Goal: Complete application form: Complete application form

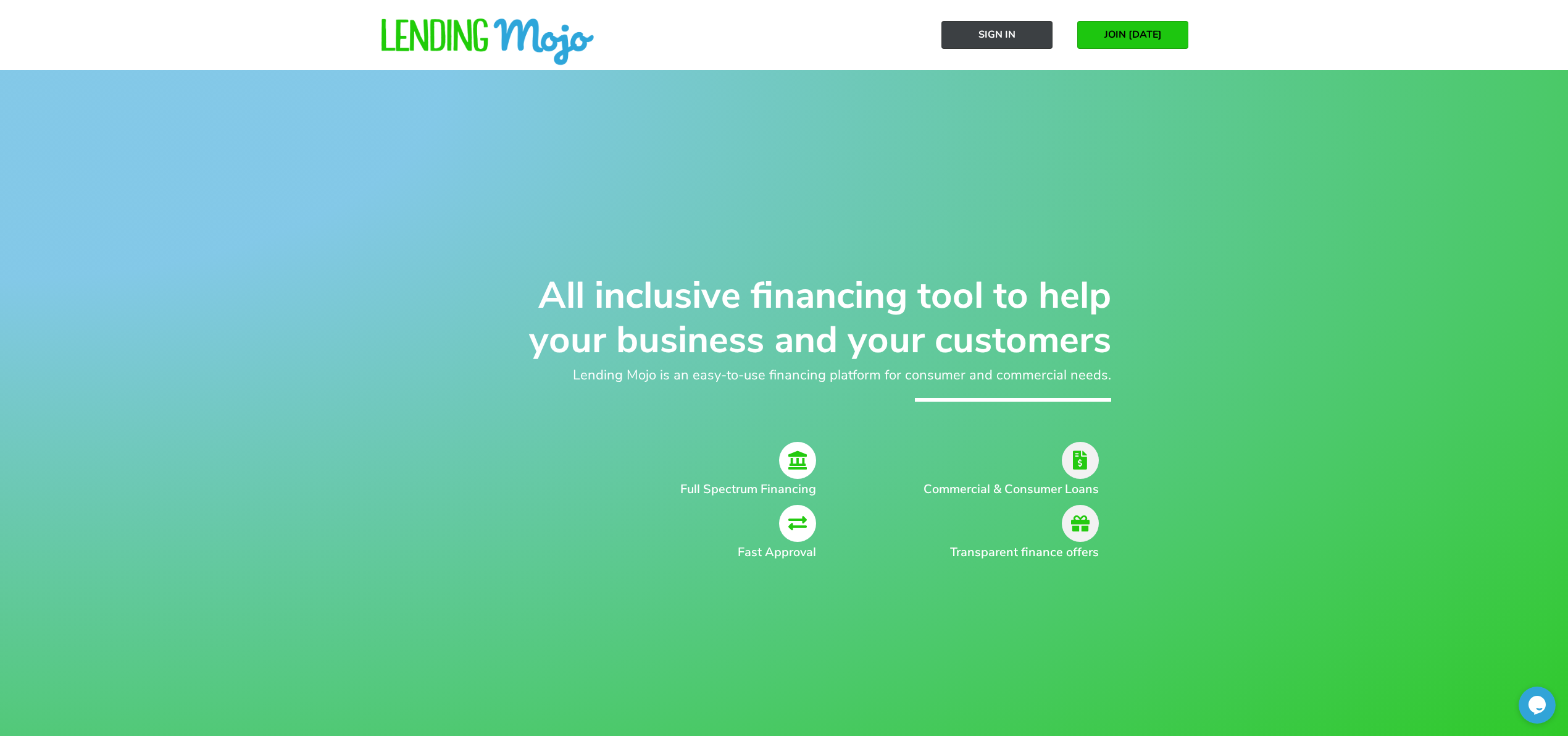
click at [997, 32] on span "Sign In" at bounding box center [997, 34] width 37 height 11
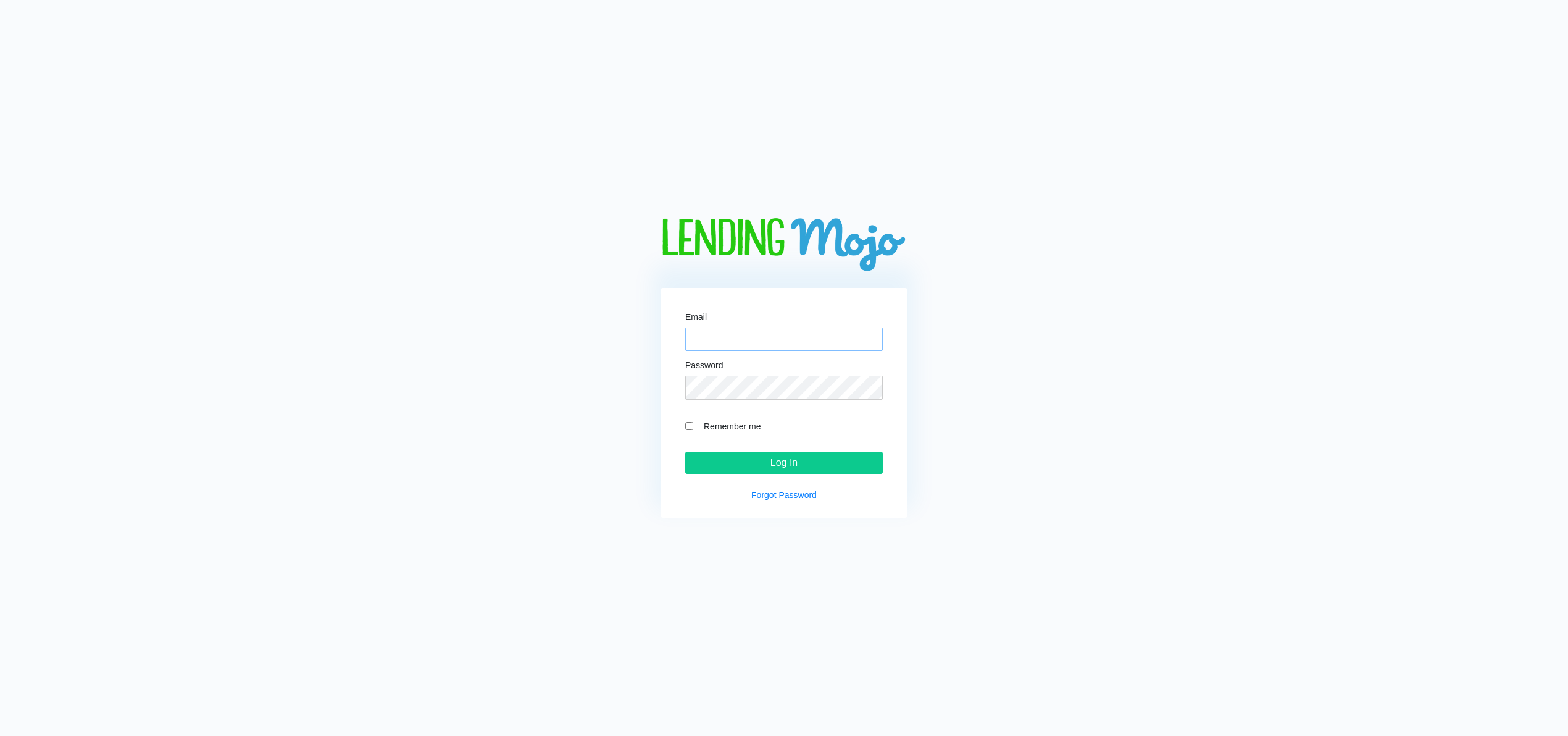
click at [774, 341] on input "Email" at bounding box center [784, 338] width 197 height 23
type input "[EMAIL_ADDRESS][DOMAIN_NAME]"
drag, startPoint x: 691, startPoint y: 427, endPoint x: 710, endPoint y: 449, distance: 29.1
click at [691, 427] on input "Remember me" at bounding box center [689, 425] width 8 height 8
checkbox input "true"
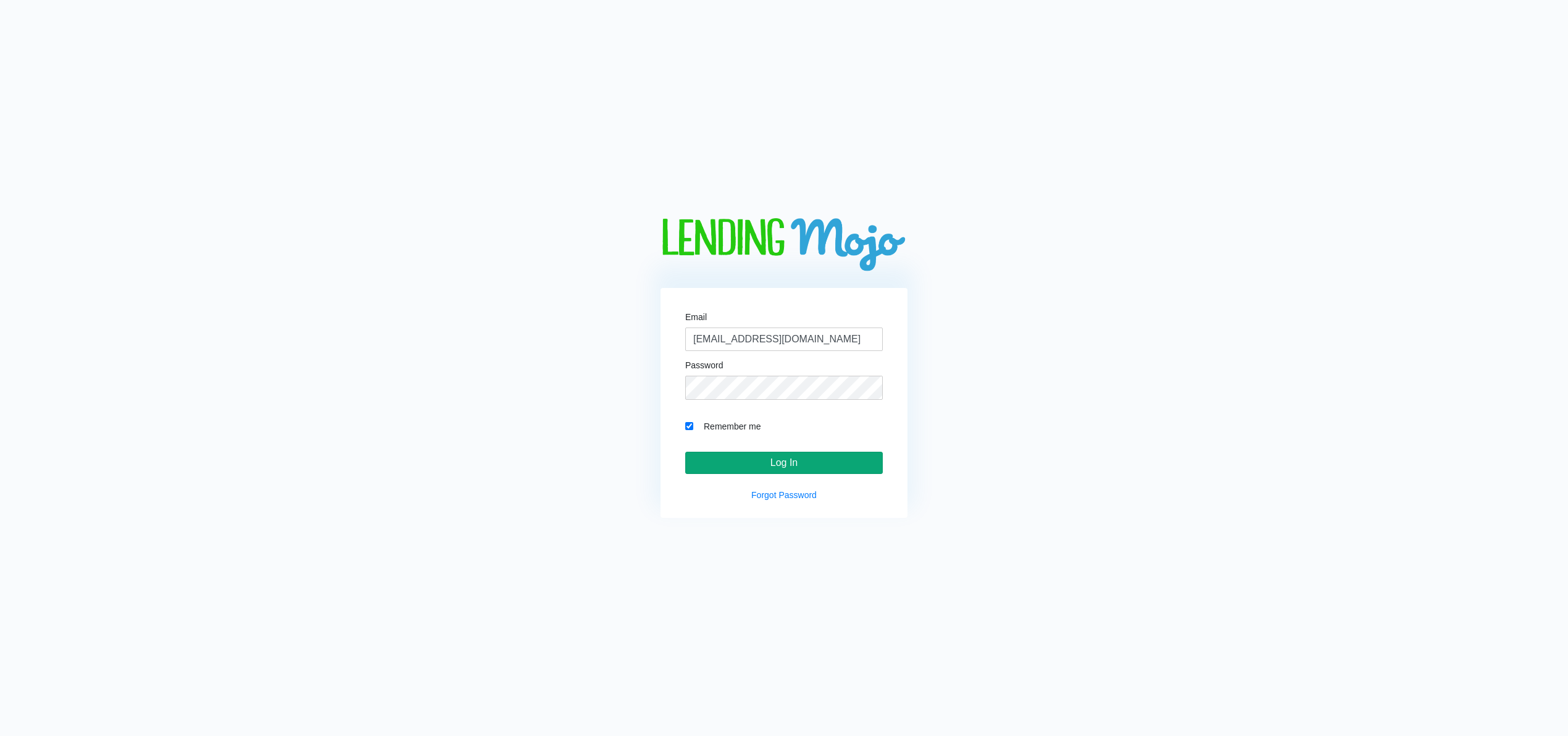
click at [720, 459] on input "Log In" at bounding box center [784, 463] width 197 height 22
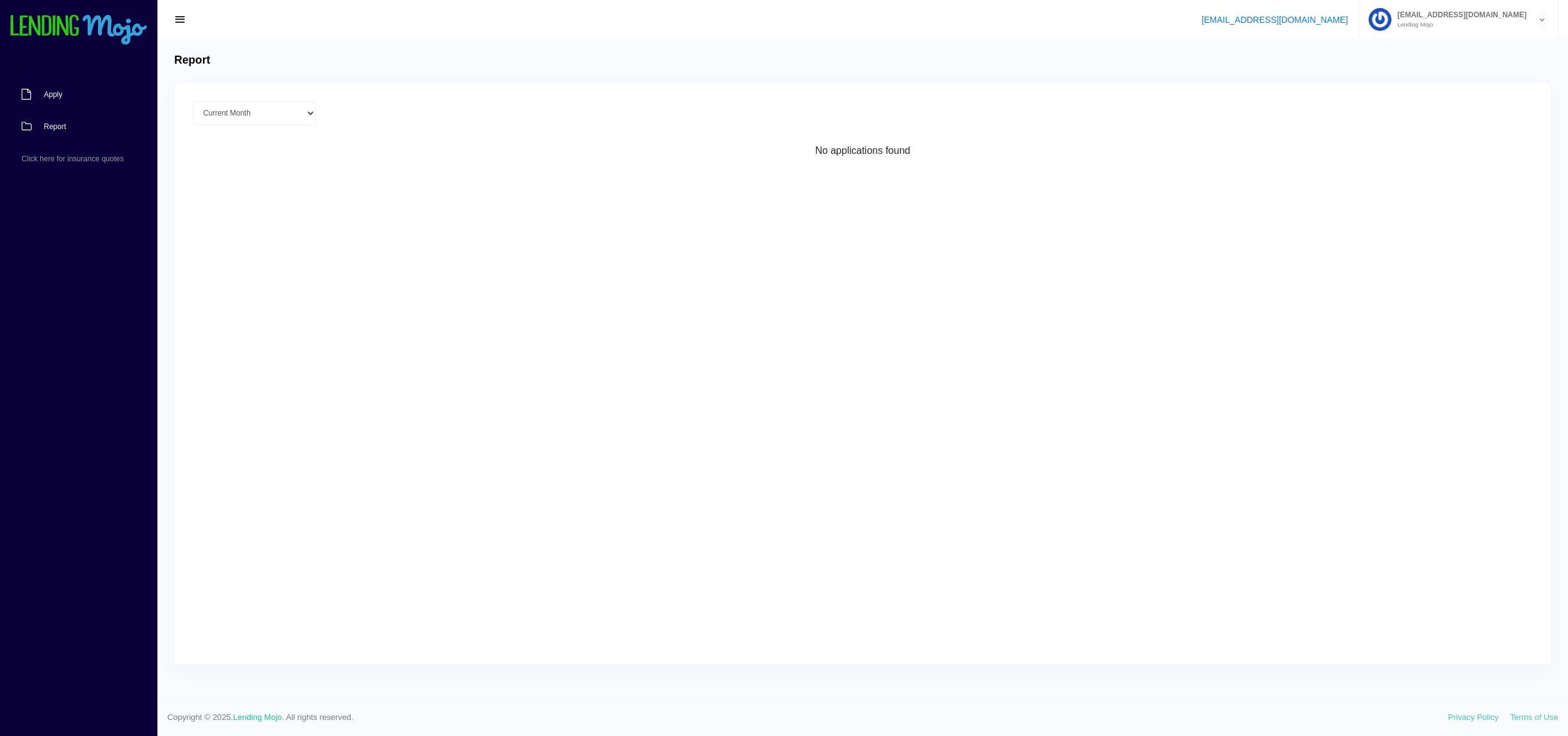
click at [42, 95] on link "Apply" at bounding box center [73, 95] width 145 height 32
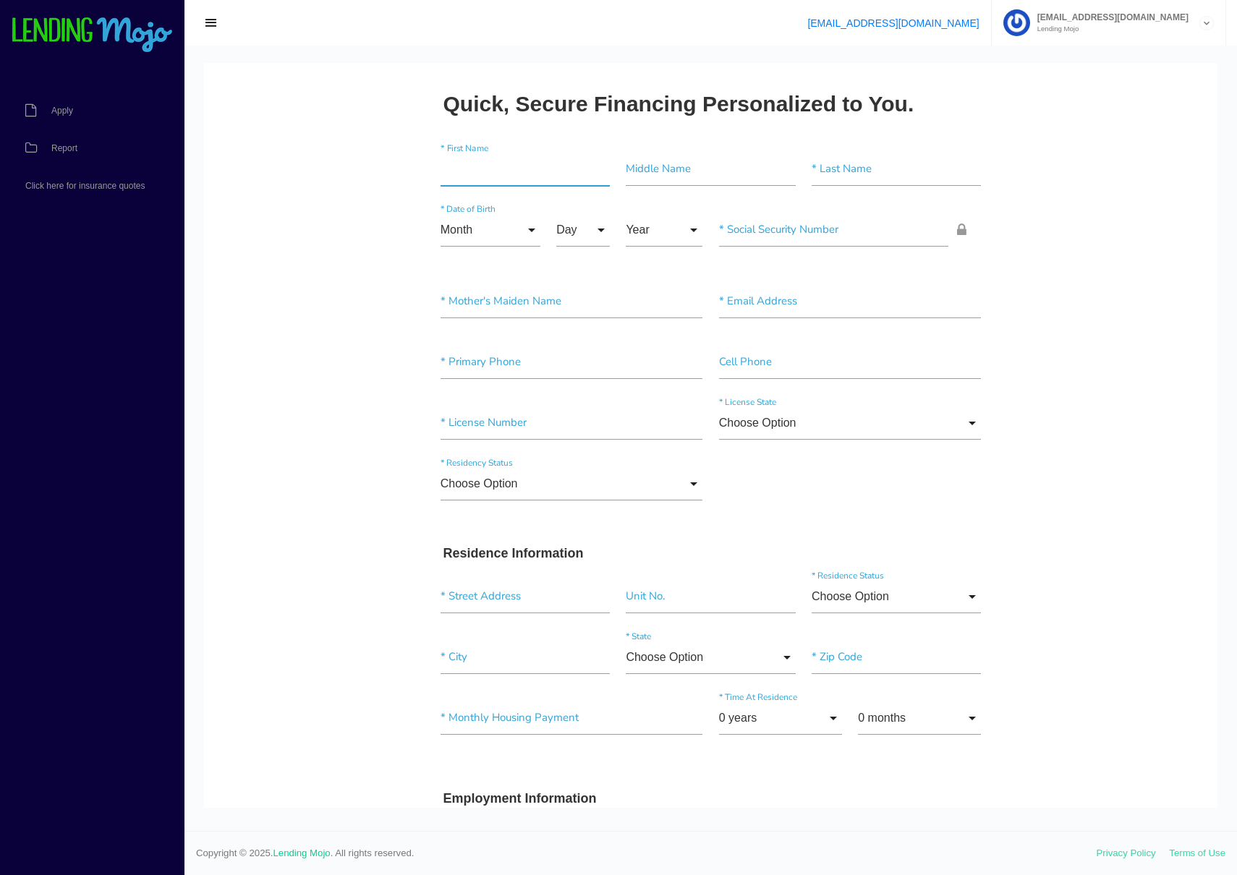
click at [494, 170] on input"] "text" at bounding box center [525, 169] width 169 height 33
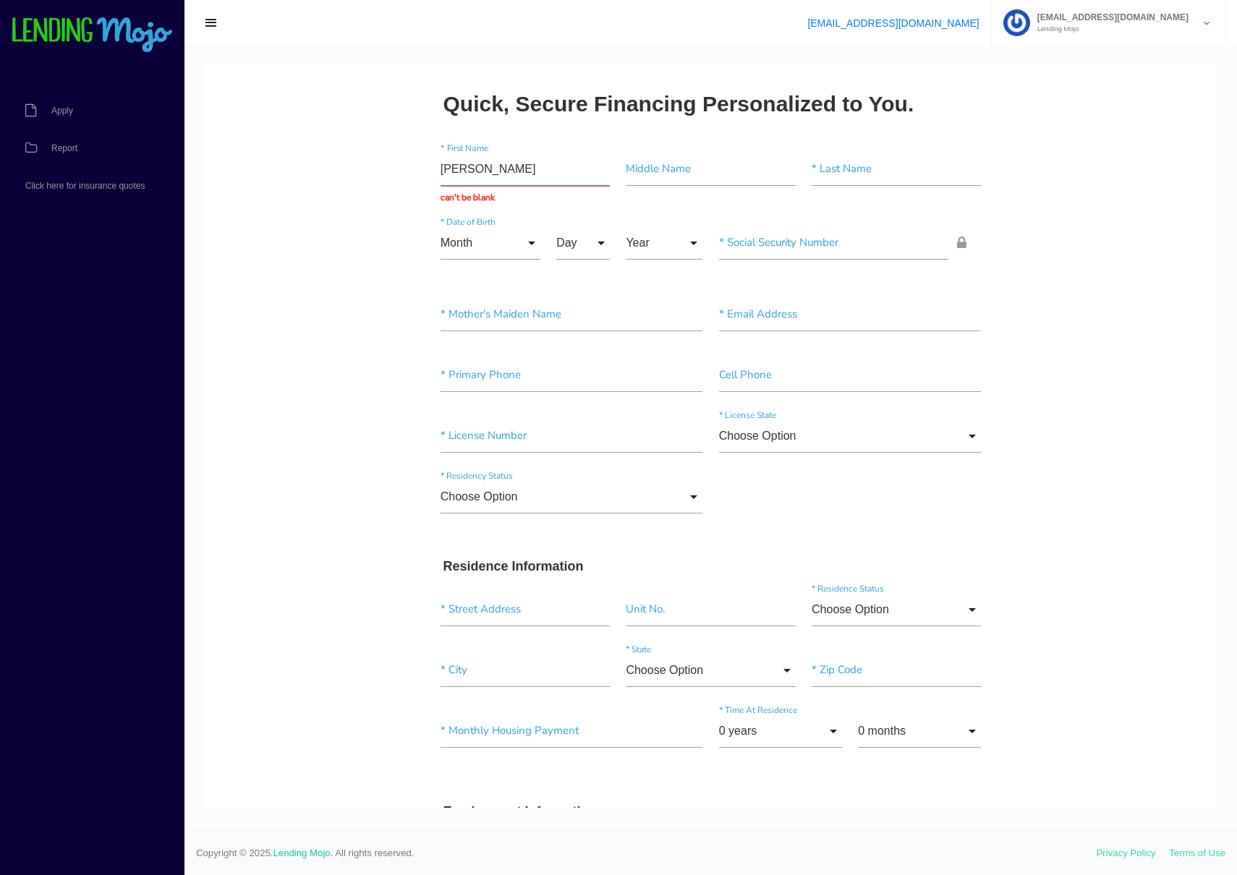
type input "[PERSON_NAME]"
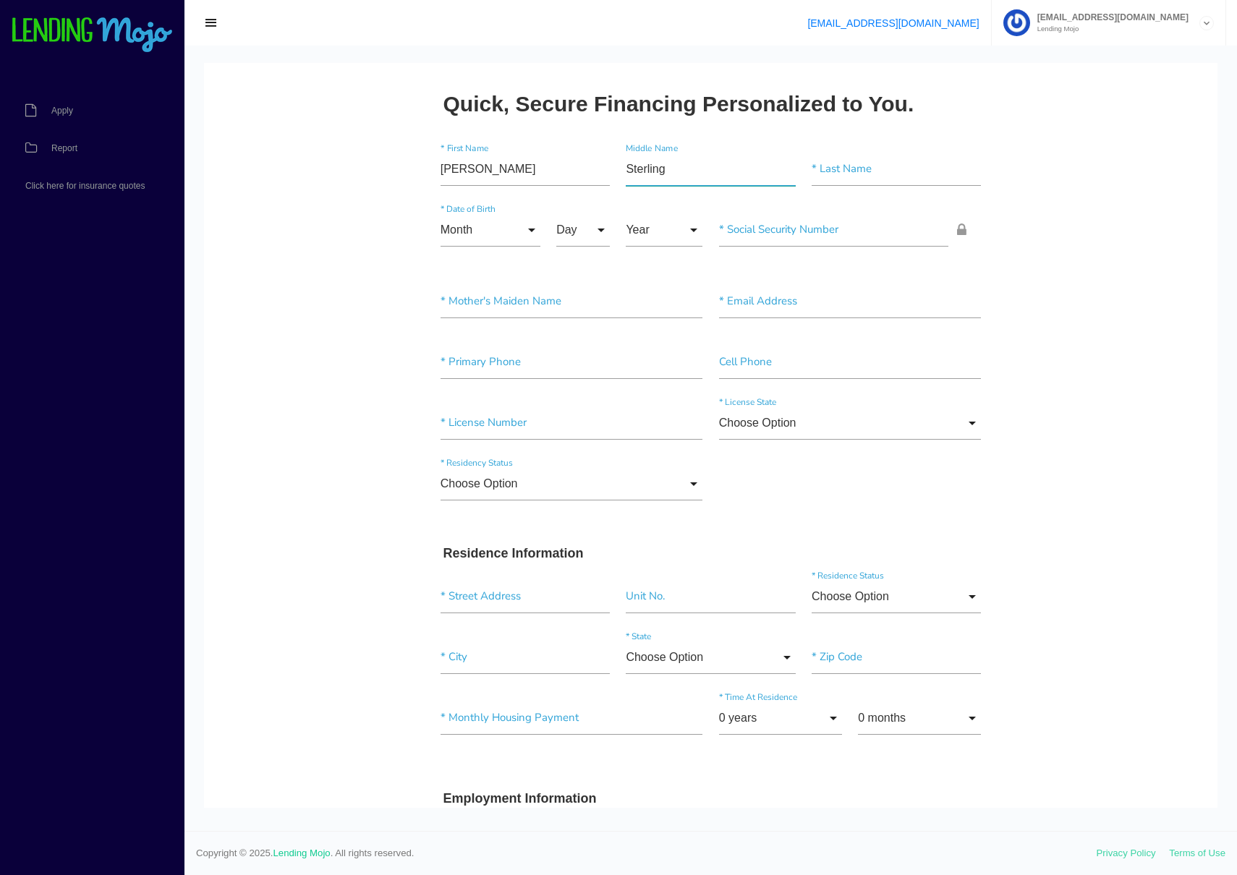
type input"] "Sterling"
type input"] "Hill Jr"
click at [466, 235] on input "Month" at bounding box center [491, 229] width 100 height 33
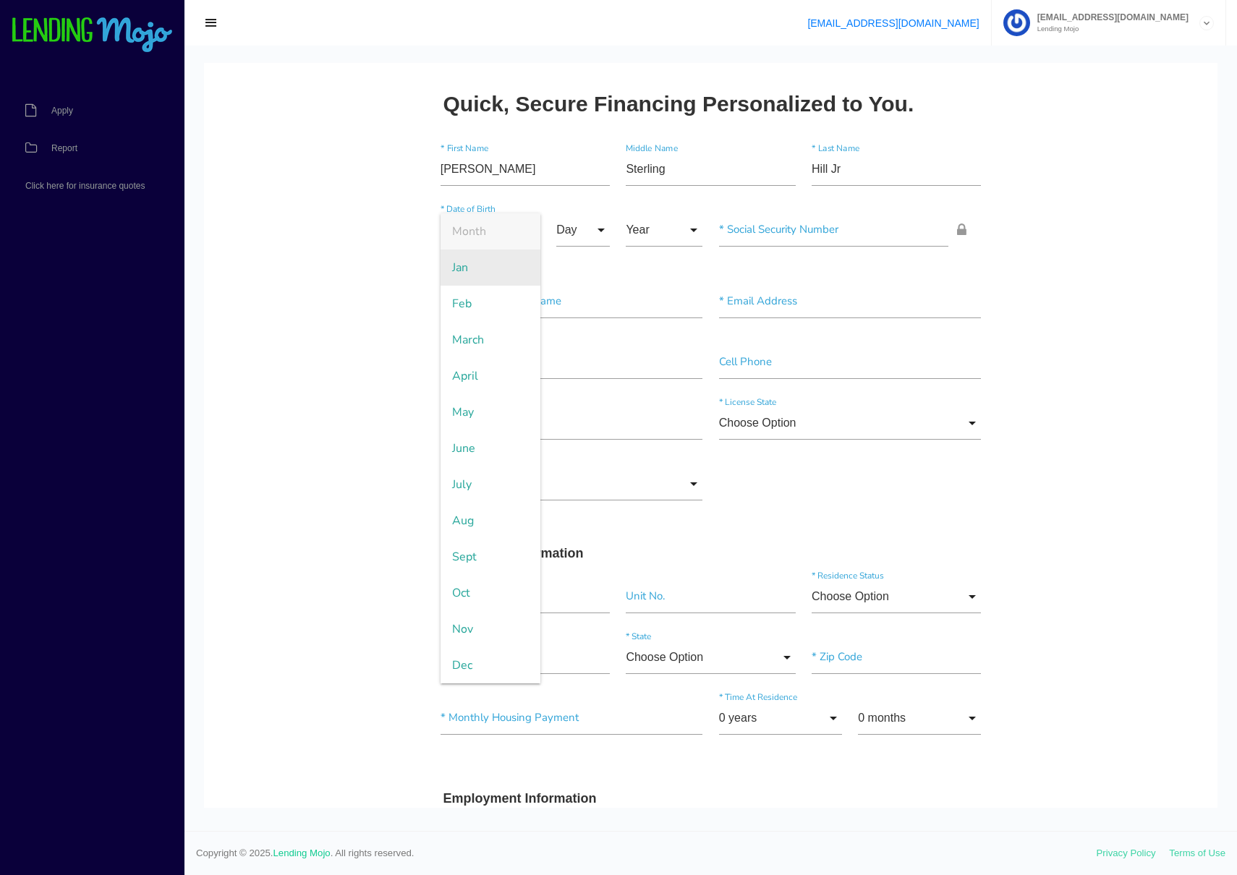
click at [480, 265] on span "Jan" at bounding box center [491, 268] width 100 height 36
type input "Jan"
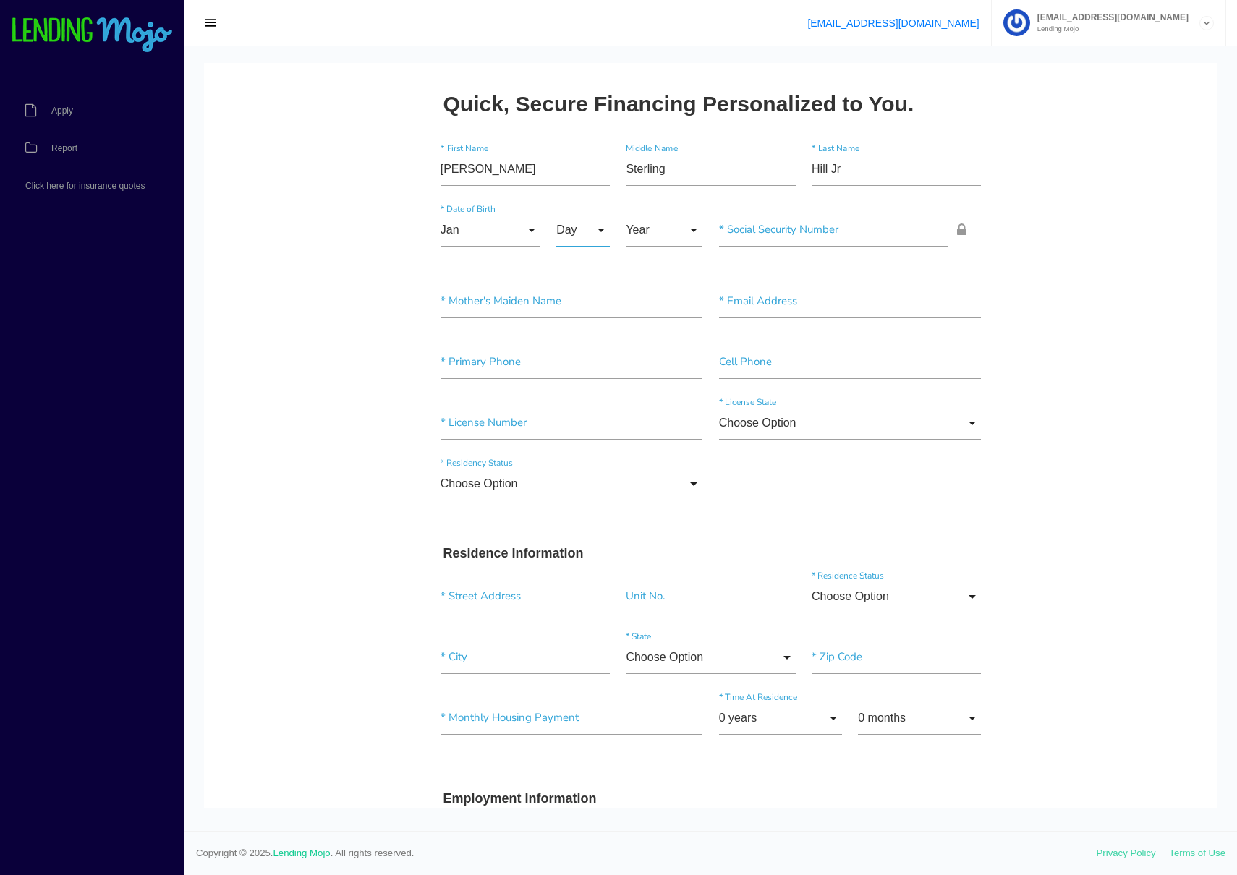
click at [568, 226] on input "Day" at bounding box center [583, 229] width 54 height 33
drag, startPoint x: 575, startPoint y: 771, endPoint x: 584, endPoint y: 754, distance: 19.4
click at [575, 771] on span "23" at bounding box center [592, 775] width 72 height 36
type input "23"
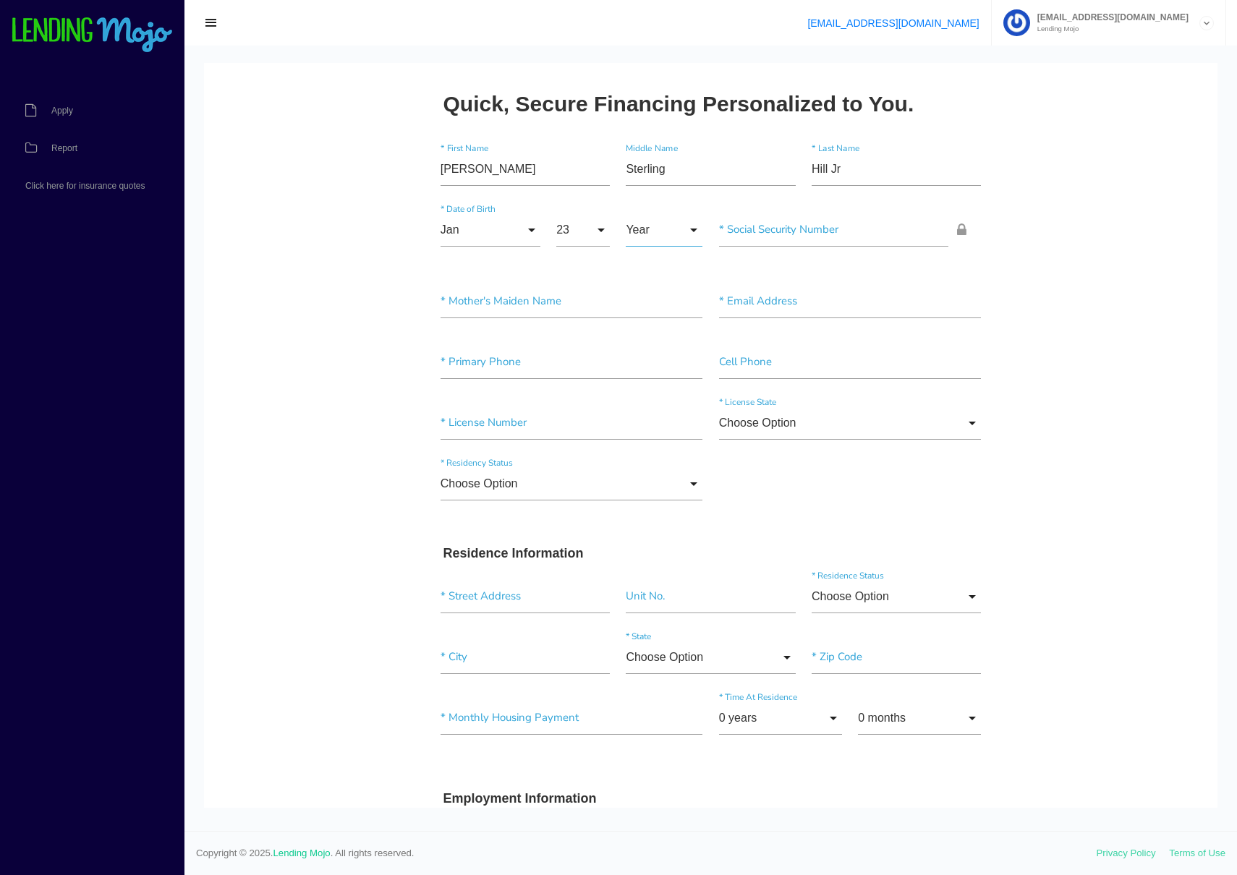
click at [634, 230] on input "Year" at bounding box center [664, 229] width 77 height 33
click at [657, 702] on span "1995" at bounding box center [664, 702] width 77 height 36
type input "1995"
click at [756, 231] on input"] "text" at bounding box center [834, 229] width 230 height 33
paste input "217-43-2092"
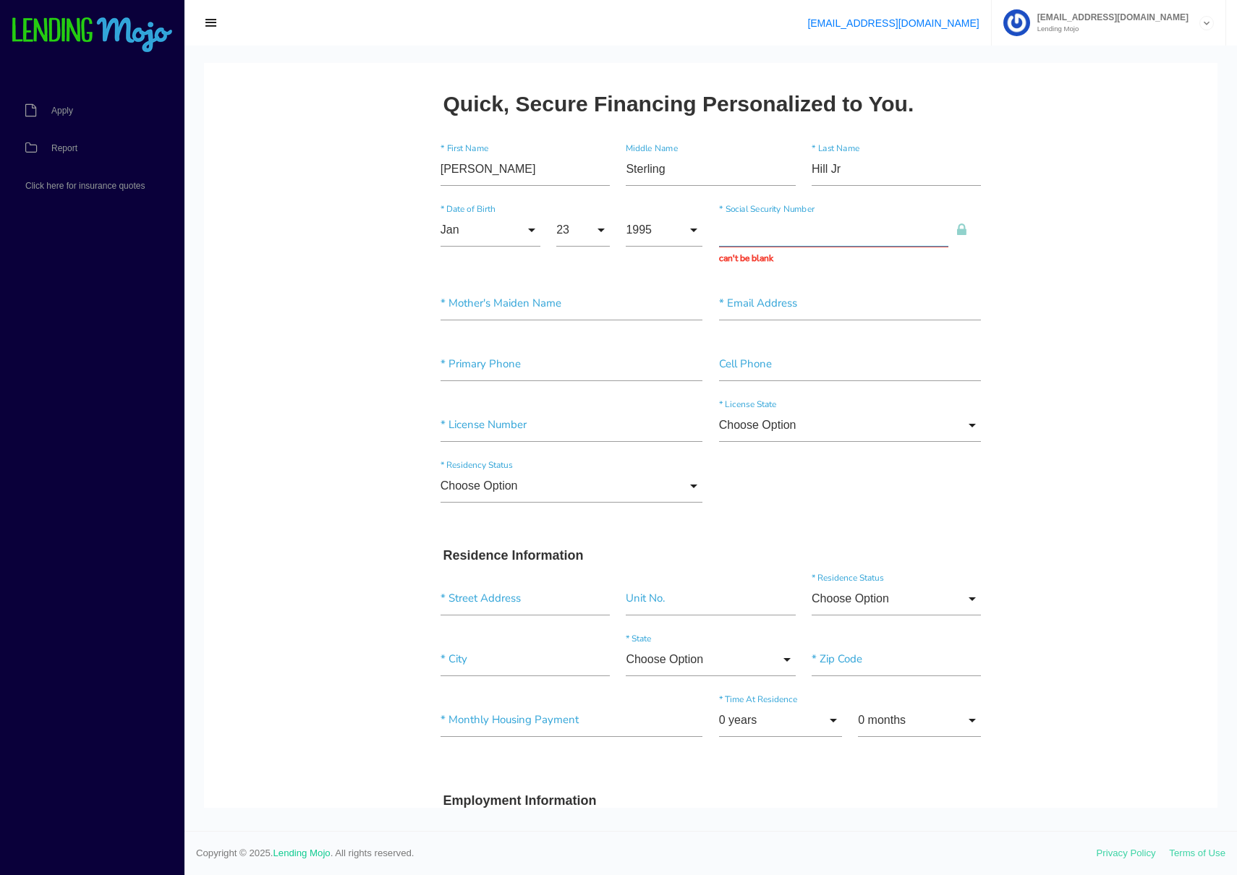
type input "217-43-2092"
click at [763, 302] on input"] "text" at bounding box center [850, 301] width 263 height 33
paste input"] "clarencehill95@icloud.com"
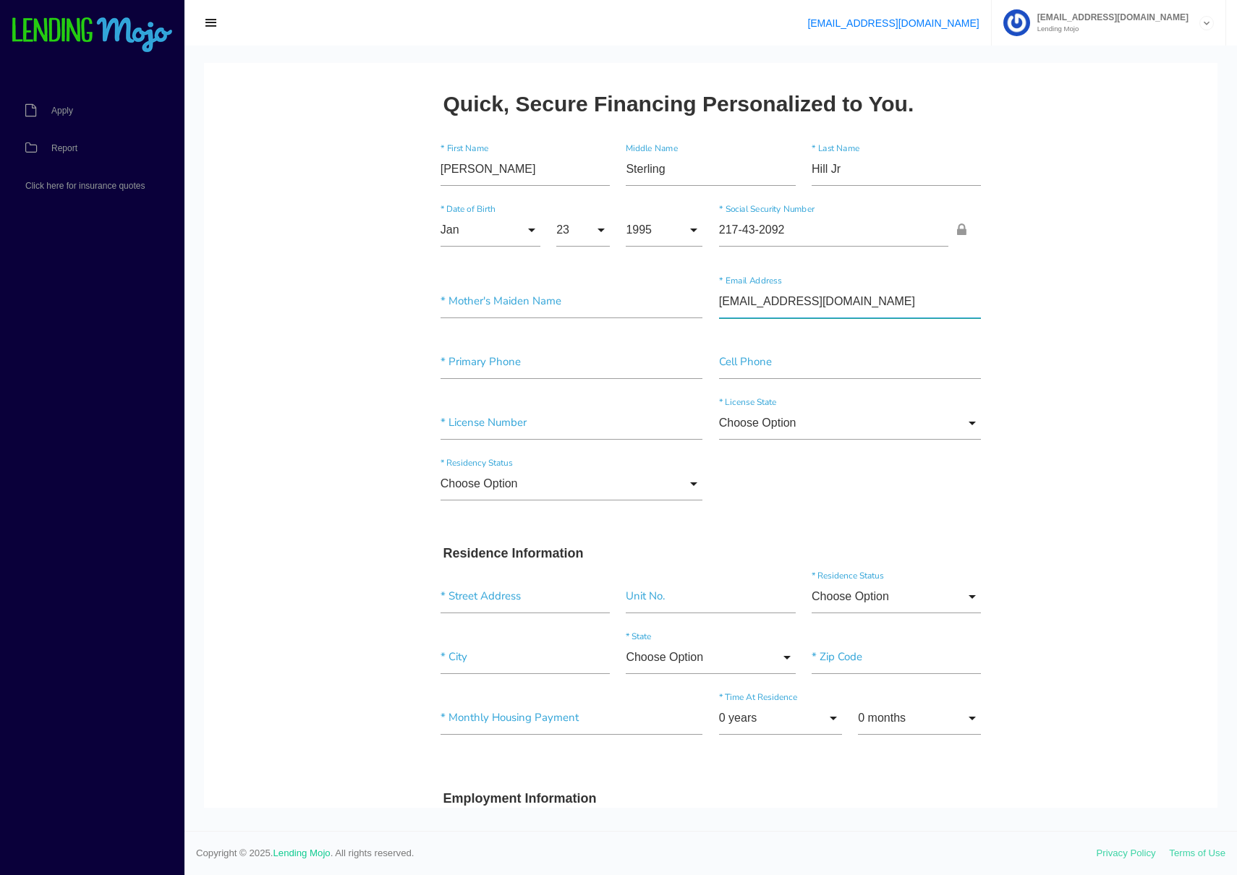
type input"] "clarencehill95@icloud.com"
drag, startPoint x: 336, startPoint y: 396, endPoint x: 381, endPoint y: 391, distance: 45.9
click at [540, 360] on input"] "text" at bounding box center [572, 362] width 263 height 33
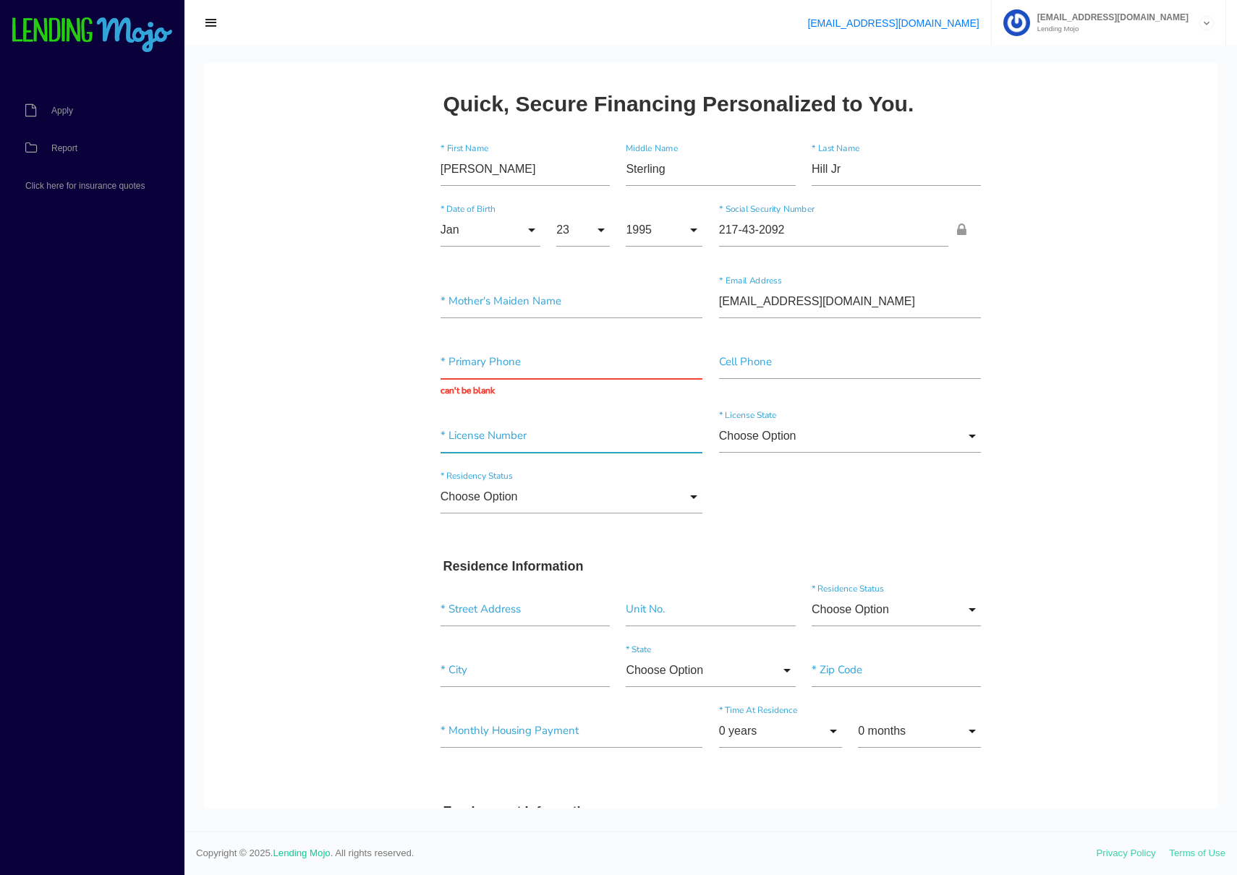
click at [506, 444] on input"] "text" at bounding box center [572, 436] width 263 height 33
paste input"] "Md10273331604"
type input"] "Md10273331604"
click at [581, 494] on input "Choose Option" at bounding box center [572, 496] width 263 height 33
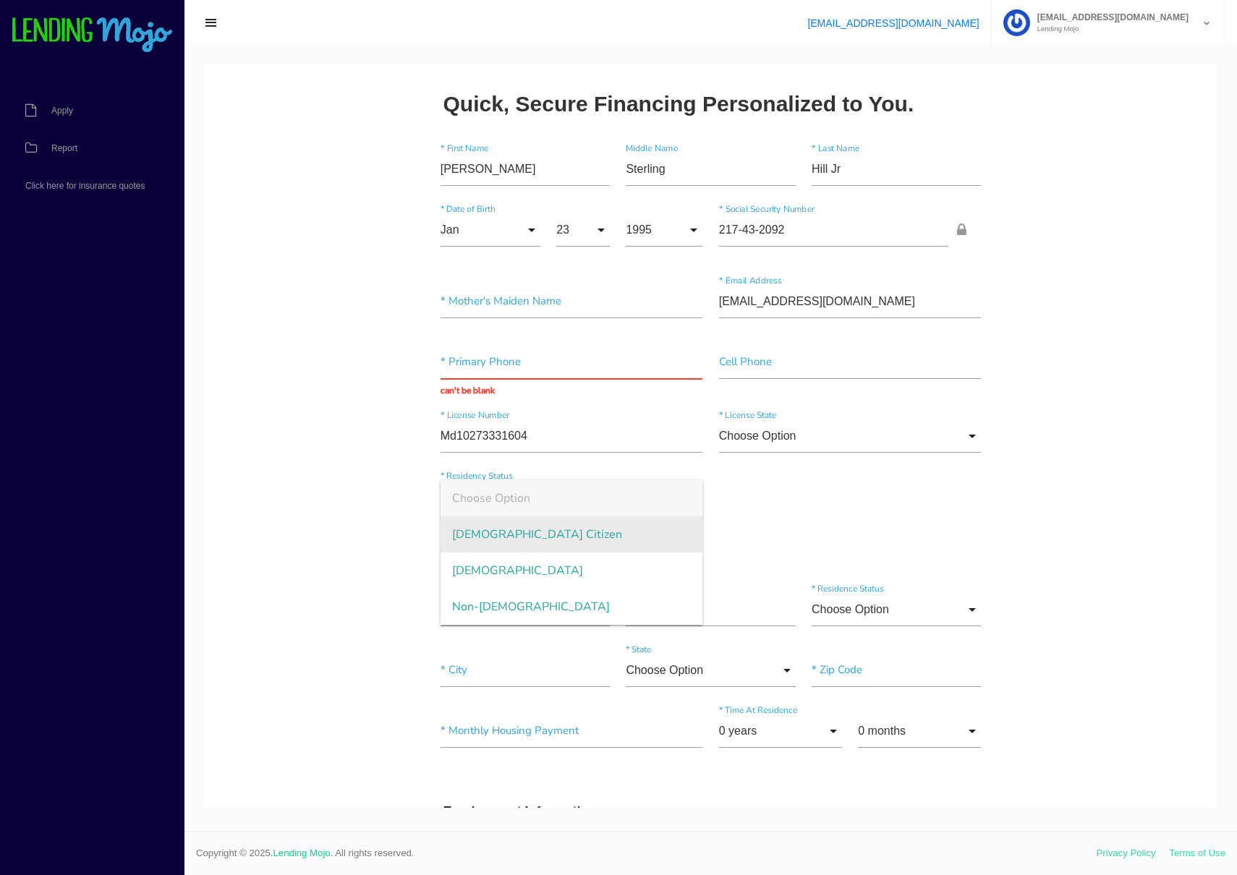
click at [516, 534] on span "US Citizen" at bounding box center [572, 534] width 263 height 36
type input "US Citizen"
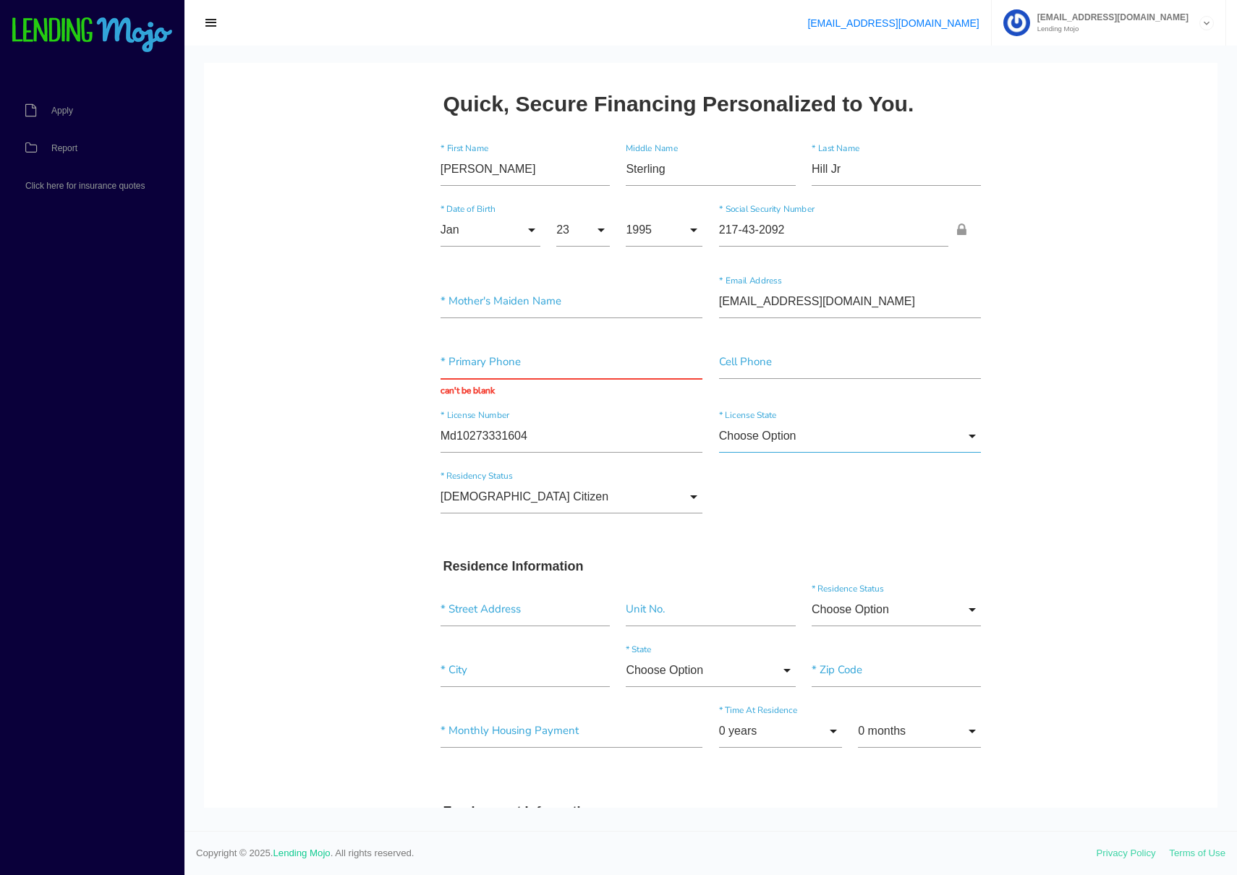
click at [764, 445] on input "Choose Option" at bounding box center [850, 436] width 263 height 33
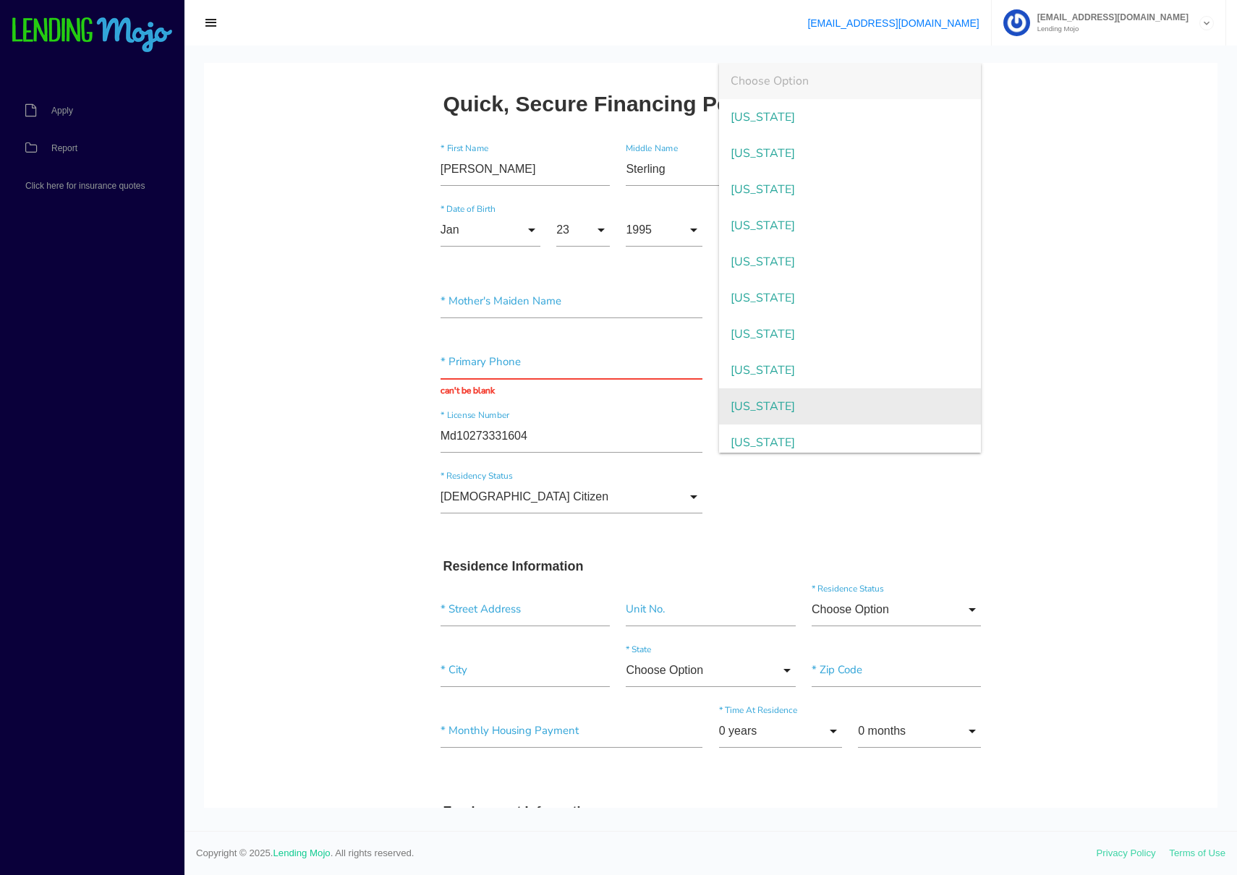
scroll to position [546, 0]
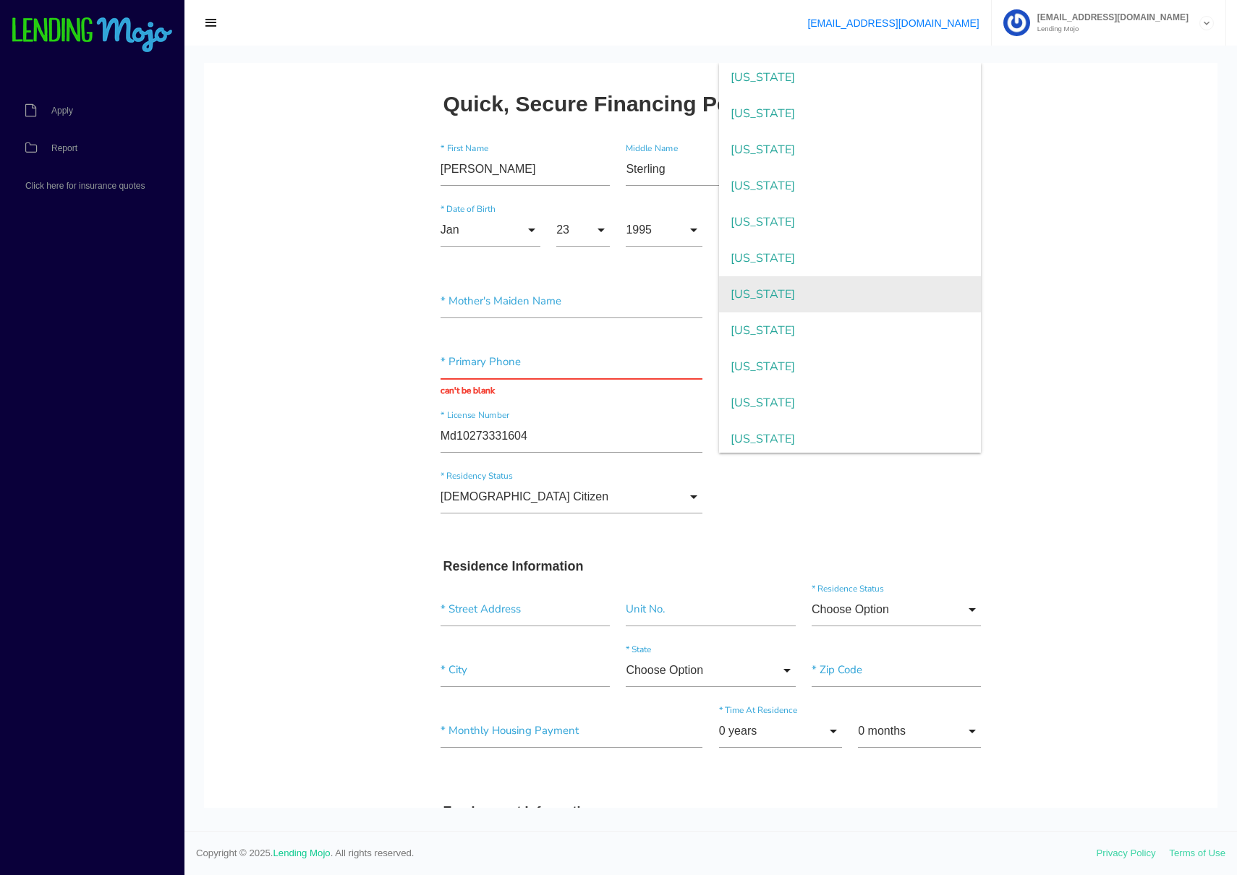
click at [775, 294] on span "Maryland" at bounding box center [850, 294] width 263 height 36
type input "Maryland"
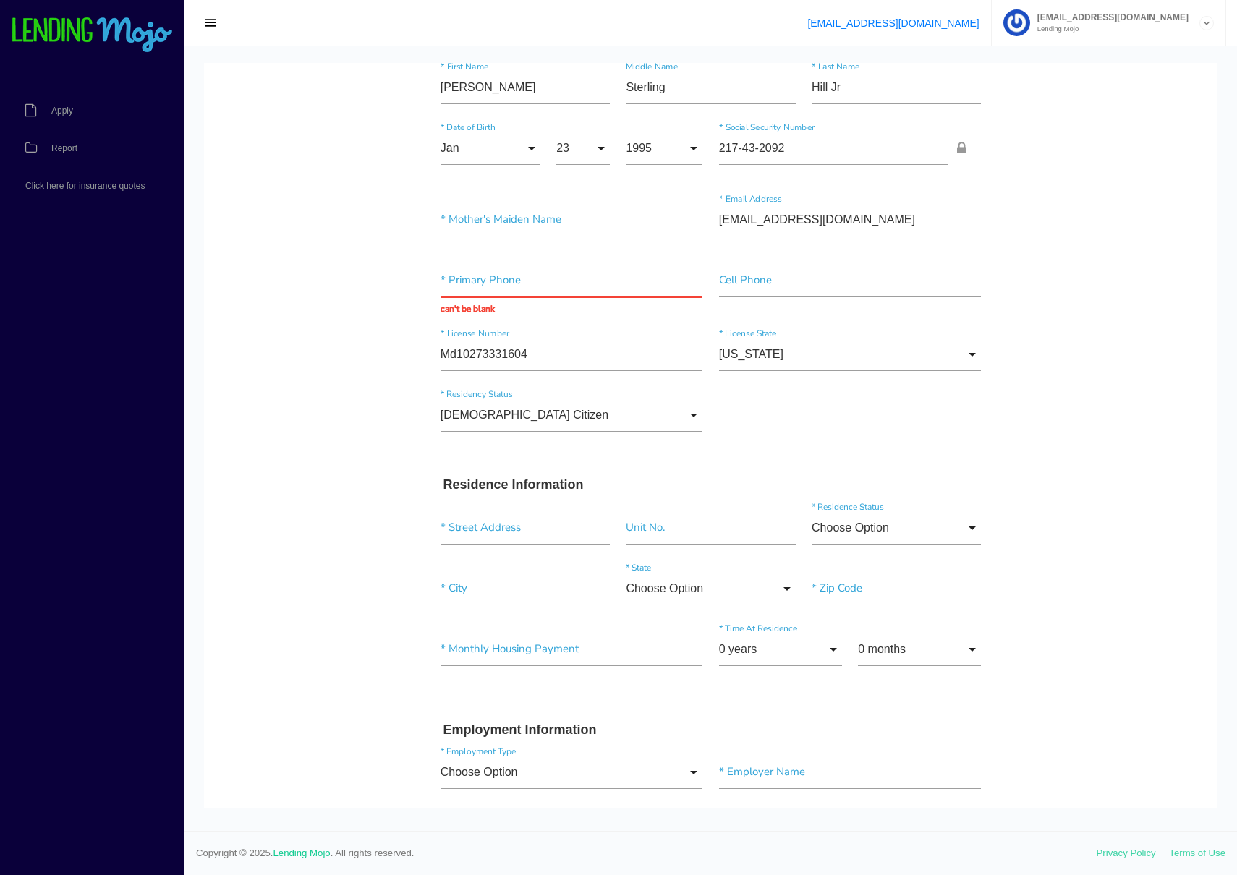
scroll to position [82, 0]
drag, startPoint x: 481, startPoint y: 531, endPoint x: 473, endPoint y: 531, distance: 8.0
click at [481, 531] on input "text" at bounding box center [525, 527] width 169 height 33
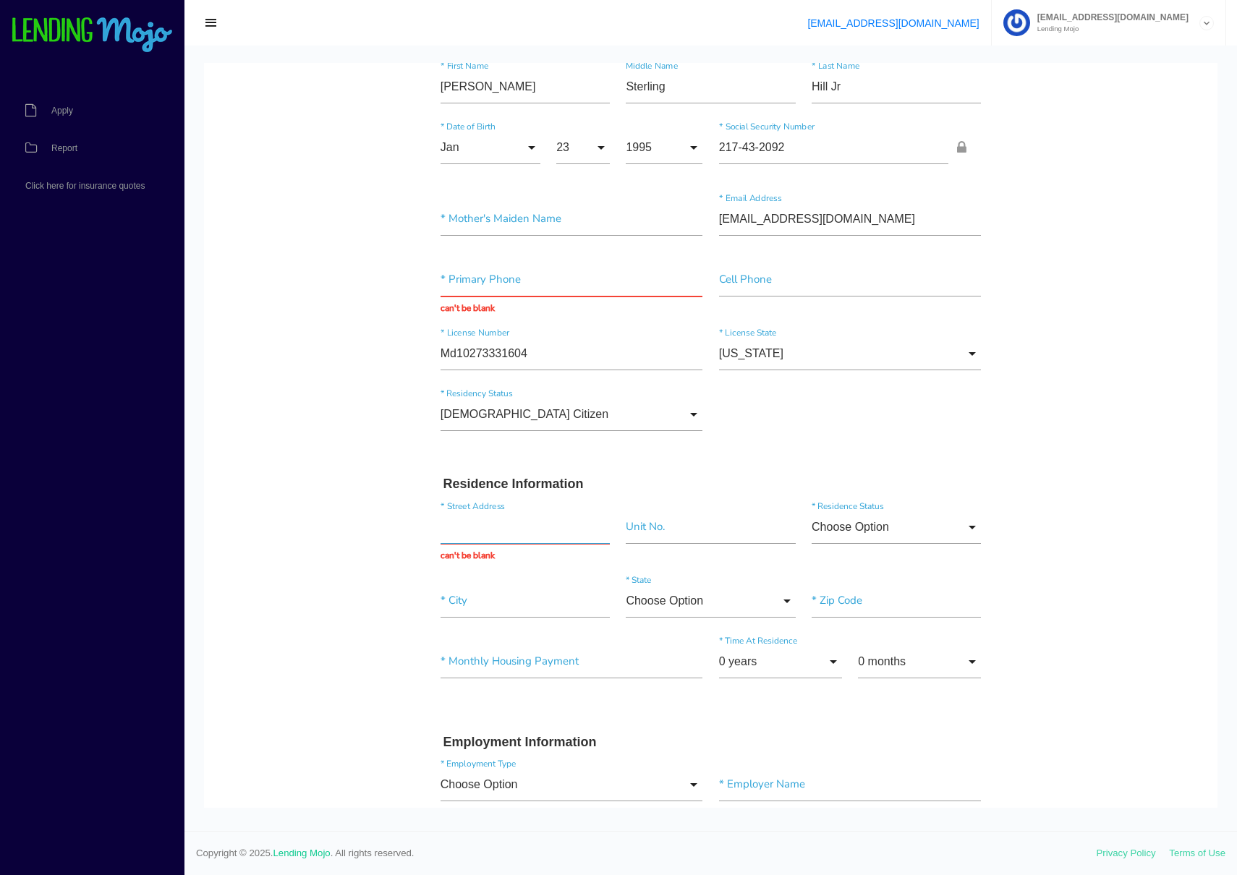
paste input "122 south Huron dr"
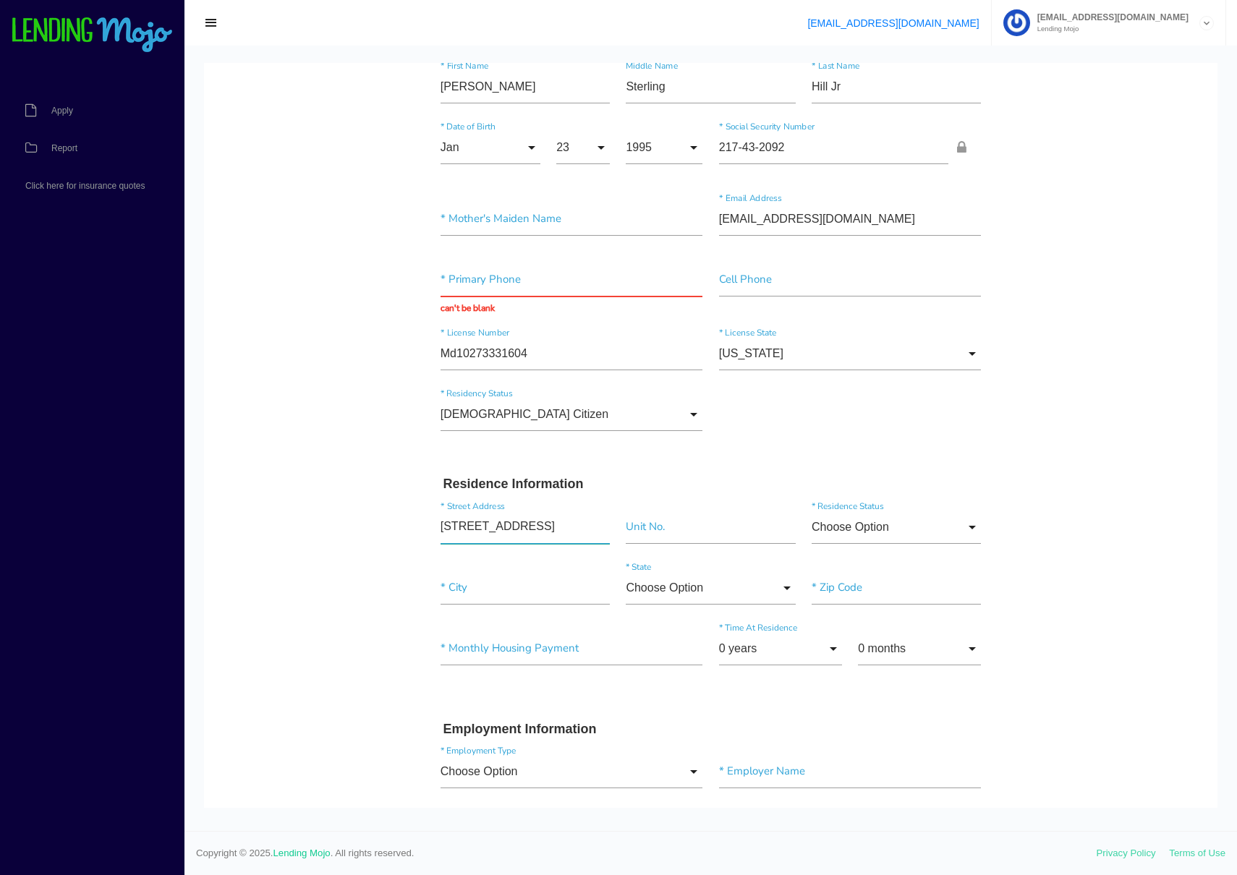
click at [564, 537] on input "122 south Huron dr" at bounding box center [525, 527] width 169 height 33
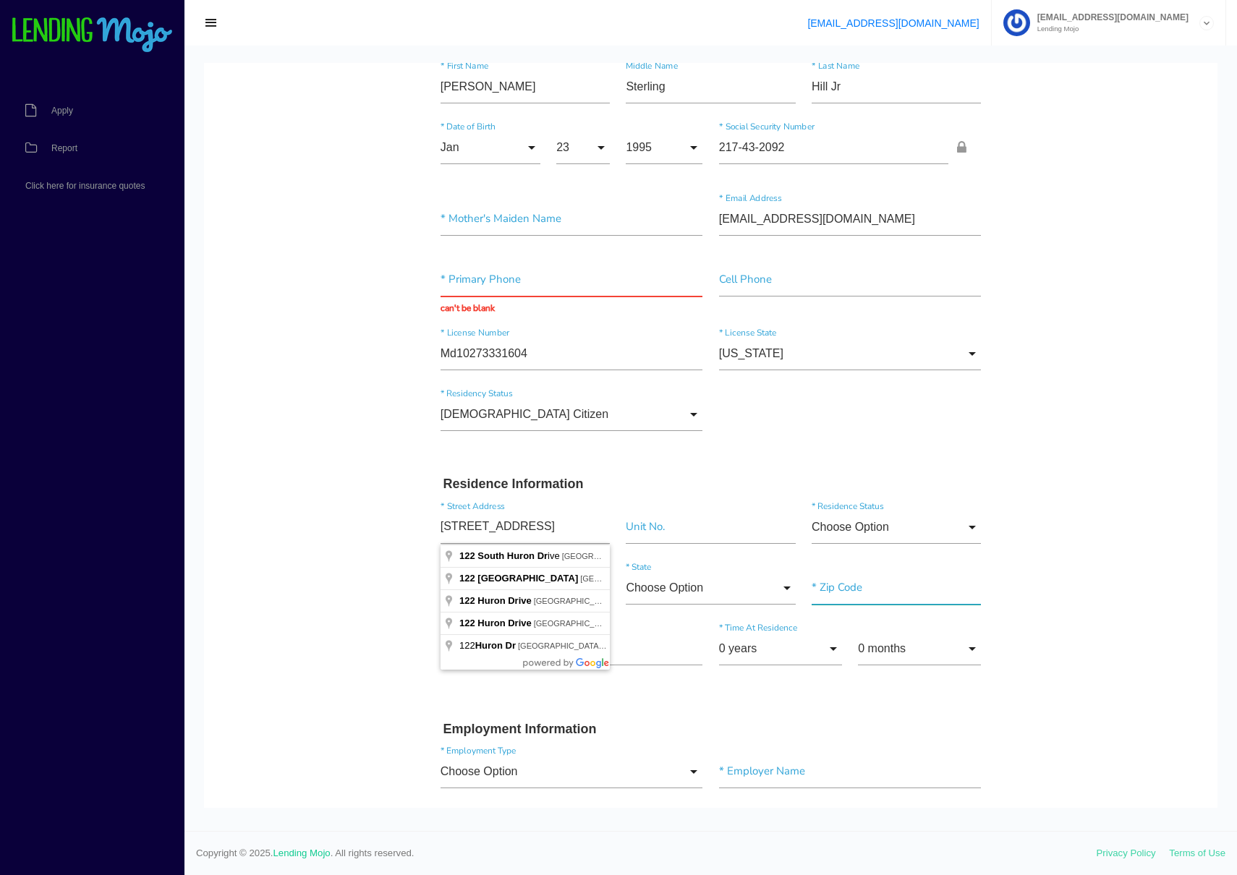
type input "122 S Huron Dr"
type input"] "Oxon Hill"
type input"] "20745"
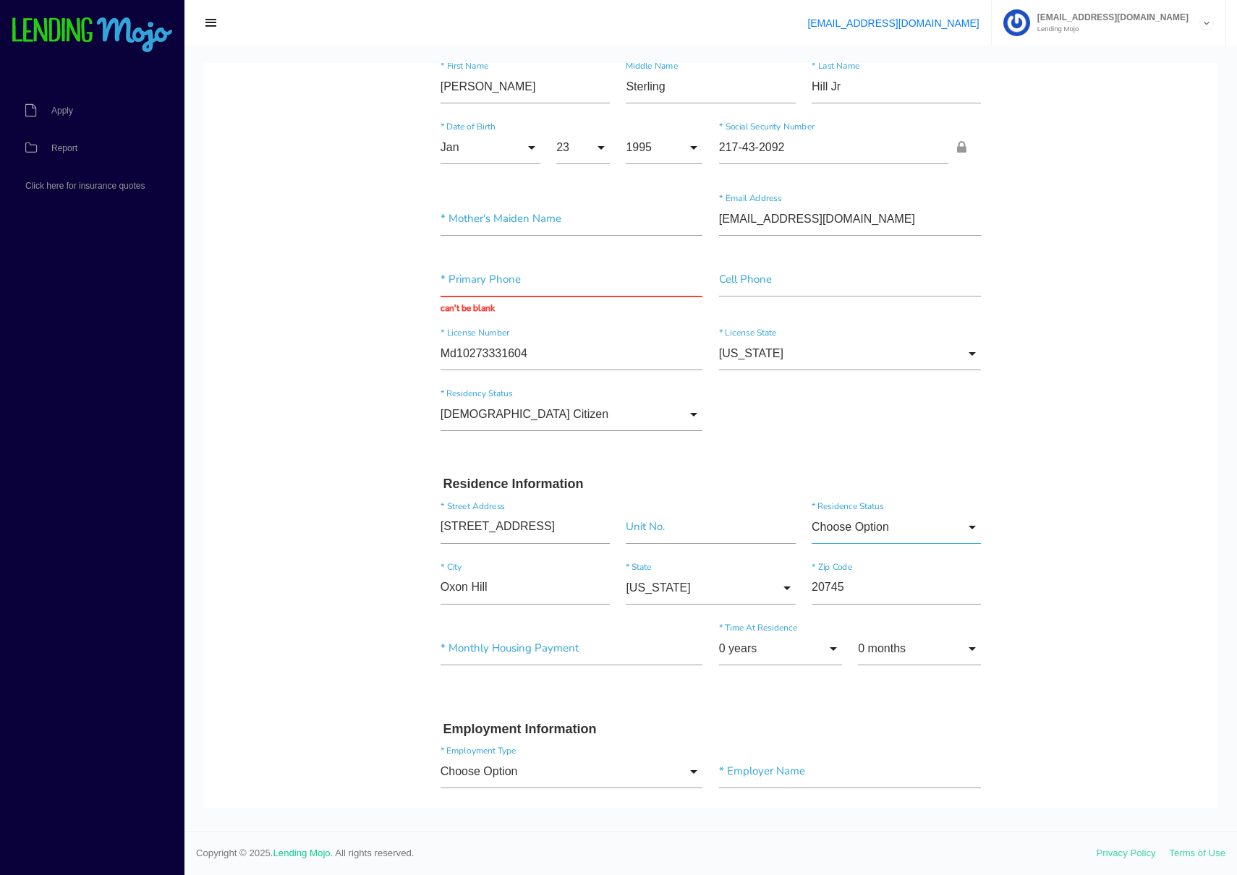
click at [869, 535] on input "Choose Option" at bounding box center [896, 527] width 169 height 33
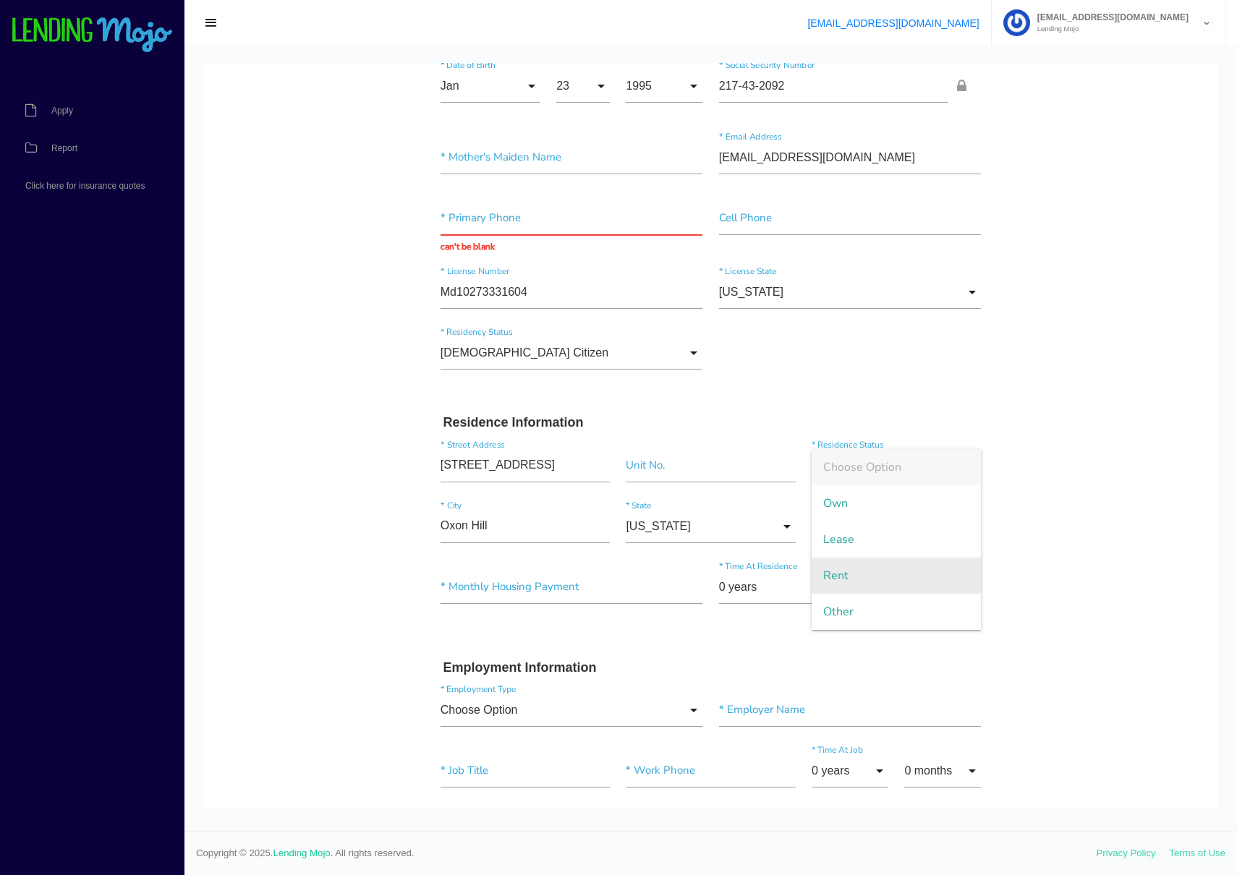
scroll to position [152, 0]
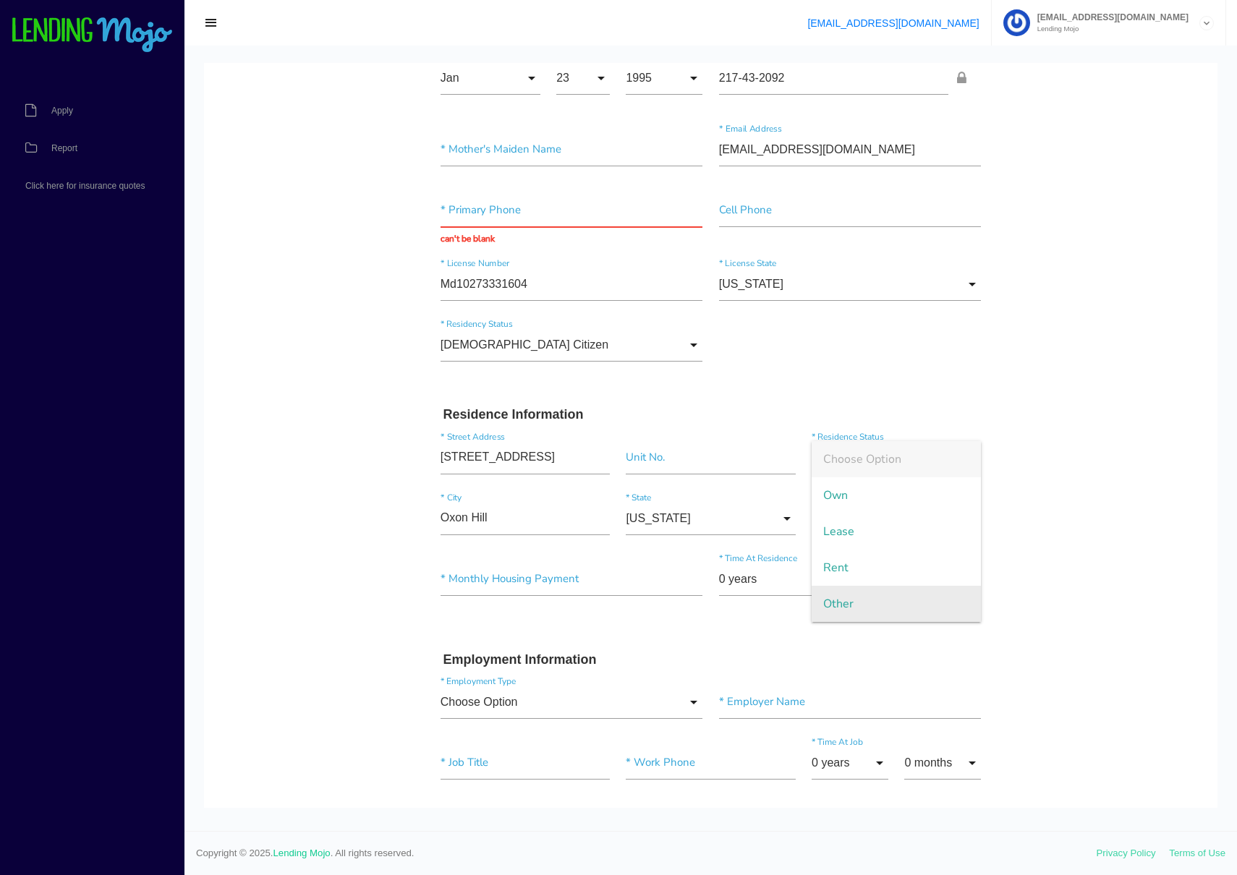
click at [859, 608] on span "Other" at bounding box center [896, 604] width 169 height 36
type input "Other"
click at [1028, 524] on body "Quick, Secure Financing Personalized to You. Clarence * First Name Sterling Mid…" at bounding box center [710, 867] width 1013 height 1913
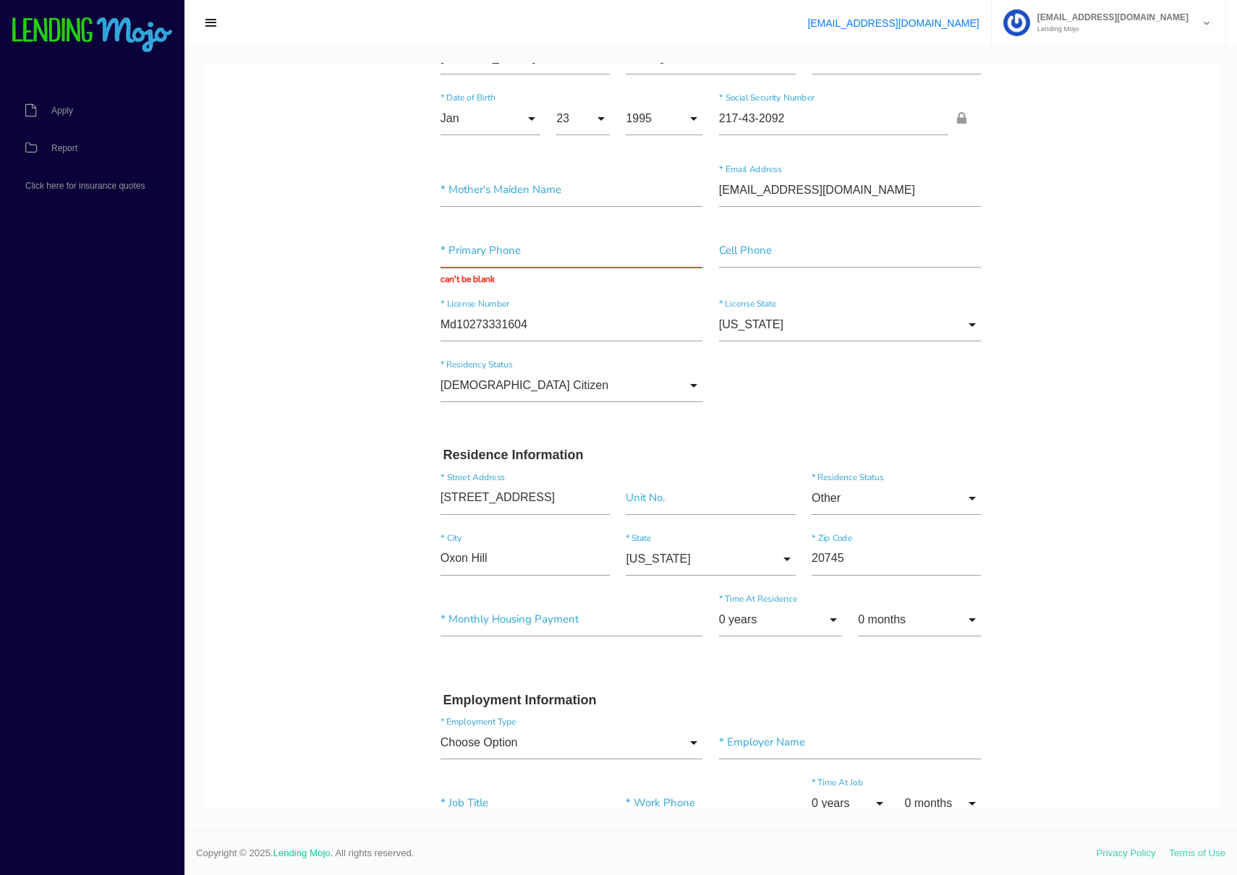
scroll to position [88, 0]
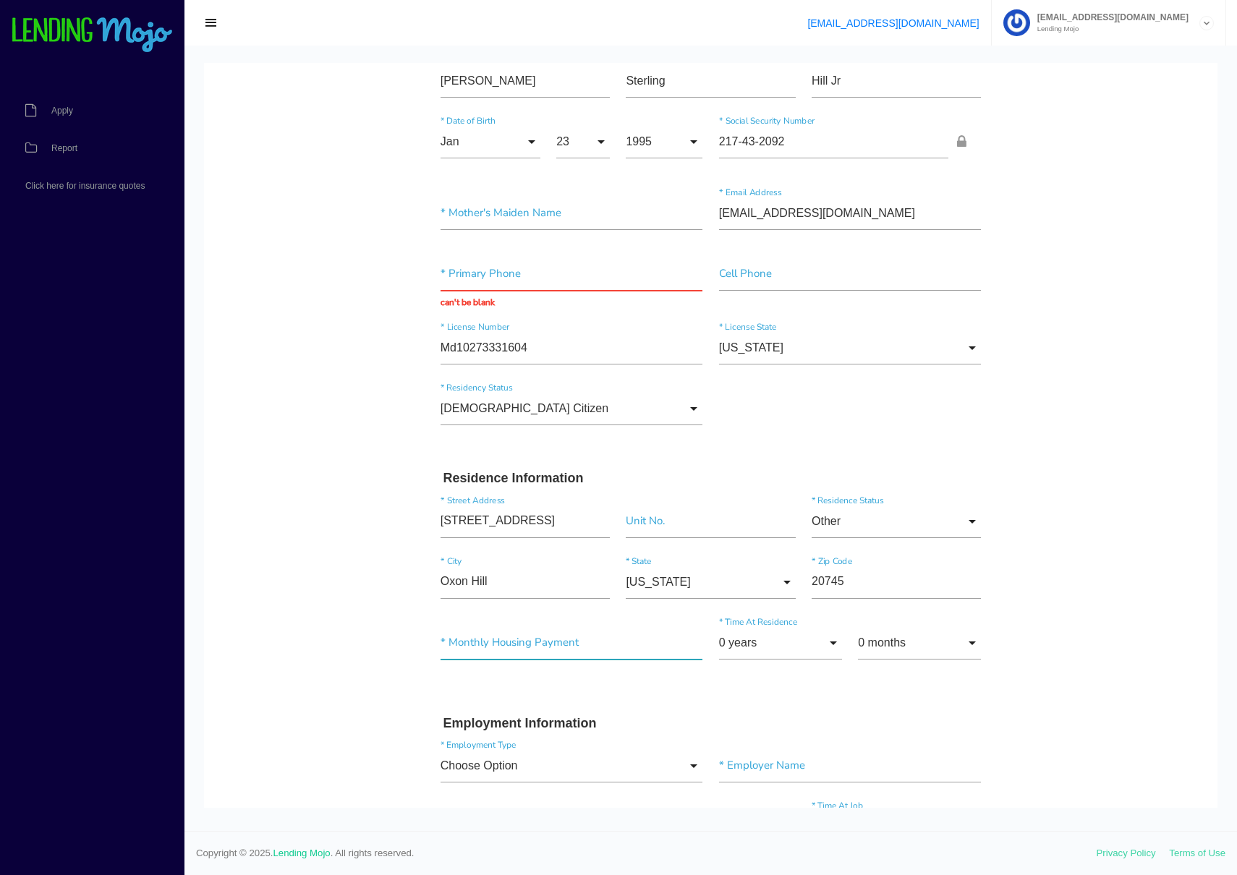
click at [522, 635] on input"] "text" at bounding box center [572, 642] width 263 height 33
click at [760, 631] on input "0 years" at bounding box center [780, 642] width 123 height 33
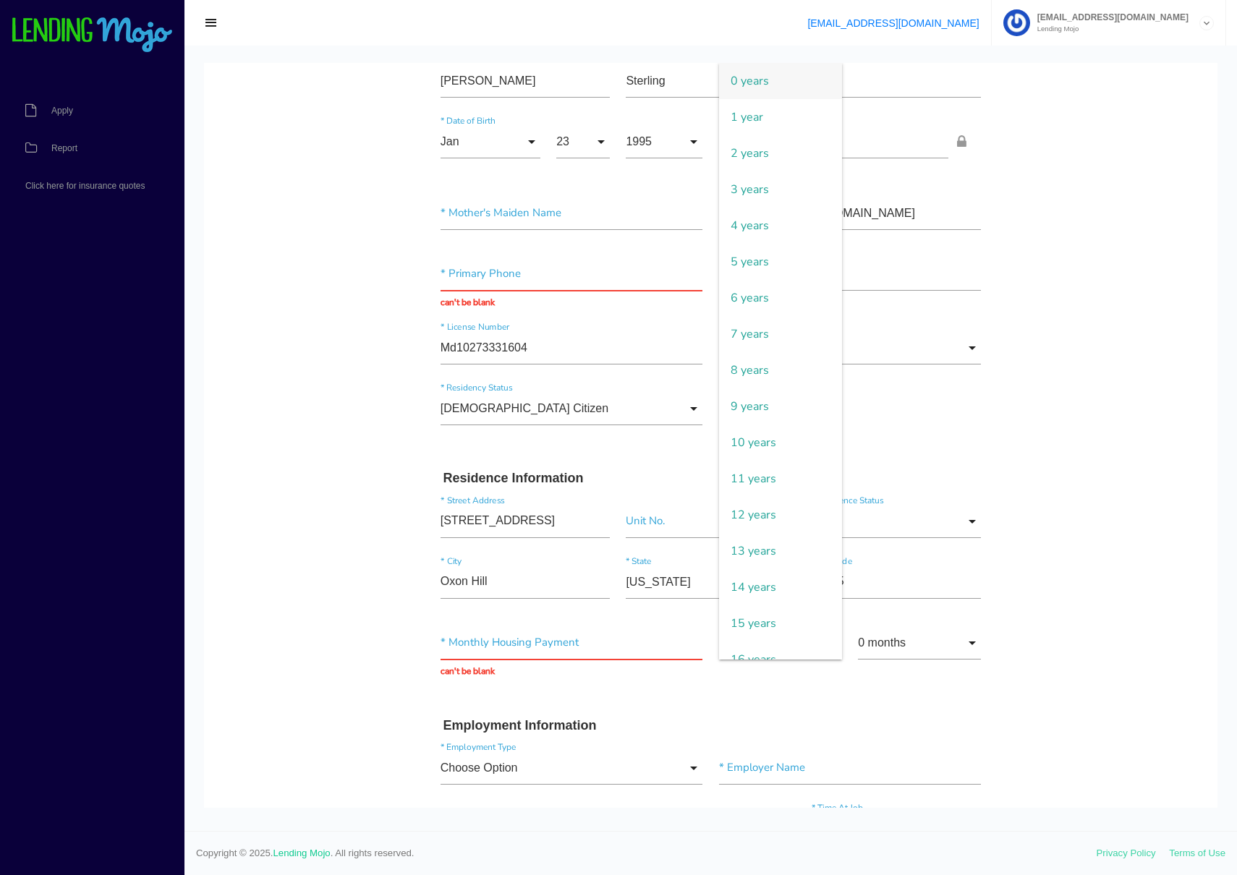
drag, startPoint x: 757, startPoint y: 295, endPoint x: 638, endPoint y: 333, distance: 125.4
click at [757, 295] on span "6 years" at bounding box center [780, 298] width 123 height 36
type input "6 years"
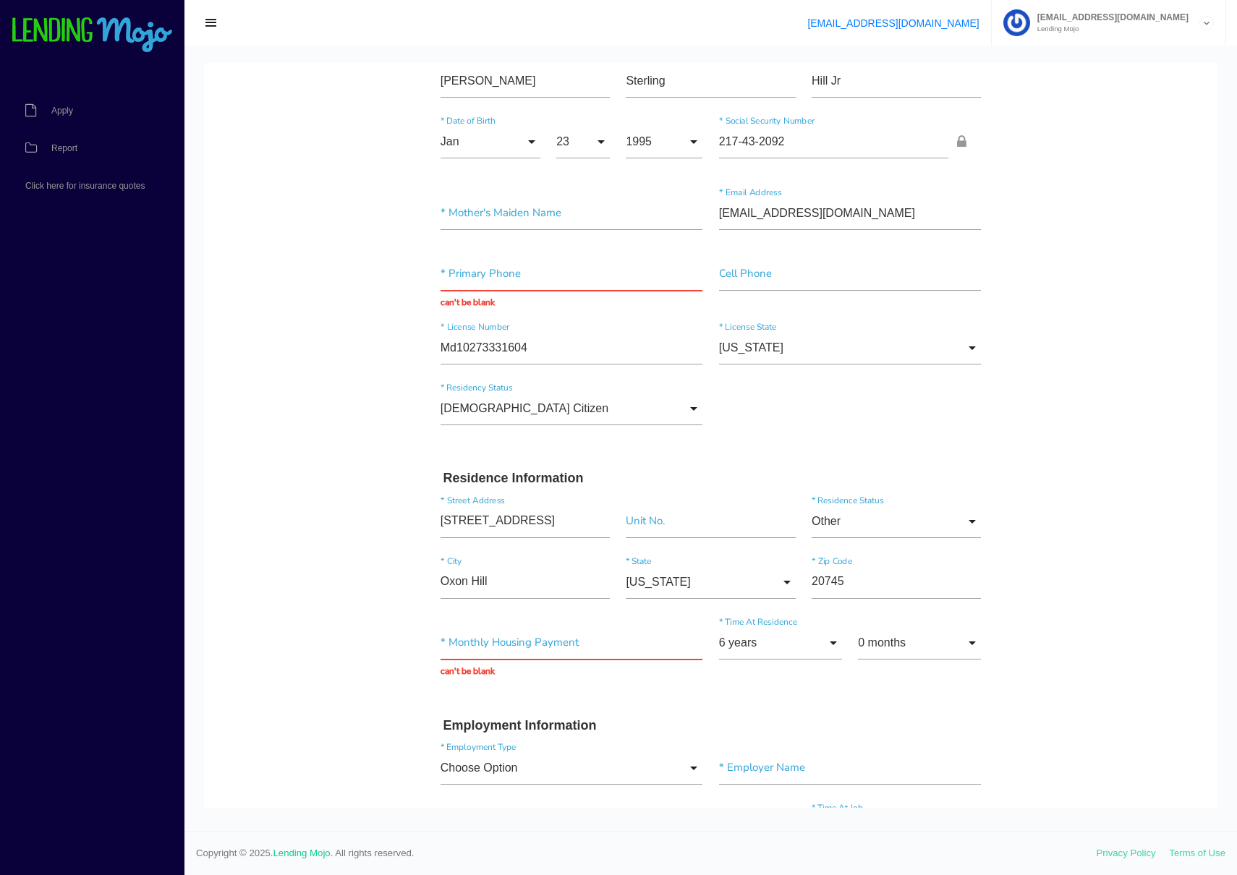
drag, startPoint x: 255, startPoint y: 556, endPoint x: 294, endPoint y: 566, distance: 40.2
click at [500, 639] on input "text" at bounding box center [572, 642] width 263 height 33
type input "$0.00"
drag, startPoint x: 506, startPoint y: 647, endPoint x: 328, endPoint y: 644, distance: 178.0
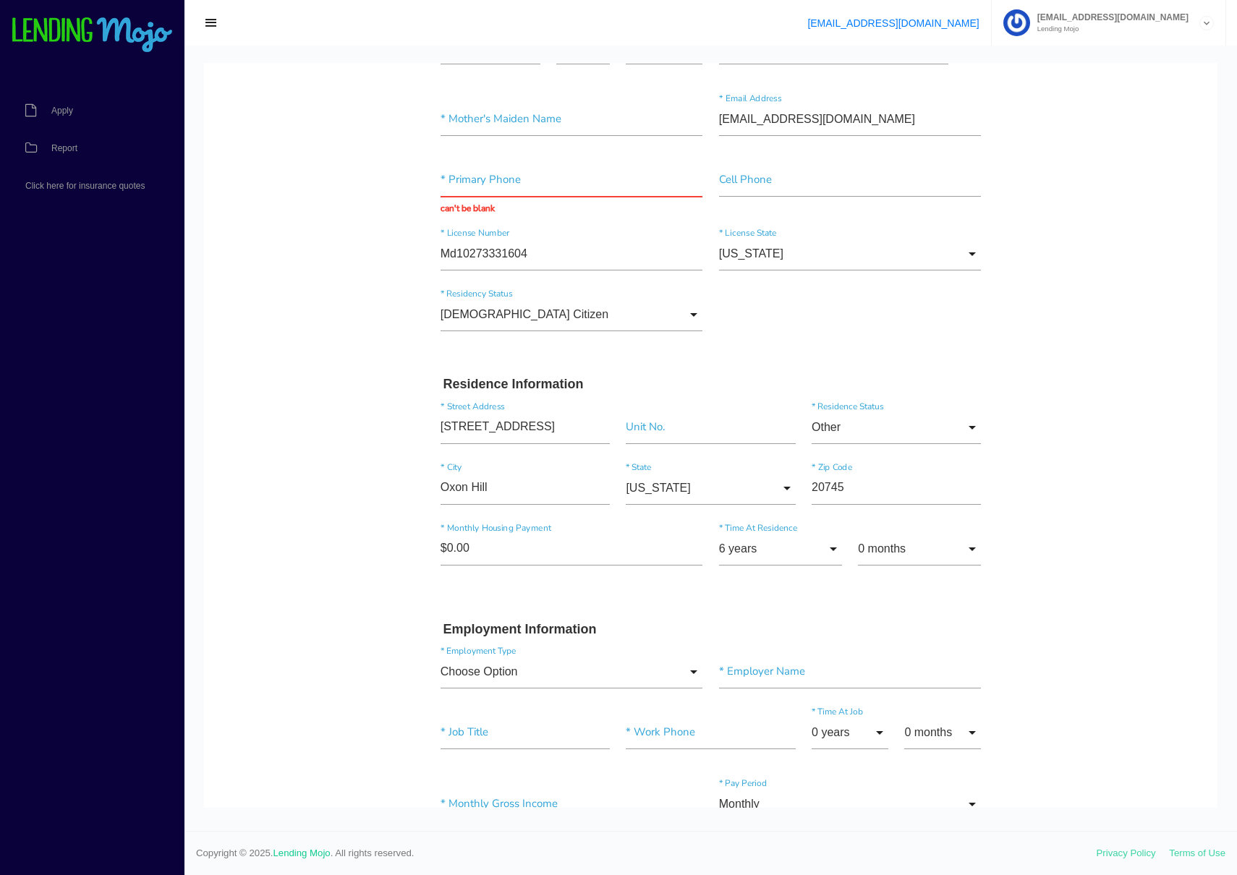
scroll to position [233, 0]
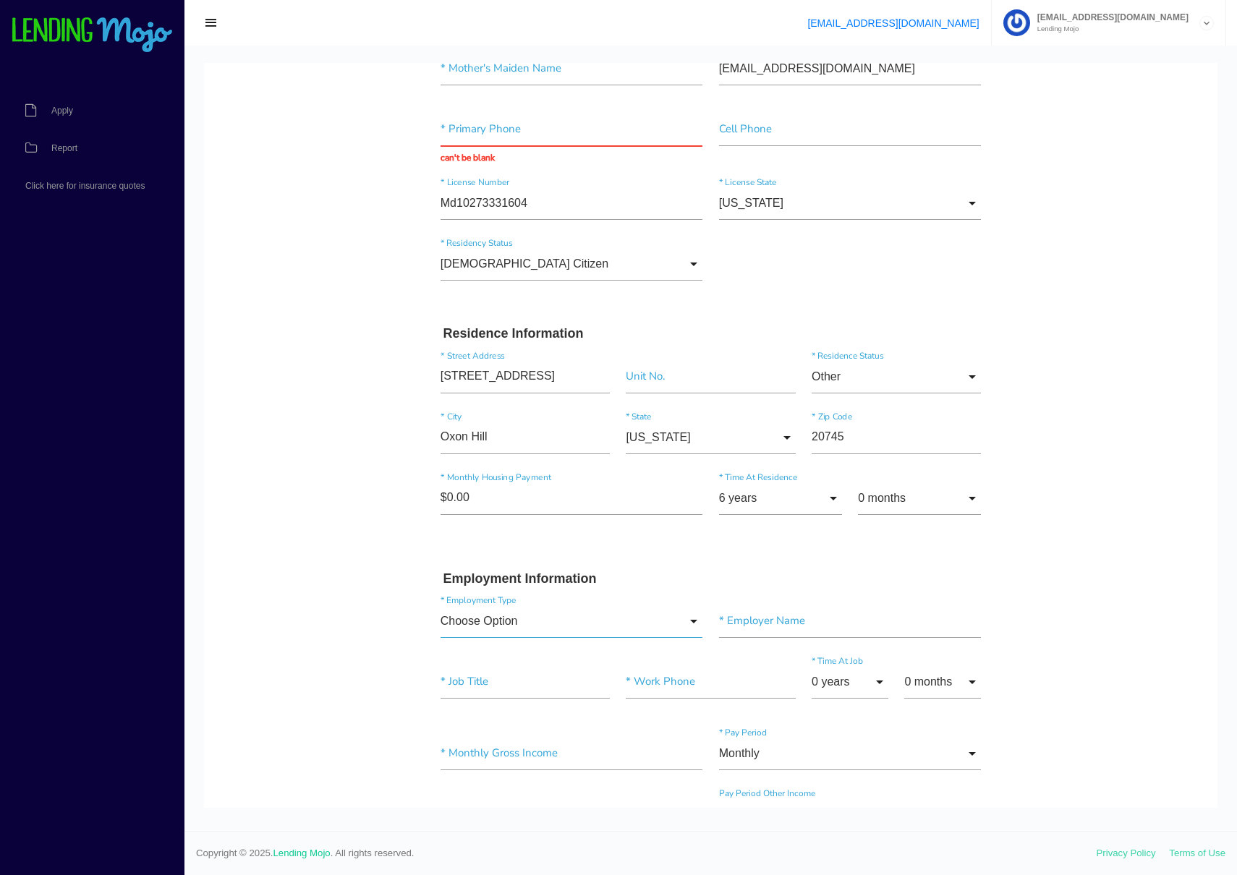
click at [553, 616] on input "Choose Option" at bounding box center [572, 621] width 263 height 33
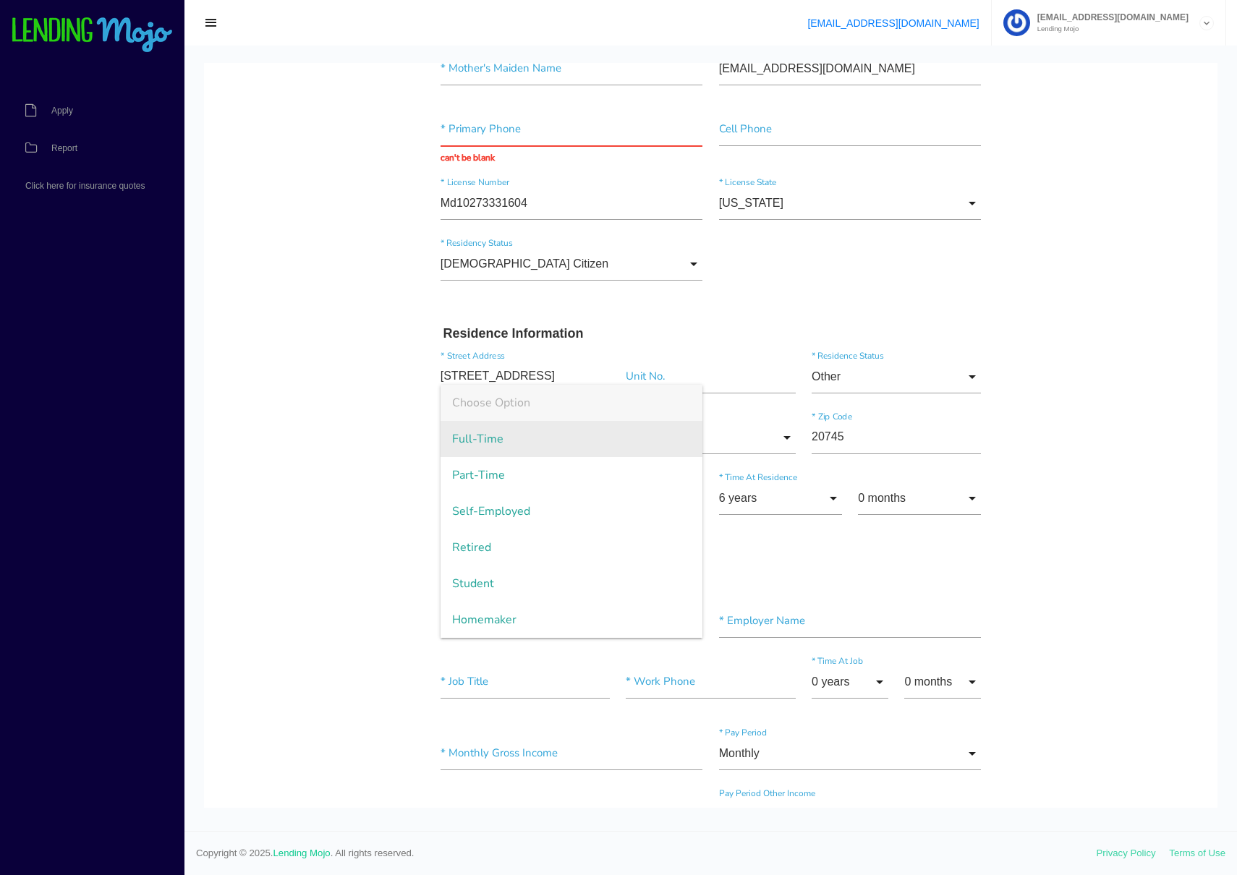
click at [486, 433] on span "Full-Time" at bounding box center [572, 439] width 263 height 36
type input "Full-Time"
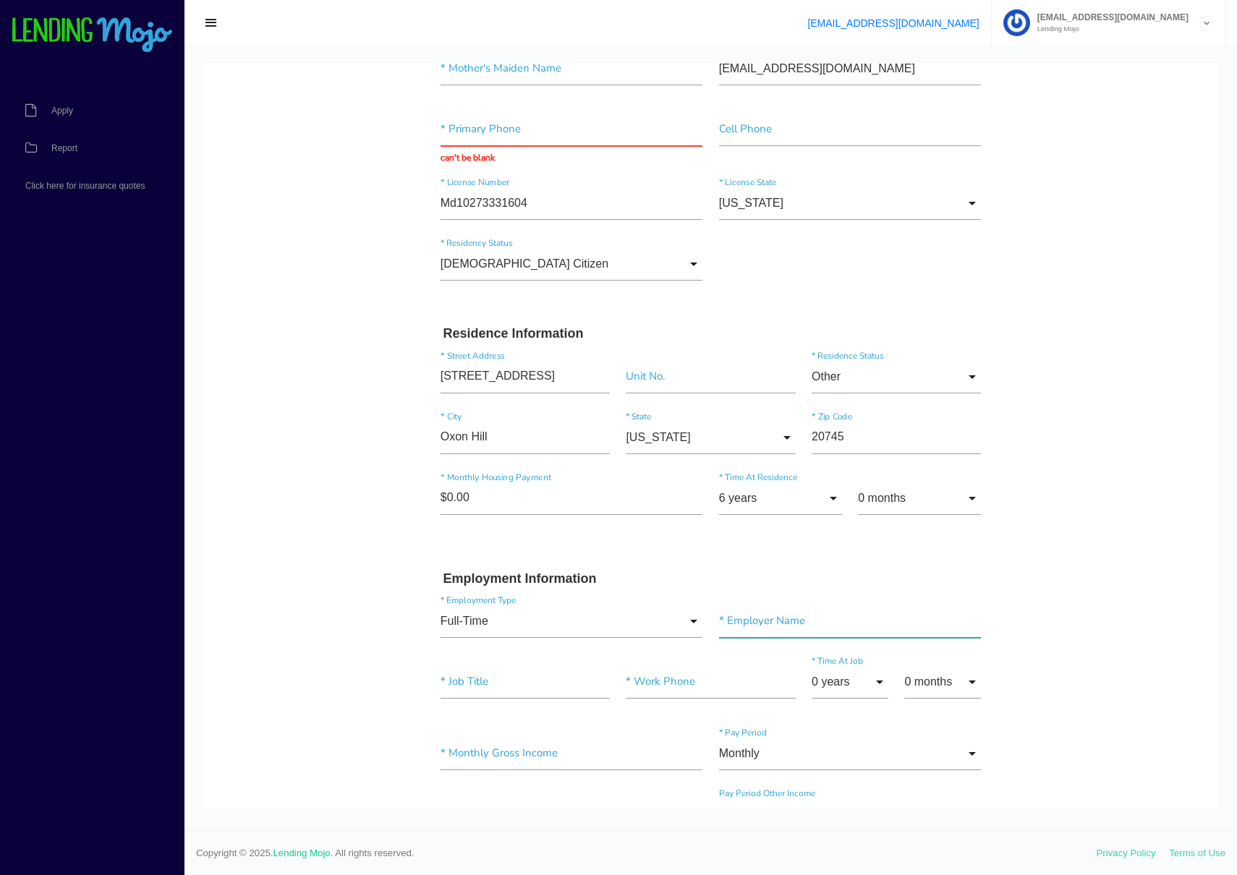
click at [822, 637] on input"] "text" at bounding box center [850, 621] width 263 height 33
type input"] "Dynalectric"
click at [514, 676] on input"] "text" at bounding box center [525, 682] width 169 height 33
type input"] "Electrician"
click at [676, 680] on input"] "text" at bounding box center [710, 682] width 169 height 33
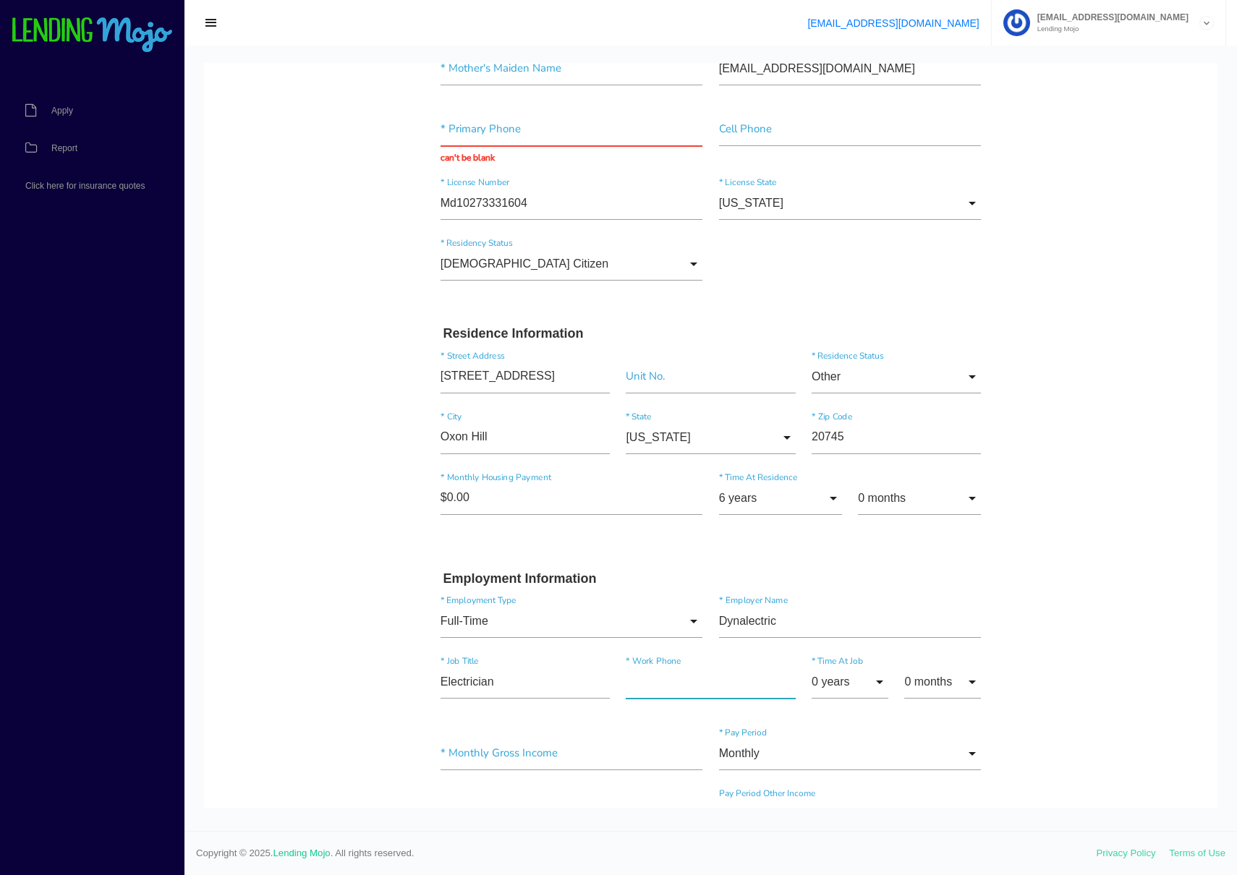
paste input"] "(202) 967-5544"
type input"] "(202) 967-5544"
click at [328, 687] on body "Quick, Secure Financing Personalized to You. Clarence * First Name Sterling Mid…" at bounding box center [710, 786] width 1013 height 1913
click at [875, 678] on input "0 years" at bounding box center [850, 680] width 77 height 33
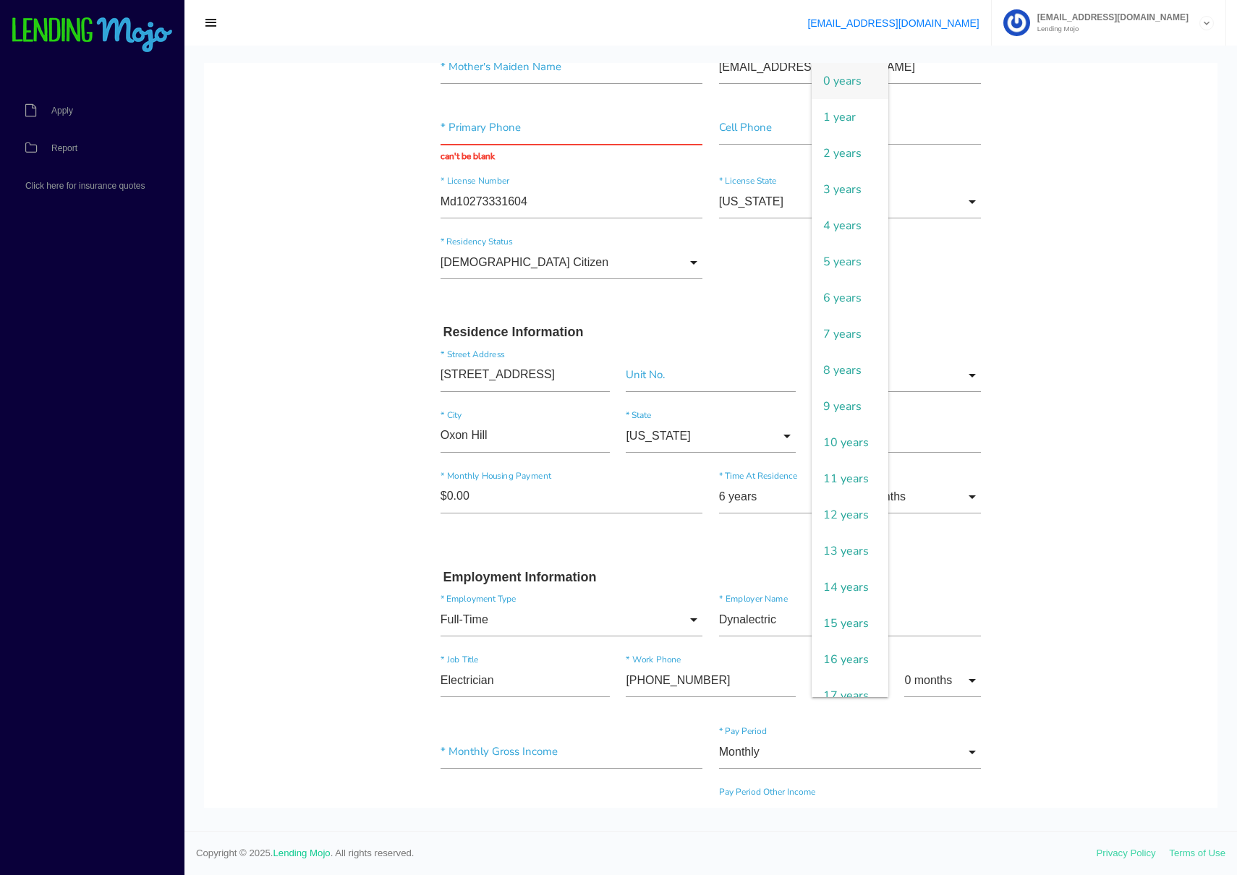
drag, startPoint x: 838, startPoint y: 197, endPoint x: 1013, endPoint y: 618, distance: 456.6
click at [838, 197] on span "3 years" at bounding box center [850, 189] width 77 height 36
type input "3 years"
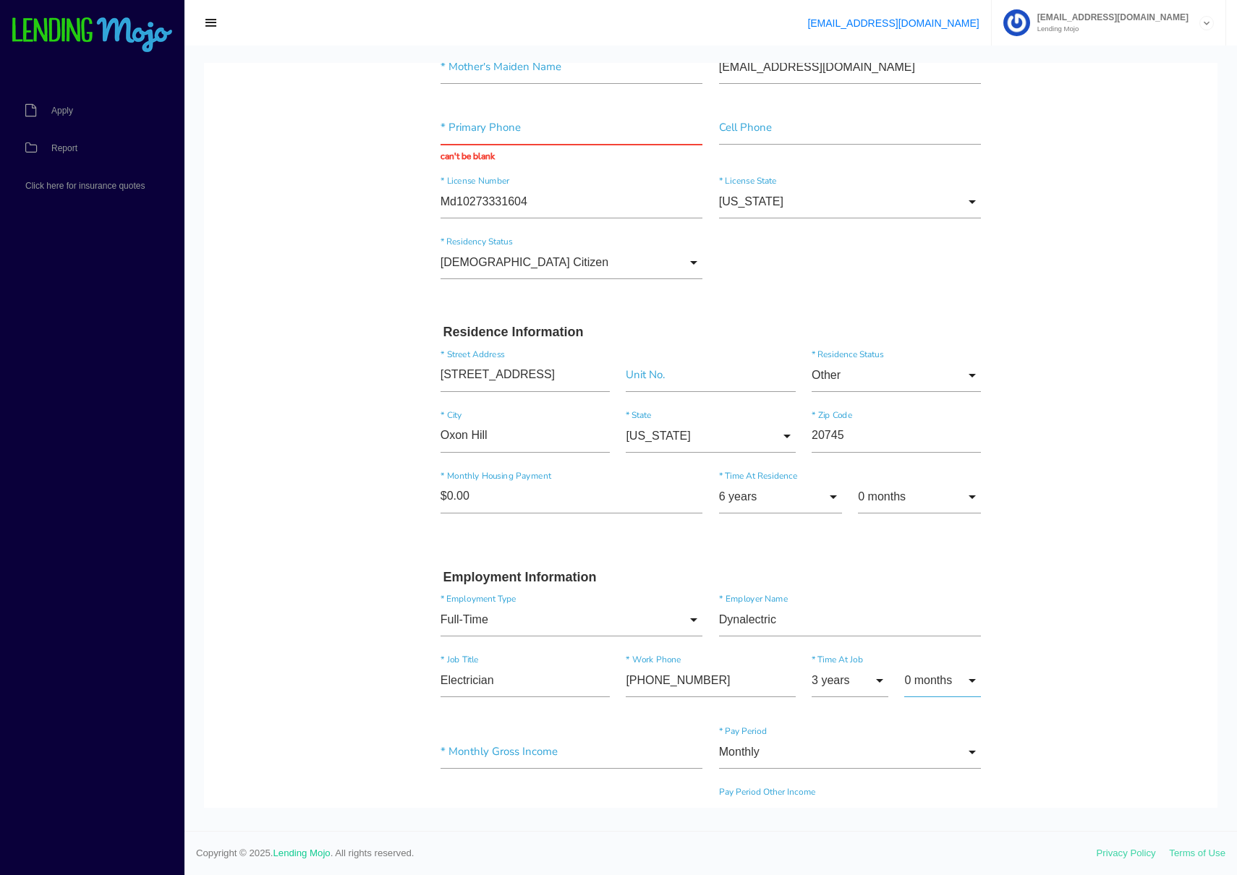
click at [948, 681] on input "0 months" at bounding box center [942, 680] width 77 height 33
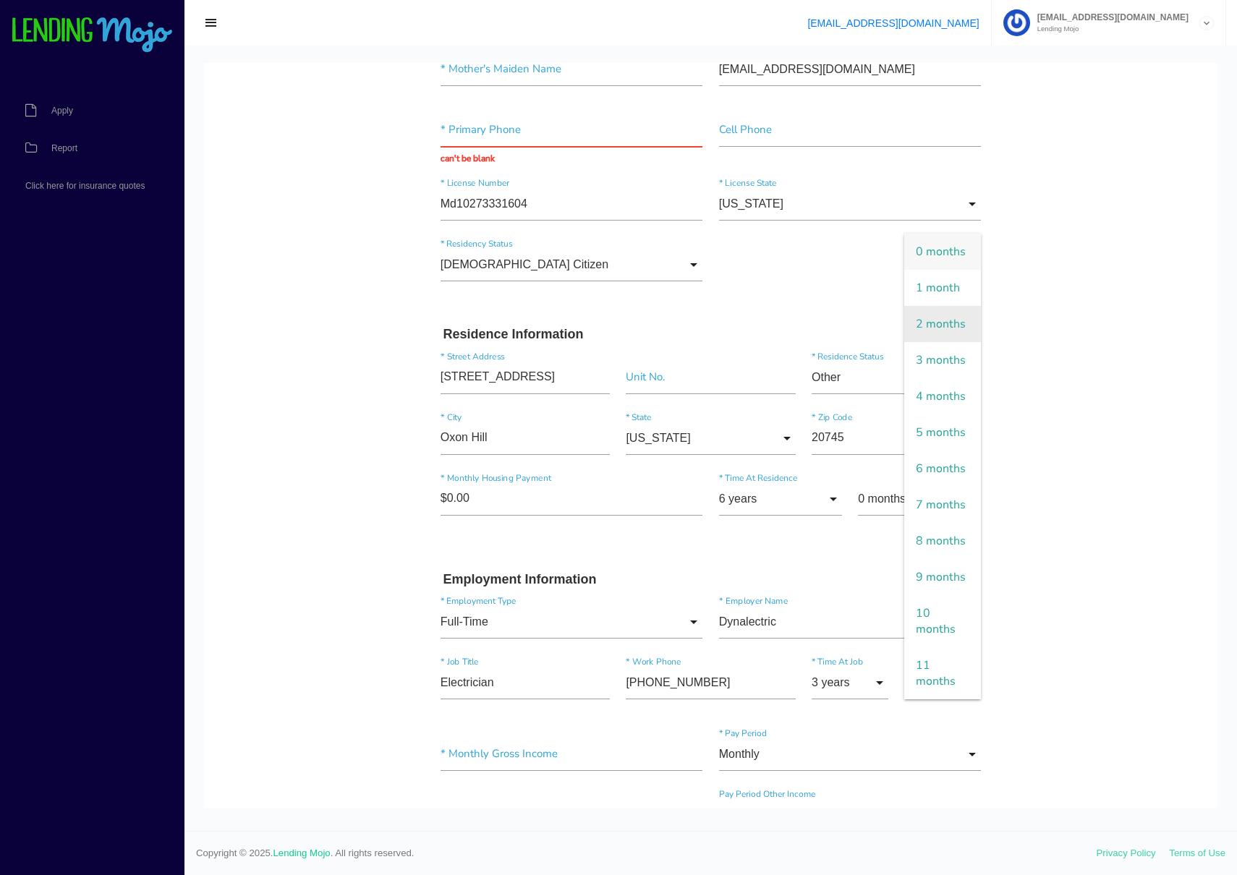
scroll to position [234, 0]
click at [935, 325] on span "2 months" at bounding box center [942, 323] width 77 height 36
type input "2 months"
drag, startPoint x: 1067, startPoint y: 537, endPoint x: 1066, endPoint y: 574, distance: 36.9
click at [1067, 537] on body "Quick, Secure Financing Personalized to You. Clarence * First Name Sterling Mid…" at bounding box center [710, 785] width 1013 height 1913
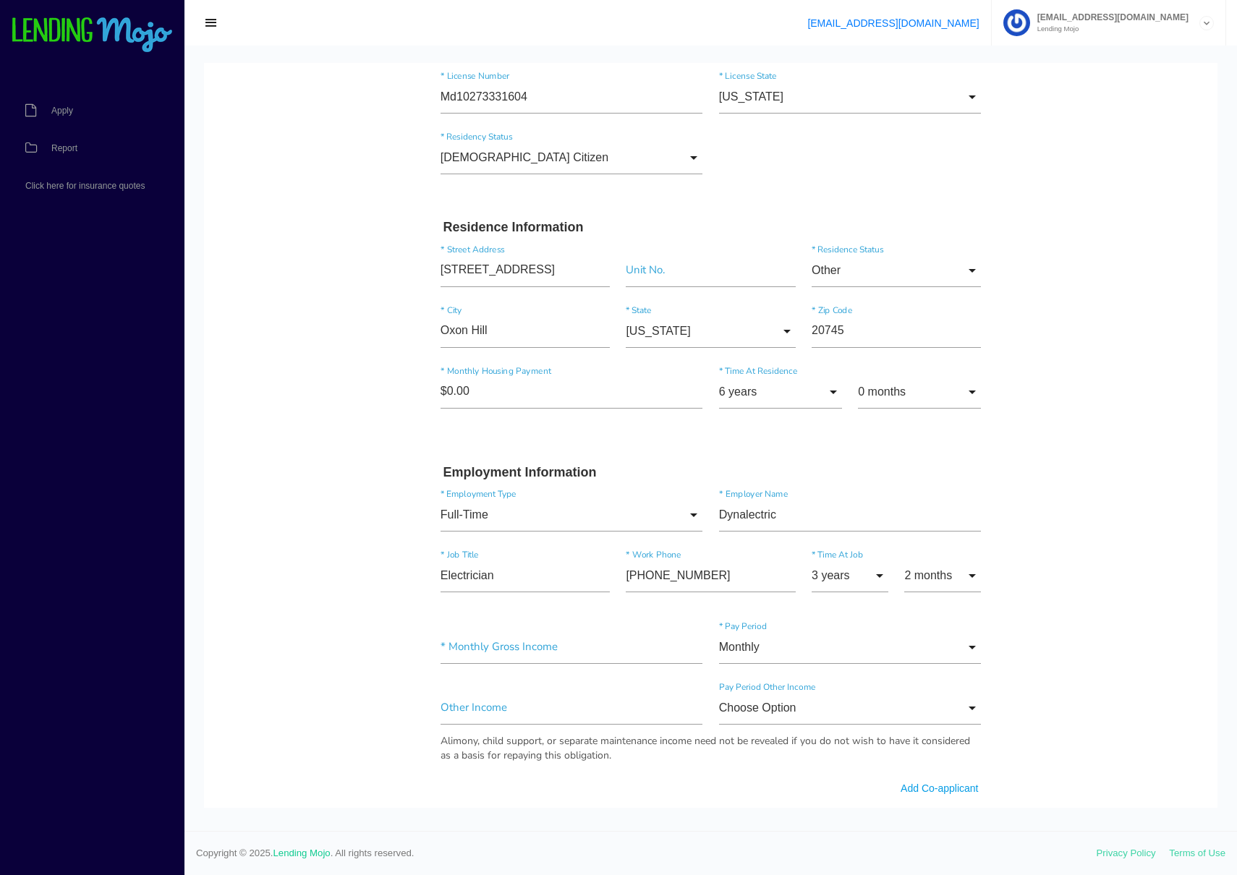
scroll to position [372, 0]
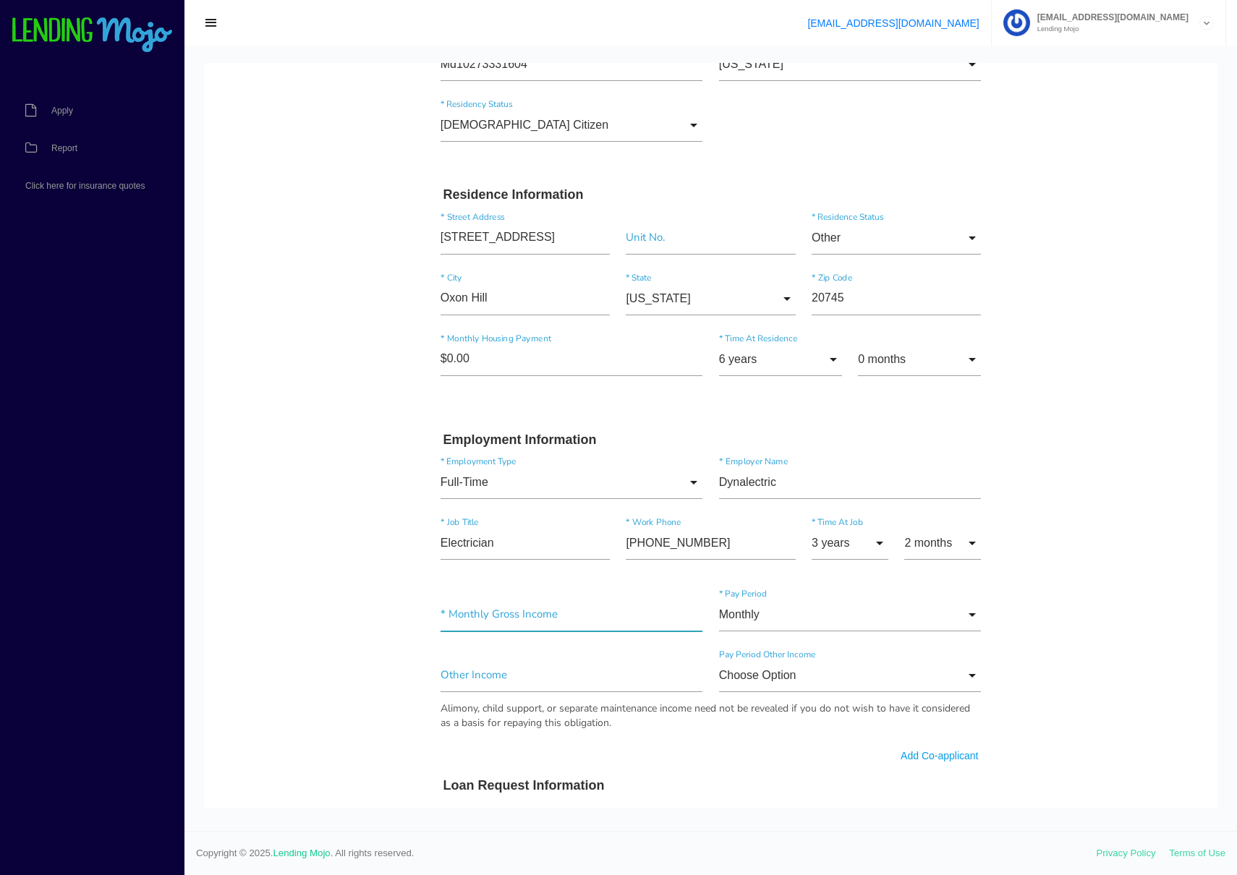
click at [519, 613] on input"] "text" at bounding box center [572, 614] width 263 height 33
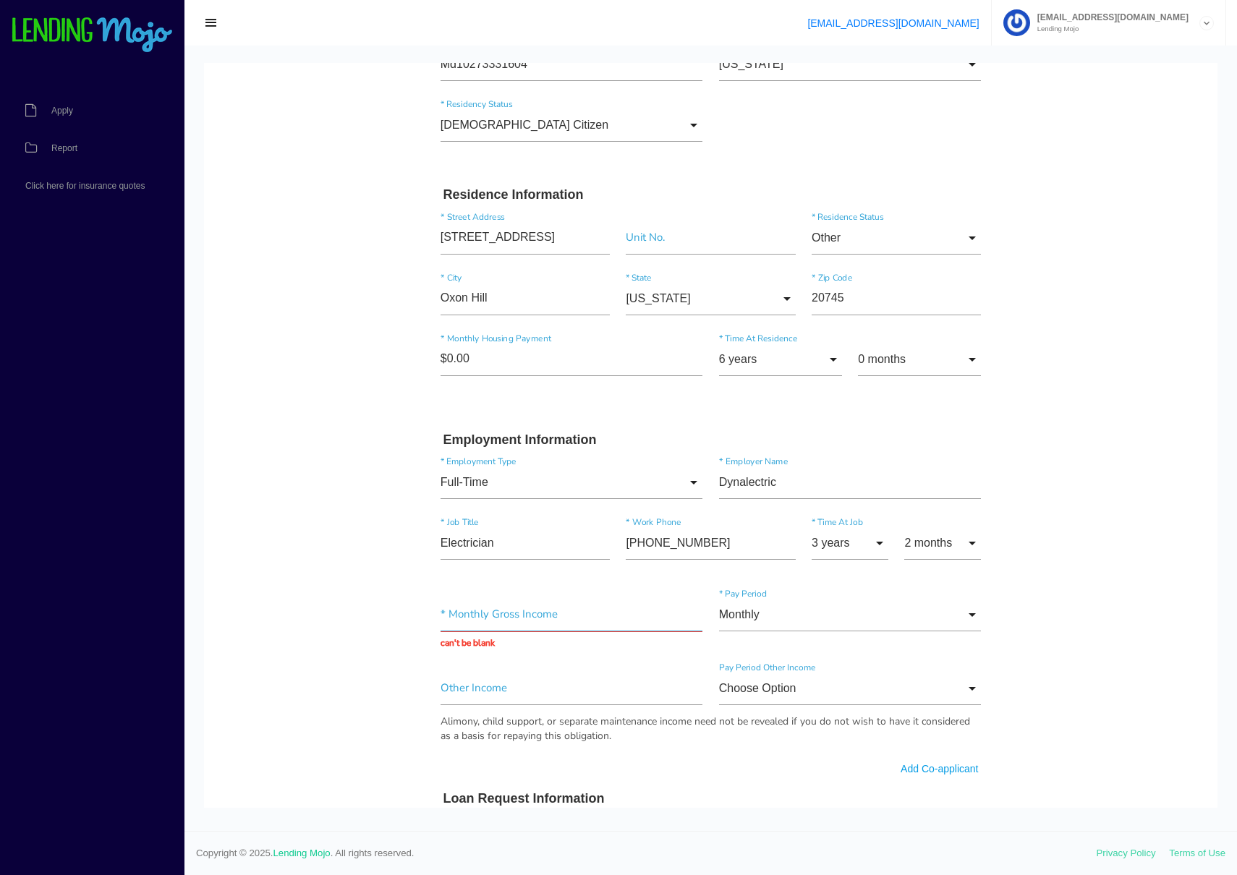
scroll to position [374, 0]
type input "$6,400.00"
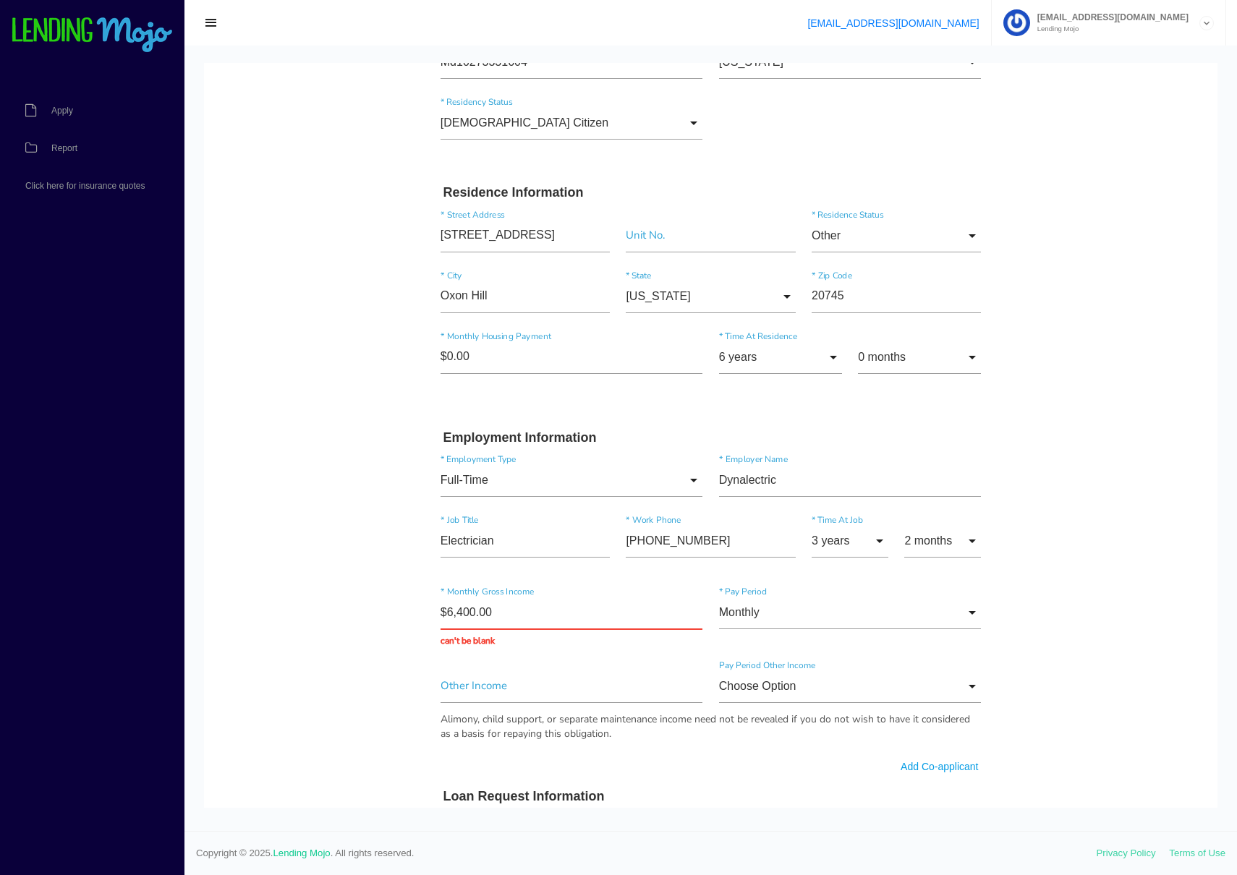
click at [294, 638] on body "Quick, Secure Financing Personalized to You. Clarence * First Name Sterling Mid…" at bounding box center [710, 652] width 1013 height 1926
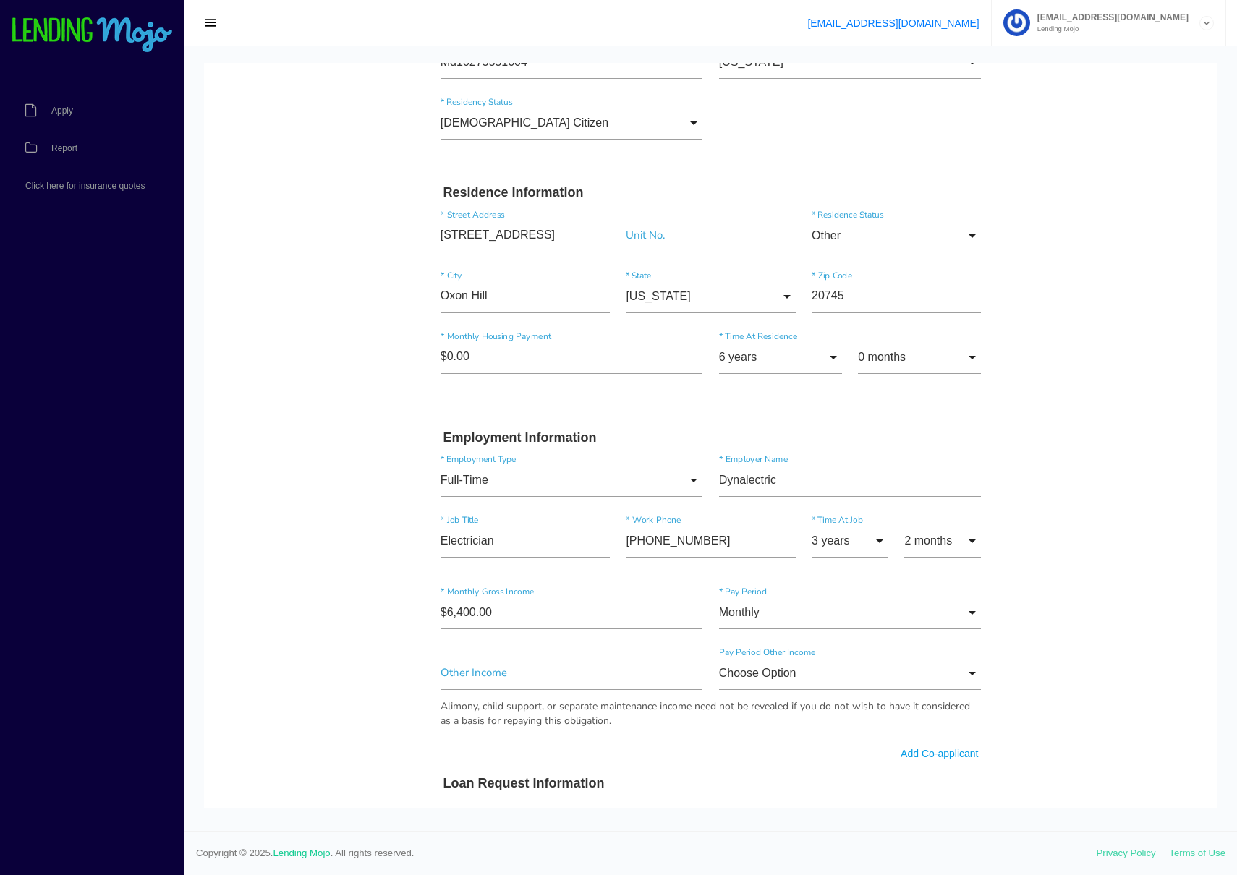
click at [1057, 632] on body "Quick, Secure Financing Personalized to You. Clarence * First Name Sterling Mid…" at bounding box center [710, 645] width 1013 height 1913
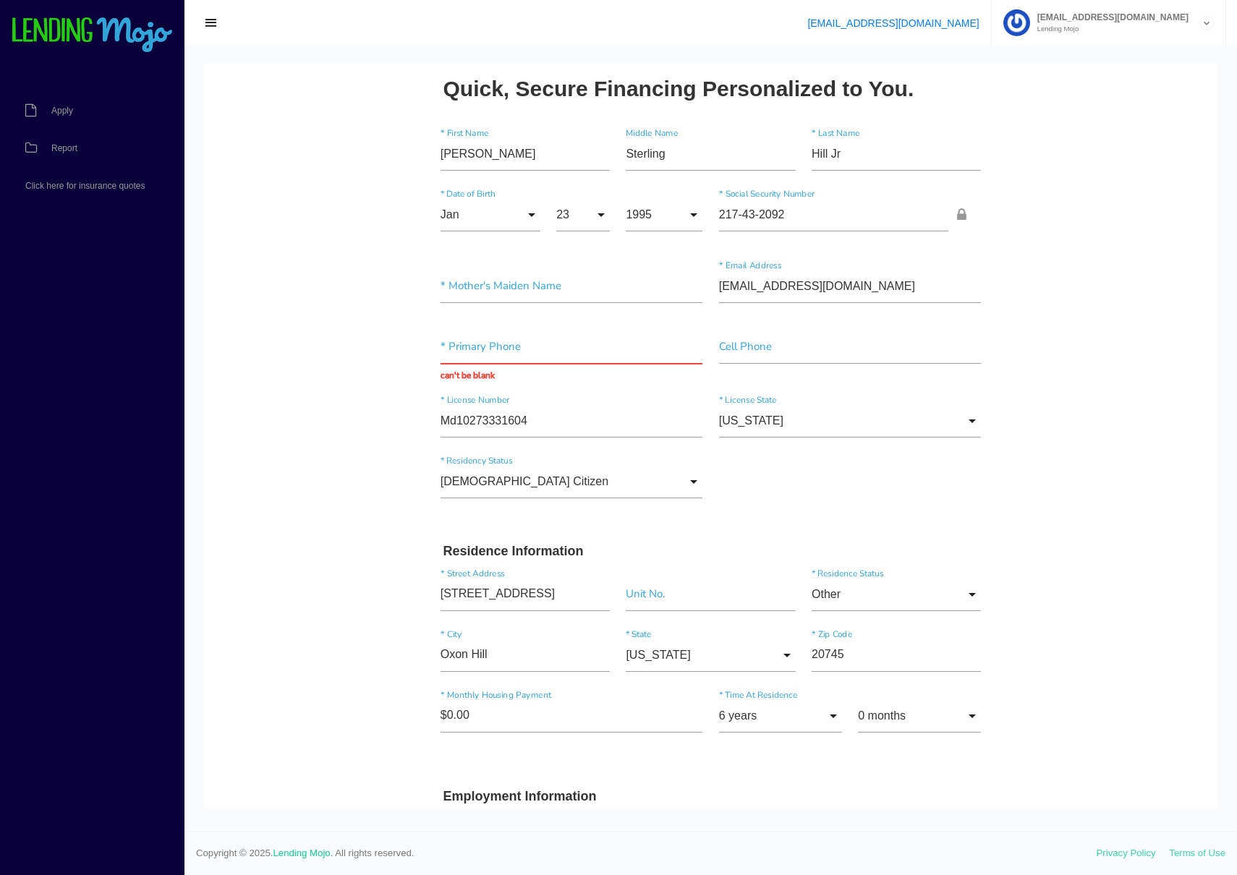
scroll to position [0, 0]
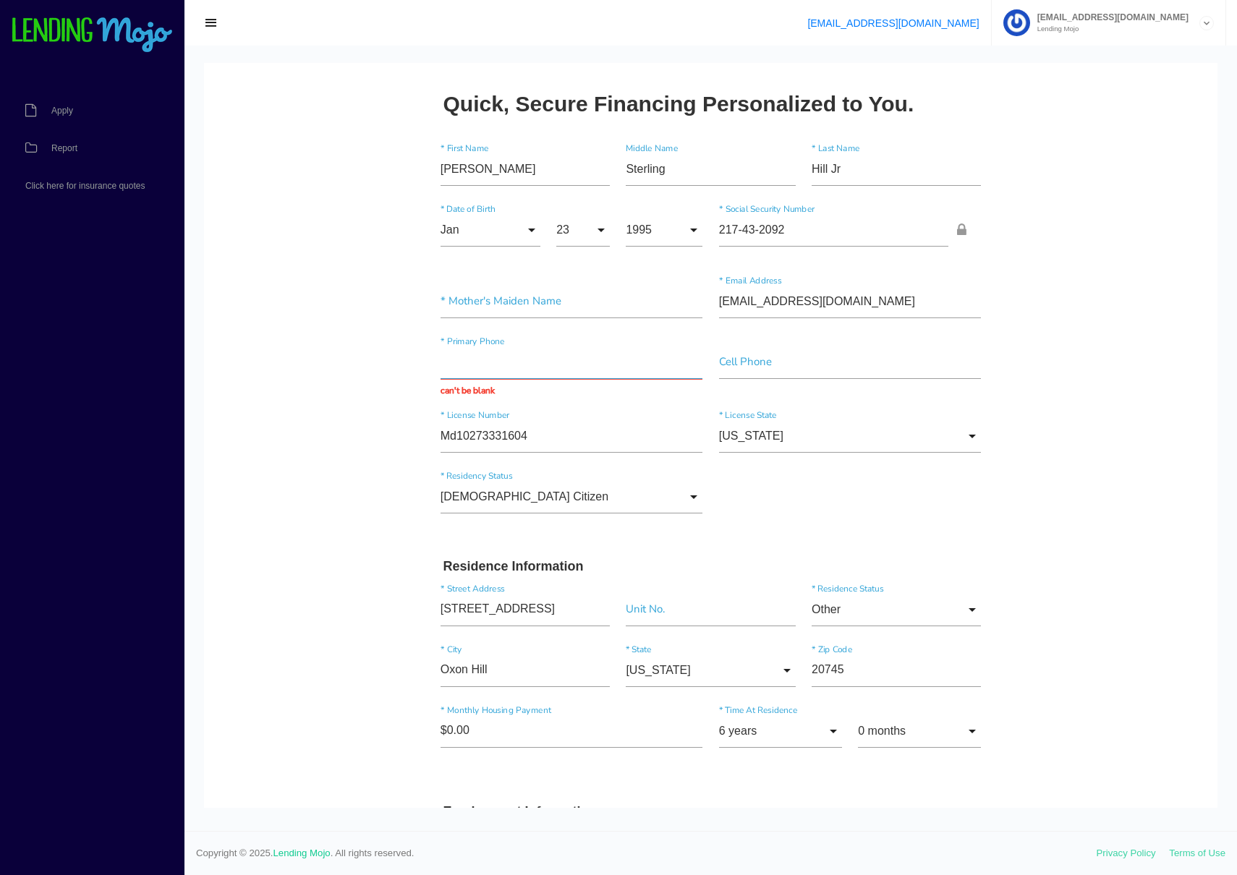
click at [526, 365] on input "text" at bounding box center [572, 362] width 263 height 33
paste input "(202) 967-5544"
type input "(202) 967-5544"
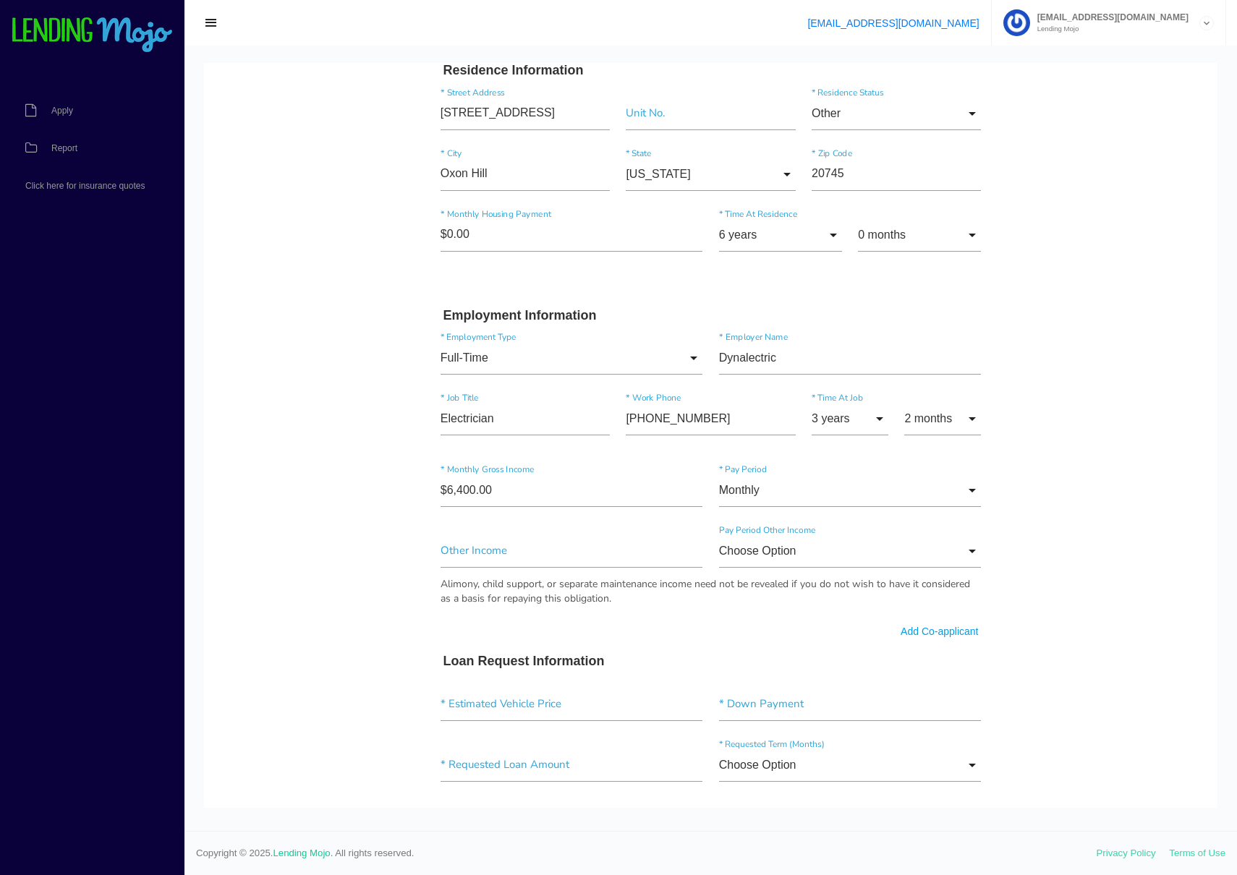
scroll to position [519, 0]
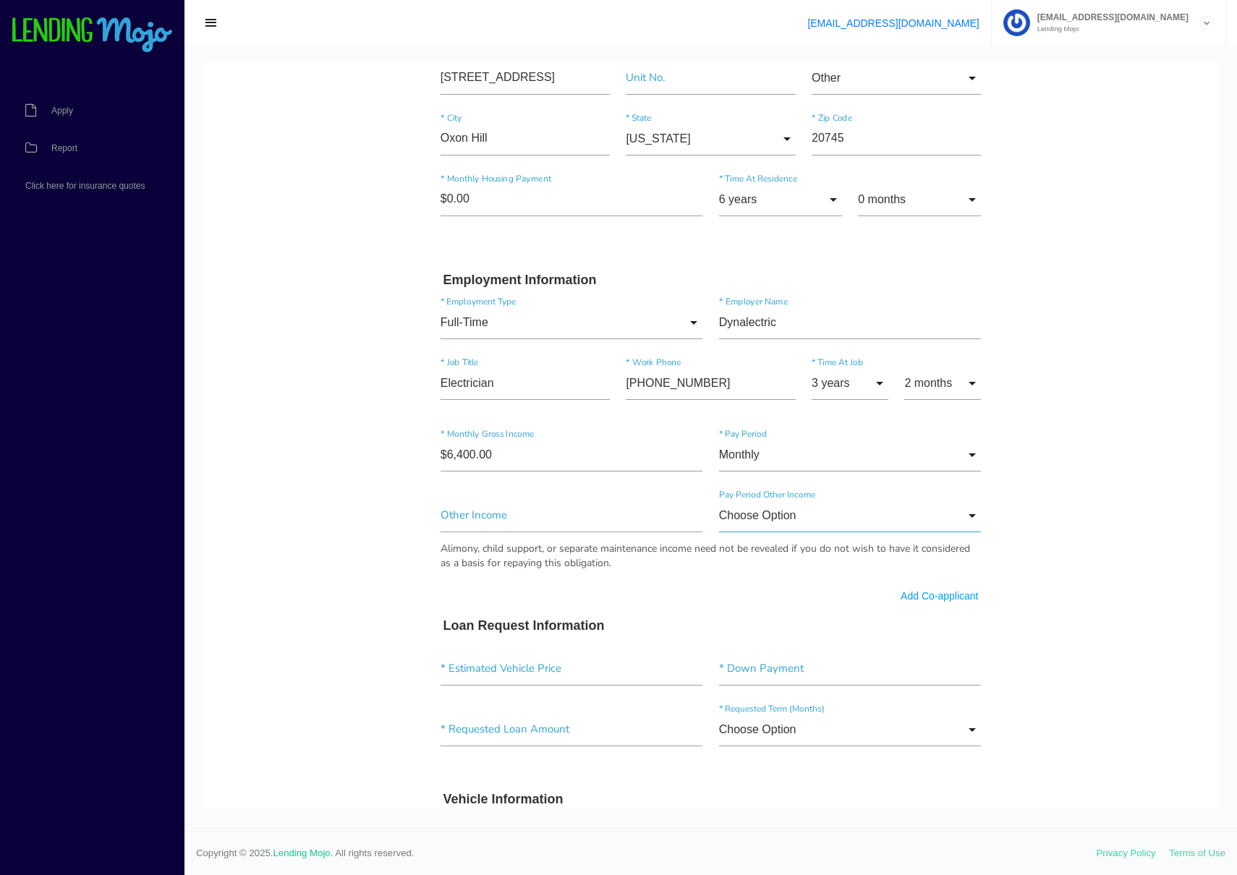
click at [783, 520] on input "Choose Option" at bounding box center [850, 515] width 263 height 33
click at [396, 543] on body "Quick, Secure Financing Personalized to You. Clarence * First Name Sterling Mid…" at bounding box center [710, 494] width 1013 height 1900
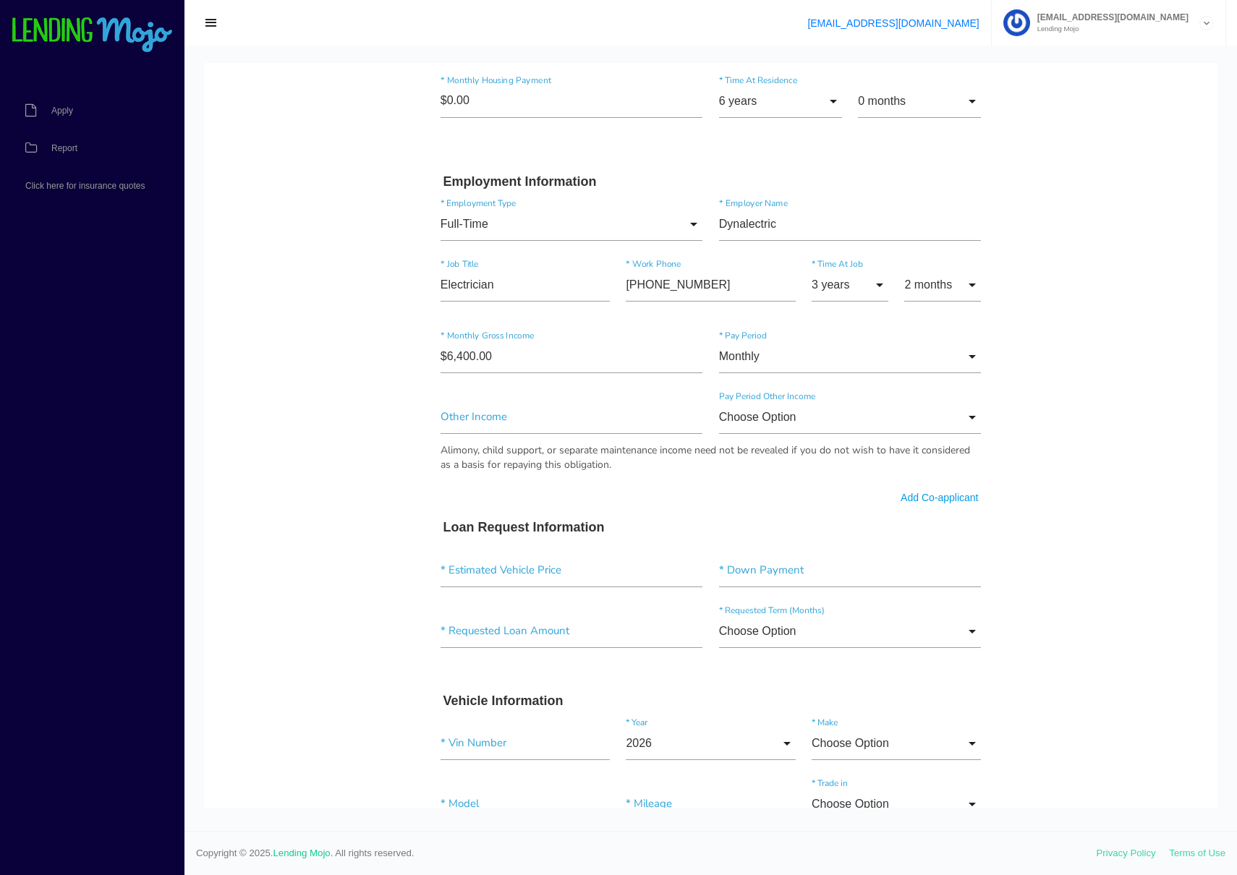
scroll to position [618, 0]
click at [595, 566] on input"] "text" at bounding box center [572, 569] width 263 height 33
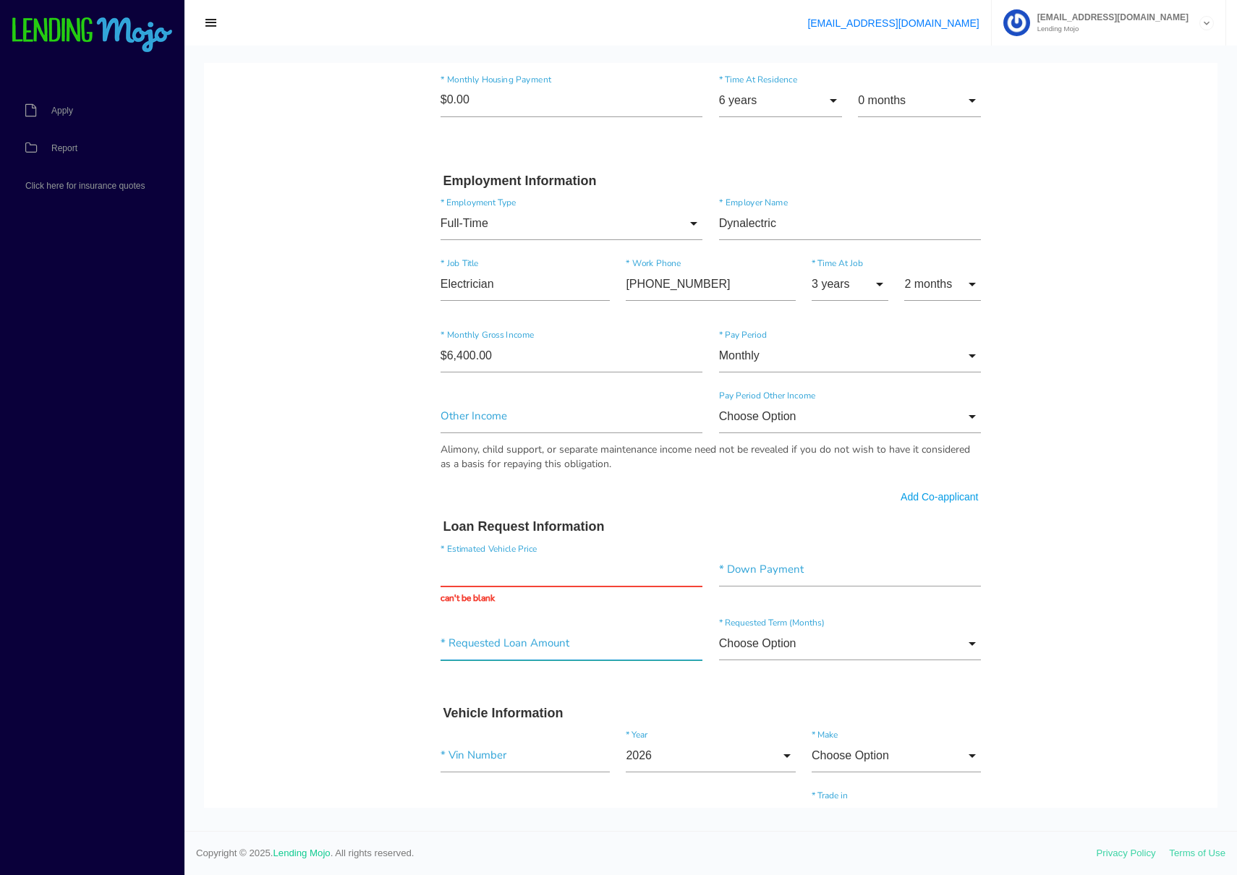
click at [530, 648] on input"] "text" at bounding box center [572, 643] width 263 height 33
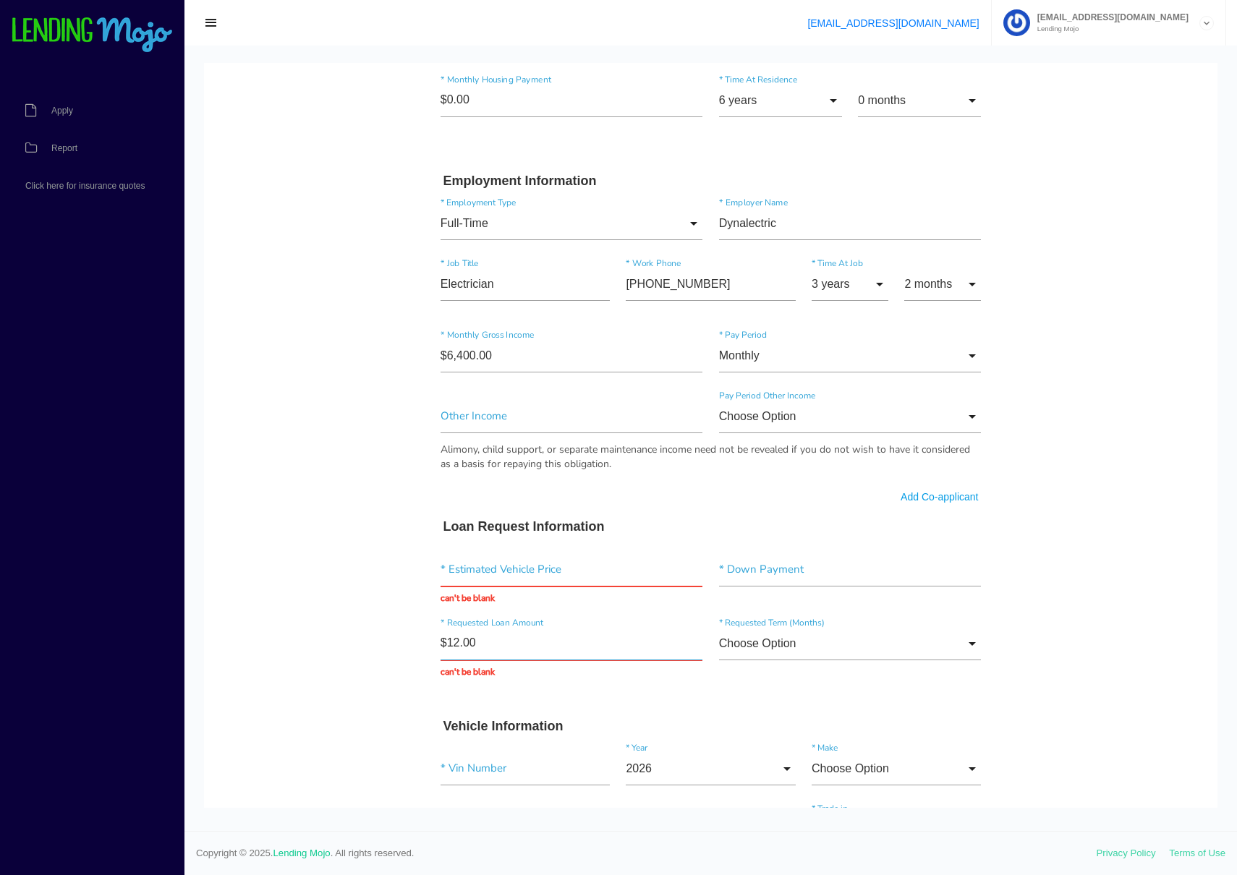
type input "$1.00"
click at [482, 566] on input "text" at bounding box center [572, 569] width 263 height 33
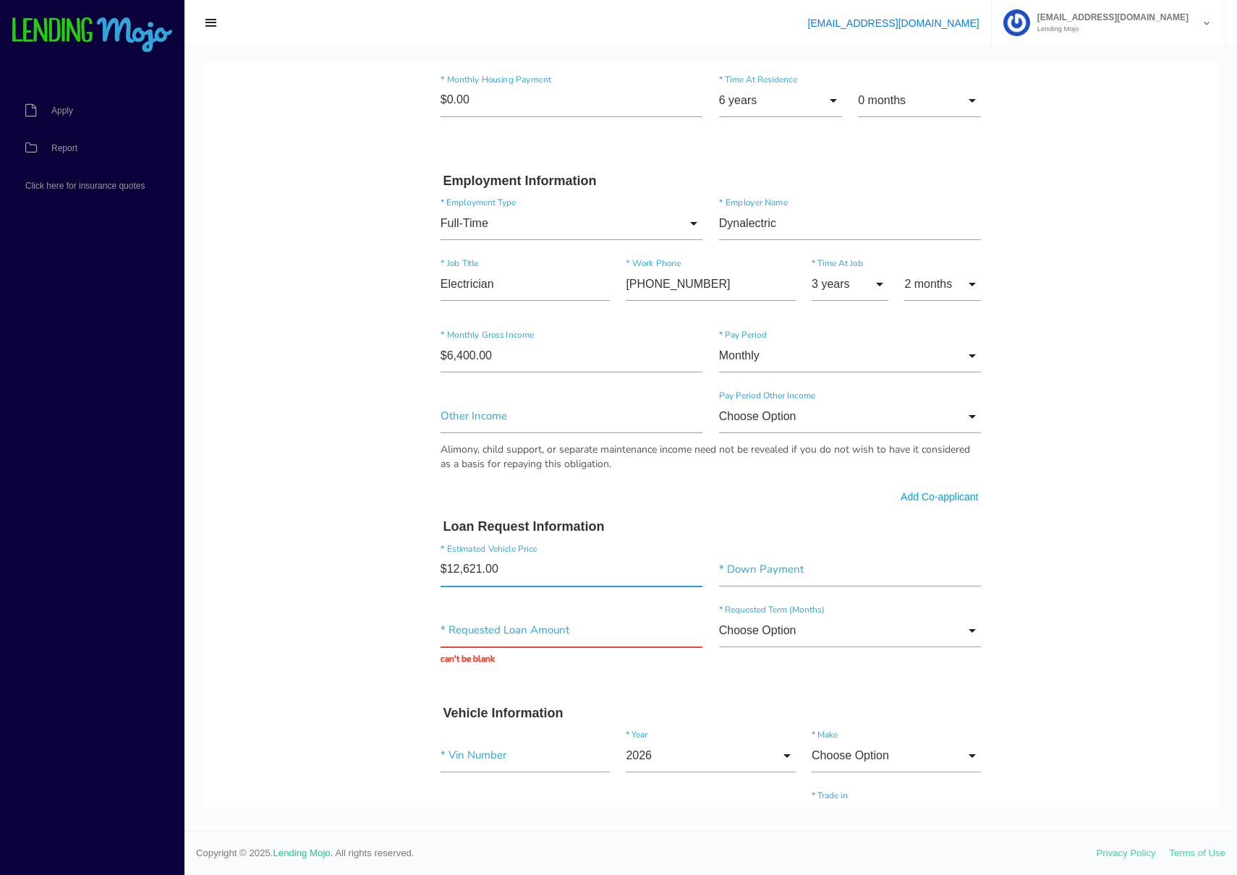
click at [506, 574] on input"] "$12,621.00" at bounding box center [572, 569] width 263 height 33
type input"] "$12,621.47"
click at [817, 572] on input"] "text" at bounding box center [850, 569] width 263 height 33
click at [474, 630] on input "text" at bounding box center [572, 630] width 263 height 33
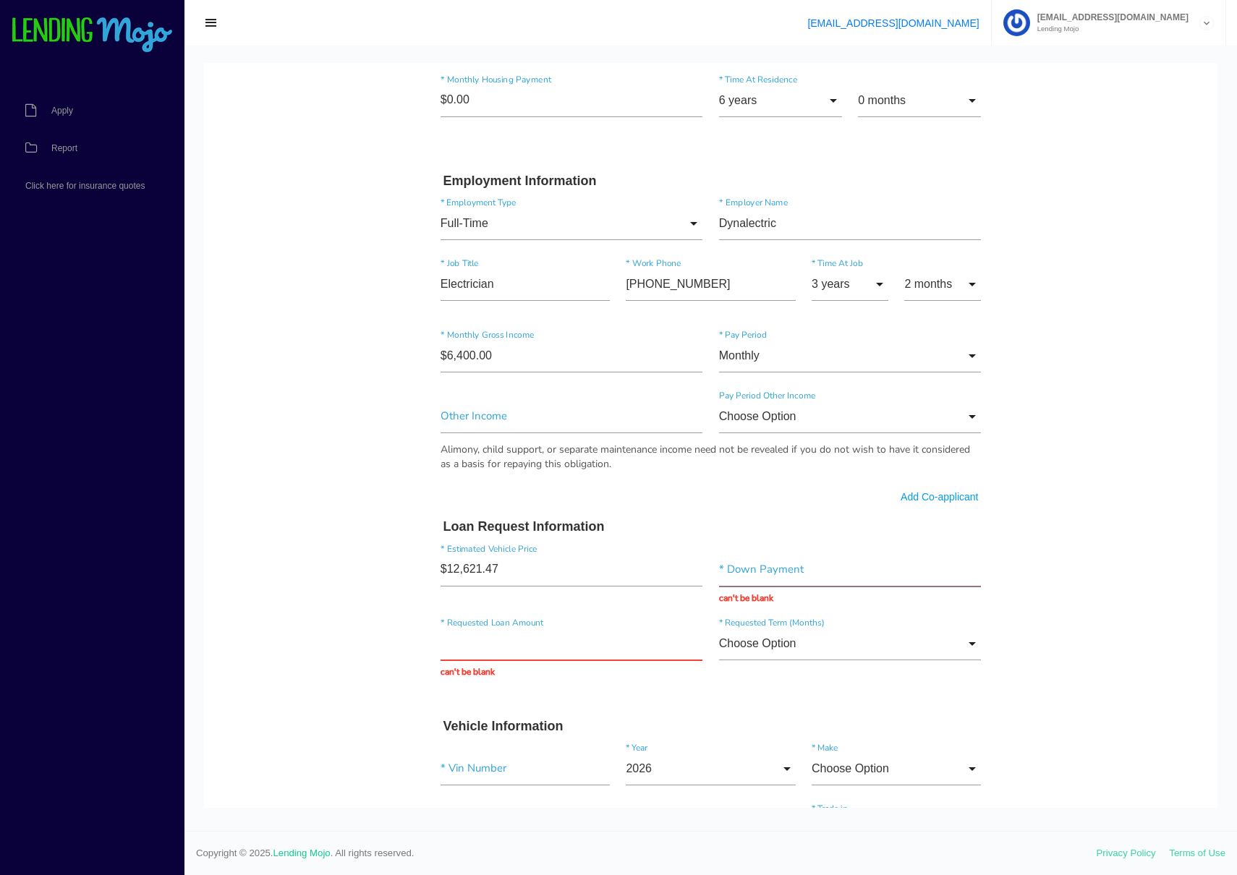
click at [744, 572] on input "text" at bounding box center [850, 569] width 263 height 33
type input "$0.00"
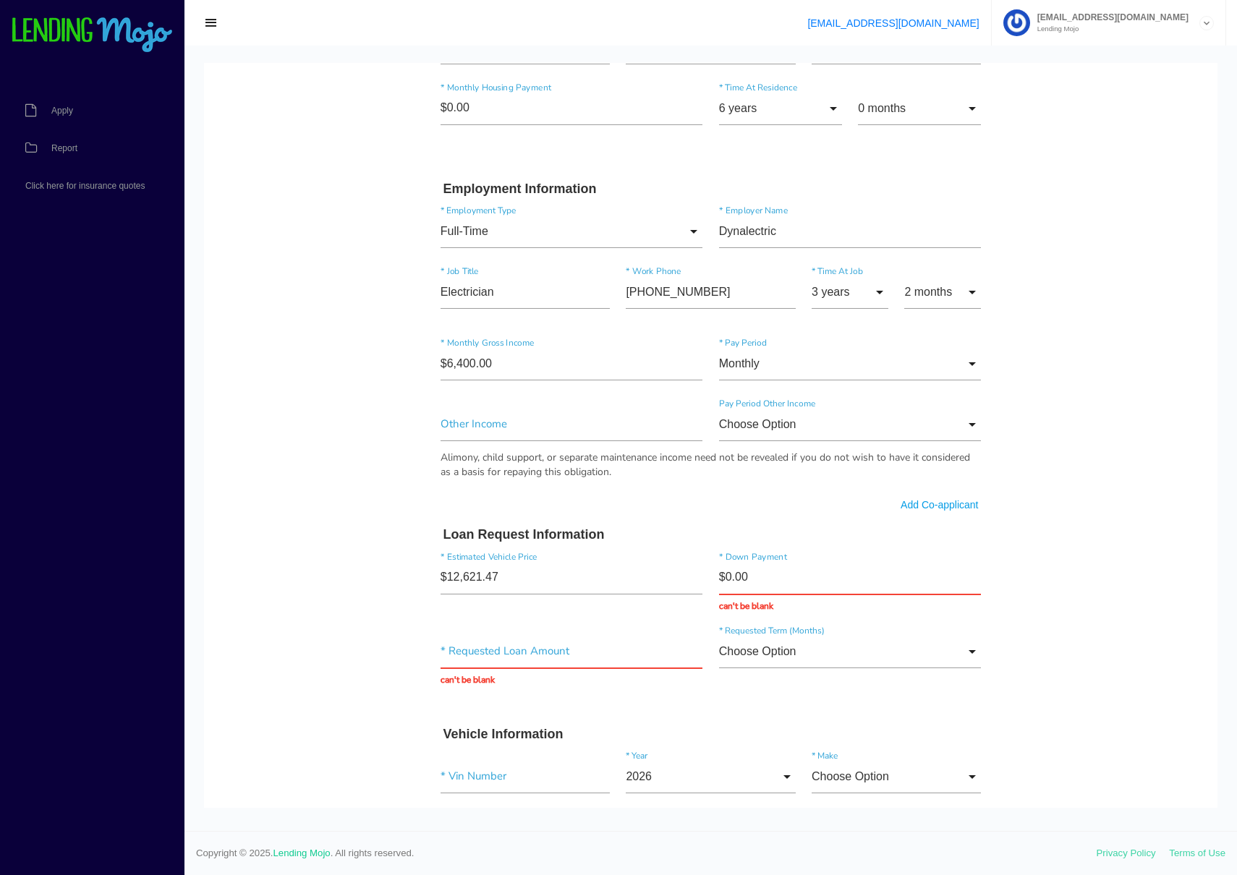
click at [1070, 570] on body "Quick, Secure Financing Personalized to You. Clarence * First Name Sterling Mid…" at bounding box center [710, 416] width 1013 height 1926
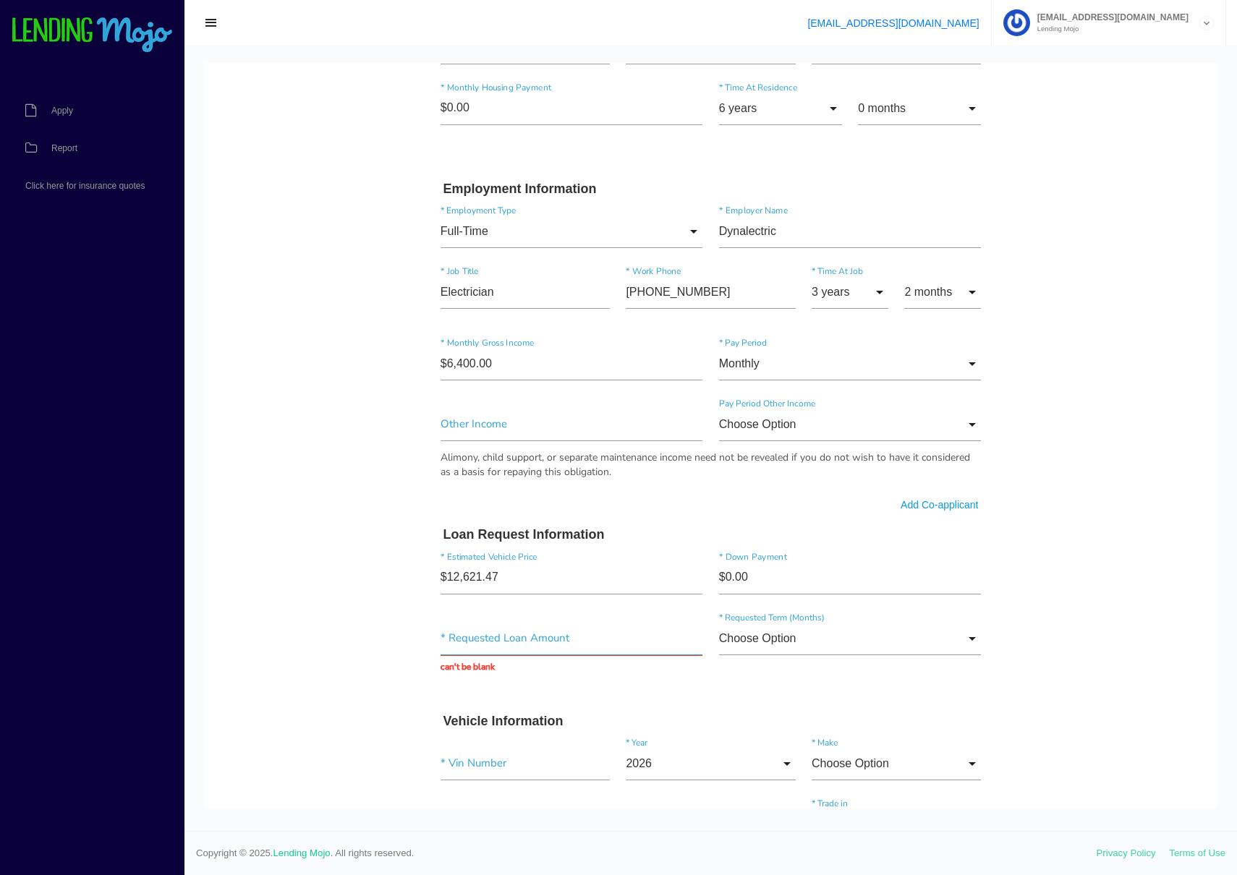
click at [468, 644] on input "text" at bounding box center [572, 638] width 263 height 33
type input "$12,621.47"
drag, startPoint x: 360, startPoint y: 684, endPoint x: 591, endPoint y: 663, distance: 231.7
click at [360, 684] on body "Quick, Secure Financing Personalized to You. Clarence * First Name Sterling Mid…" at bounding box center [710, 409] width 1013 height 1913
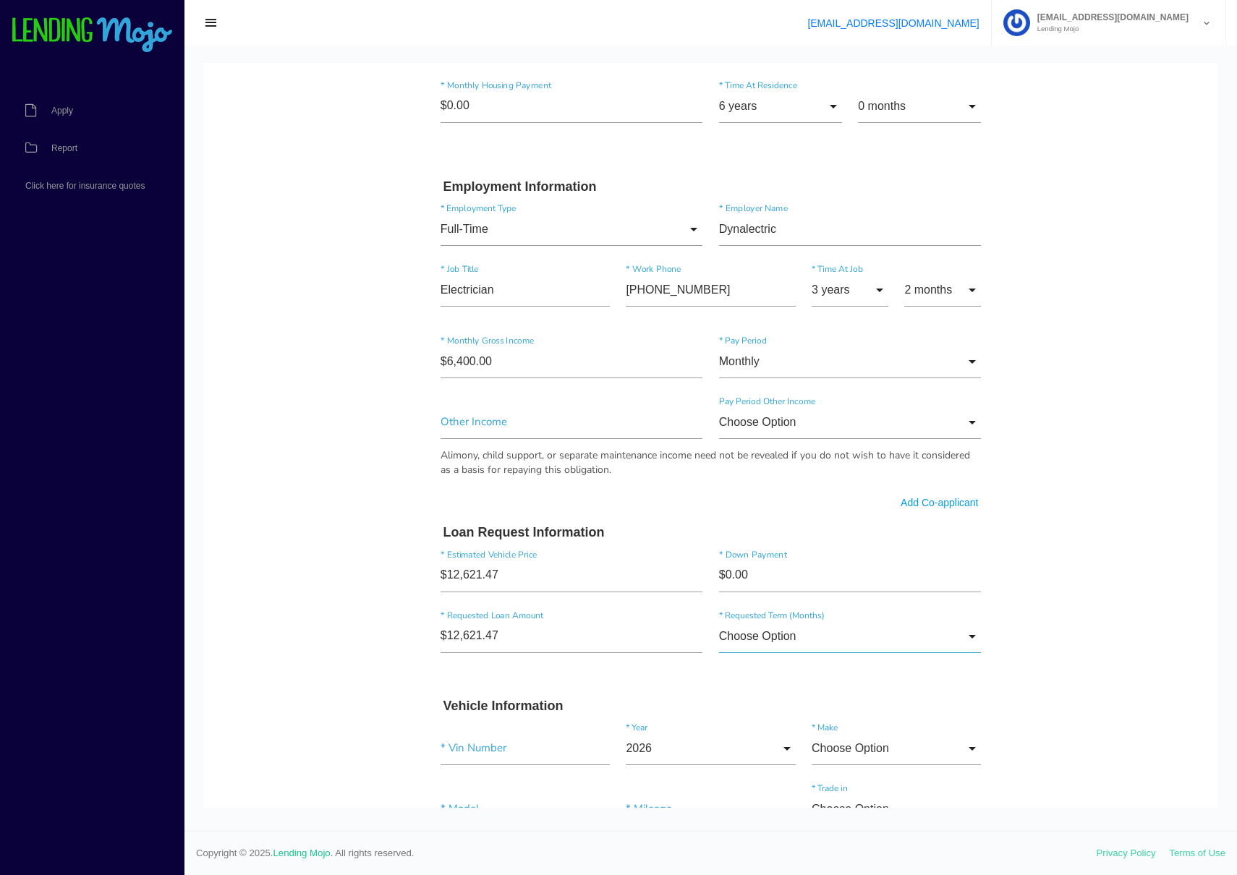
click at [815, 636] on input "Choose Option" at bounding box center [850, 636] width 263 height 33
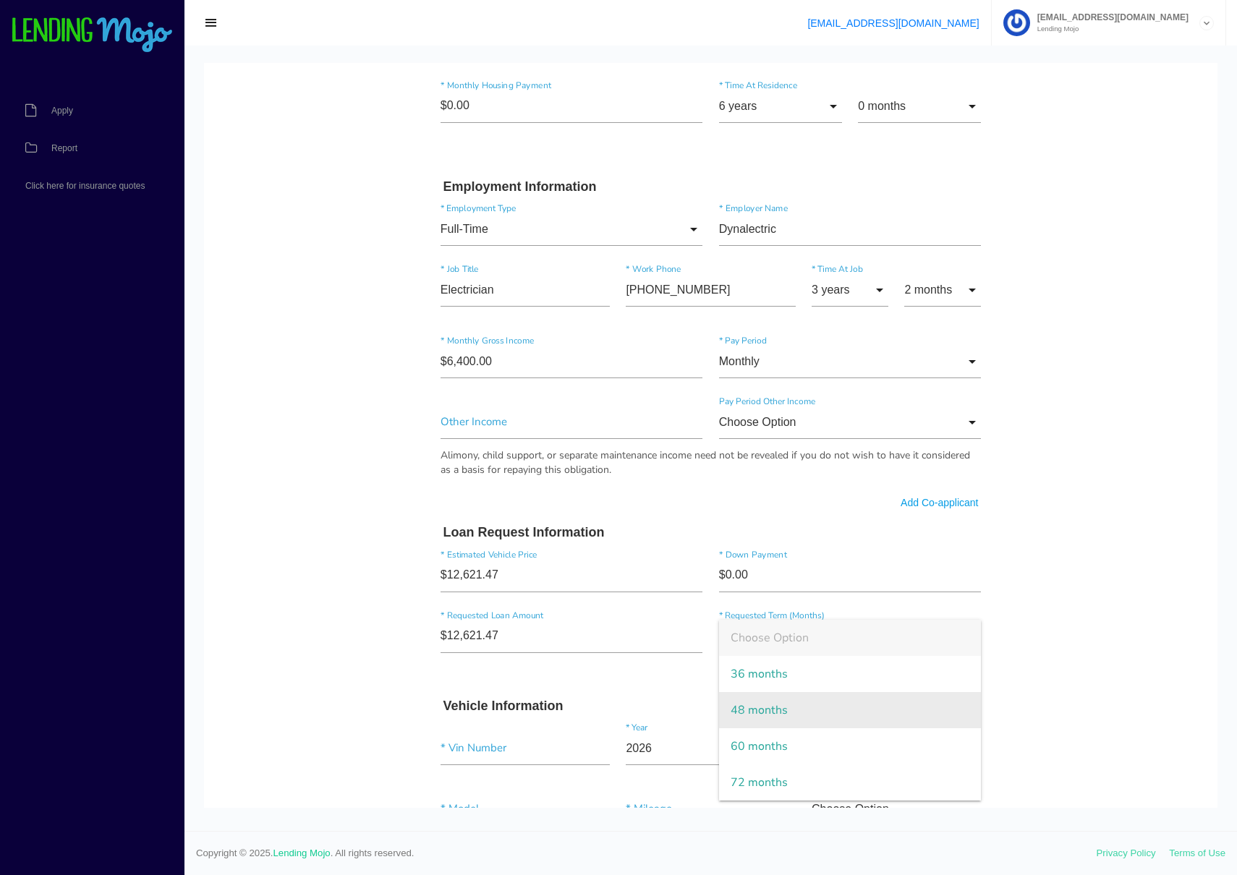
click at [787, 710] on span "48 months" at bounding box center [850, 710] width 263 height 36
type input "48 months"
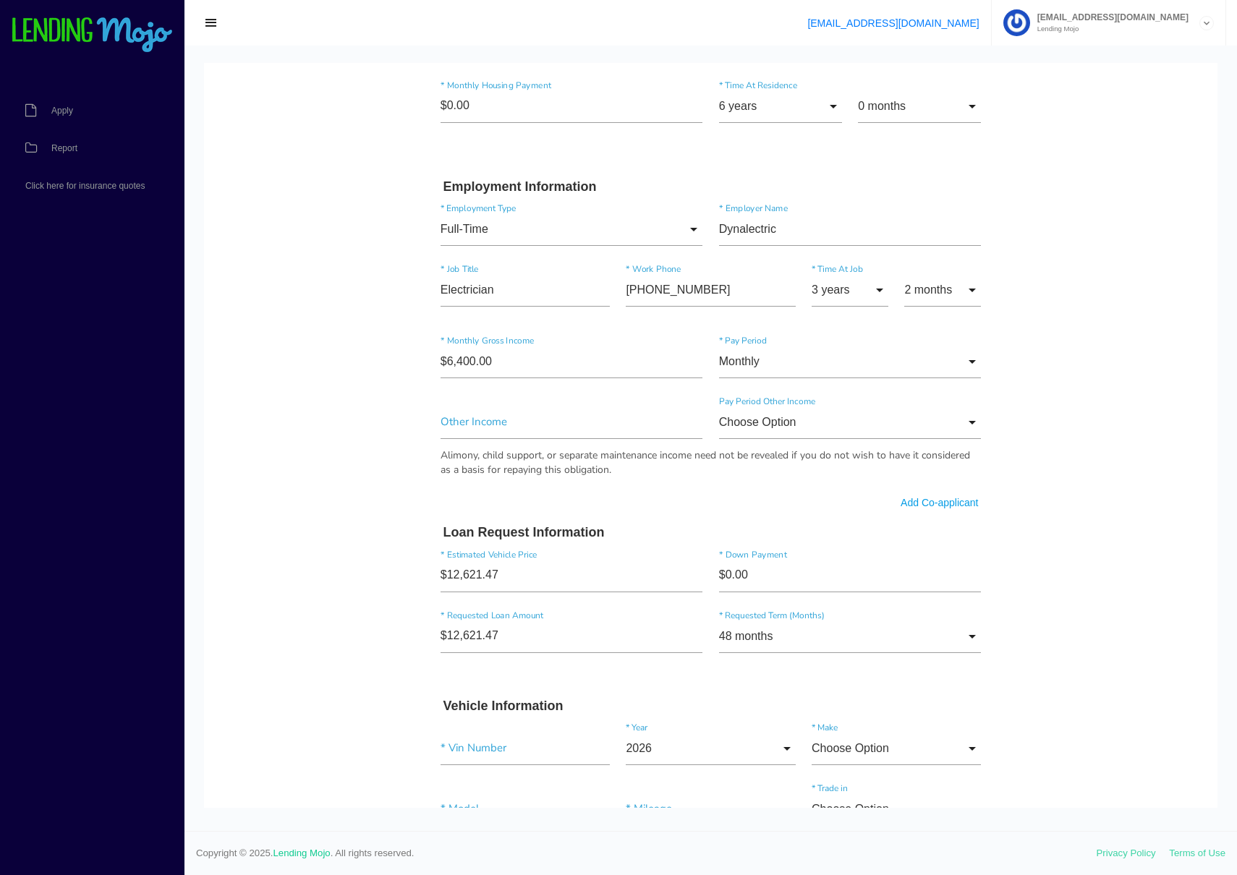
click at [1109, 666] on body "Quick, Secure Financing Personalized to You. Clarence * First Name Sterling Mid…" at bounding box center [710, 401] width 1013 height 1900
click at [342, 698] on body "Quick, Secure Financing Personalized to You. Clarence * First Name Sterling Mid…" at bounding box center [710, 401] width 1013 height 1900
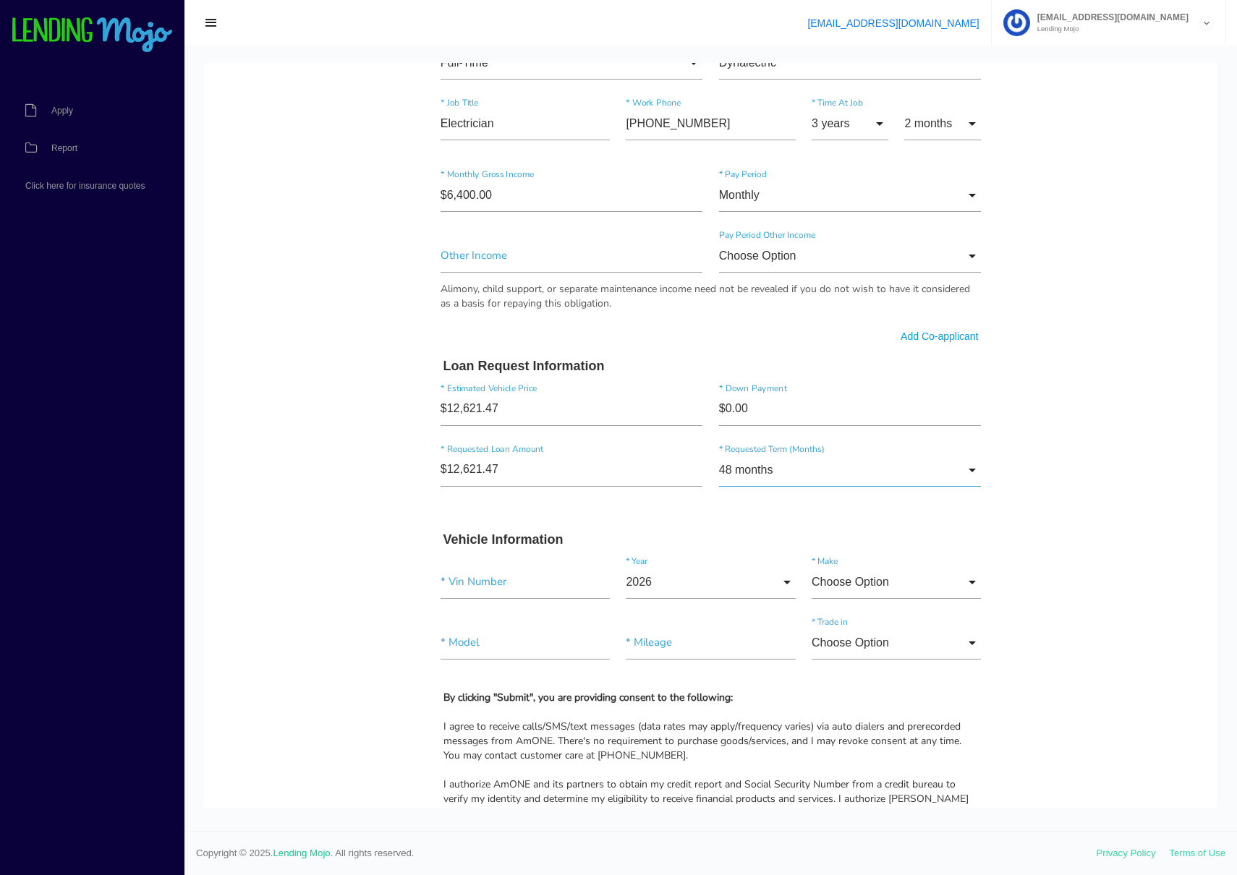
click at [763, 472] on input "48 months" at bounding box center [850, 470] width 263 height 33
drag, startPoint x: 334, startPoint y: 570, endPoint x: 399, endPoint y: 573, distance: 65.2
click at [337, 570] on body "Quick, Secure Financing Personalized to You. Clarence * First Name Sterling Mid…" at bounding box center [710, 235] width 1013 height 1900
click at [503, 585] on input"] "text" at bounding box center [525, 582] width 169 height 33
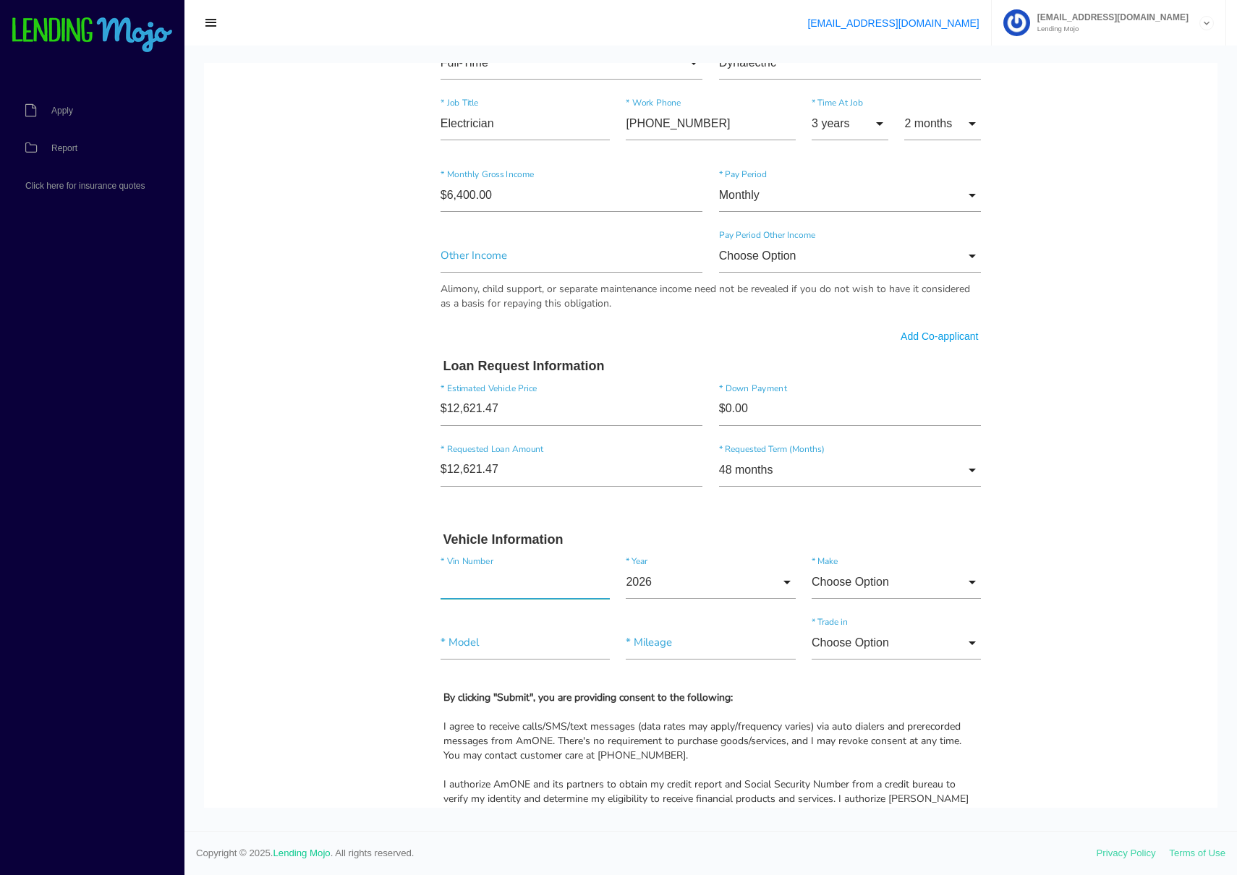
paste input"] "[US_VEHICLE_IDENTIFICATION_NUMBER]"
type input"] "[US_VEHICLE_IDENTIFICATION_NUMBER]"
click at [581, 538] on h3 "Vehicle Information" at bounding box center [710, 540] width 535 height 16
drag, startPoint x: 663, startPoint y: 542, endPoint x: 671, endPoint y: 549, distance: 10.8
click at [663, 542] on h3 "Vehicle Information" at bounding box center [710, 540] width 535 height 16
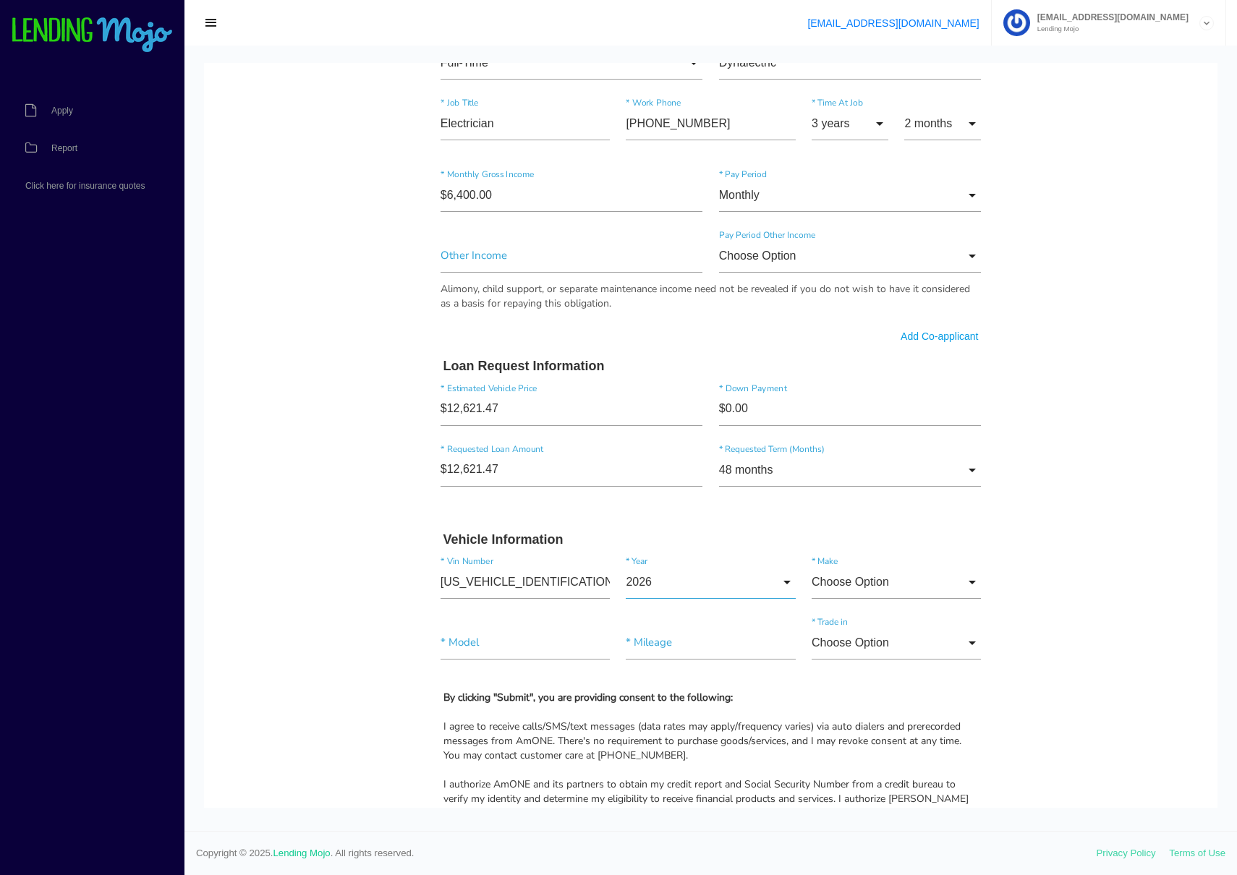
click at [680, 579] on input "2026" at bounding box center [710, 582] width 169 height 33
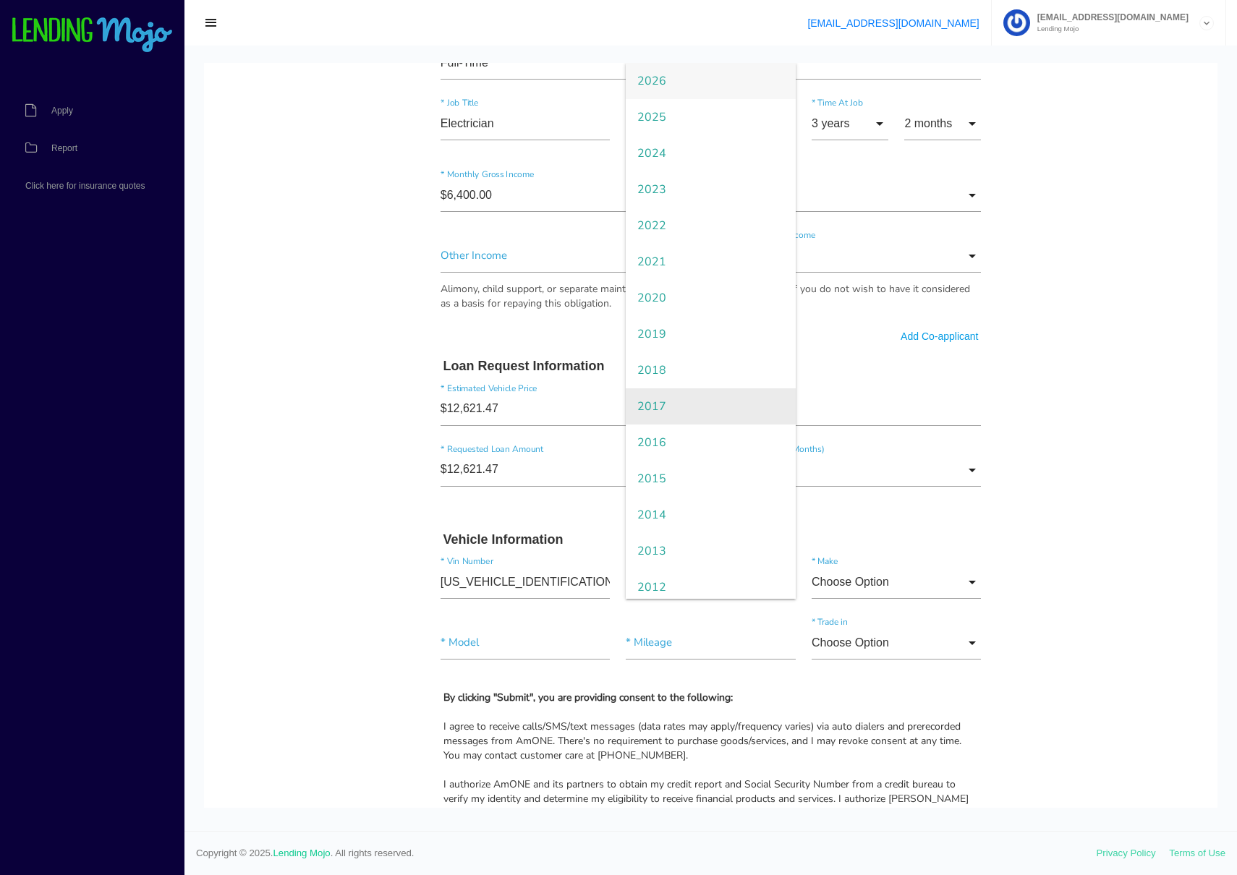
click at [664, 403] on span "2017" at bounding box center [710, 406] width 169 height 36
type input "2017"
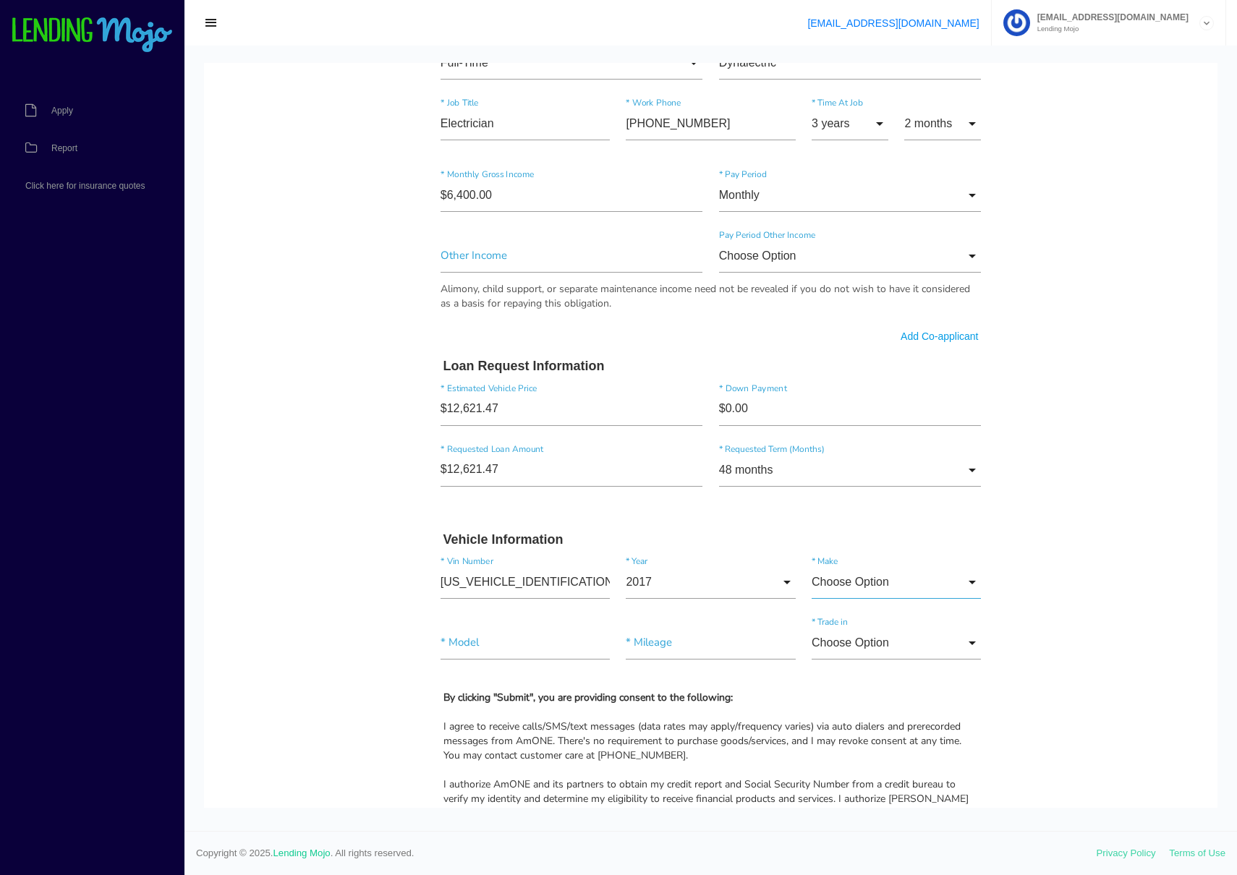
click at [872, 581] on input "Choose Option" at bounding box center [896, 582] width 169 height 33
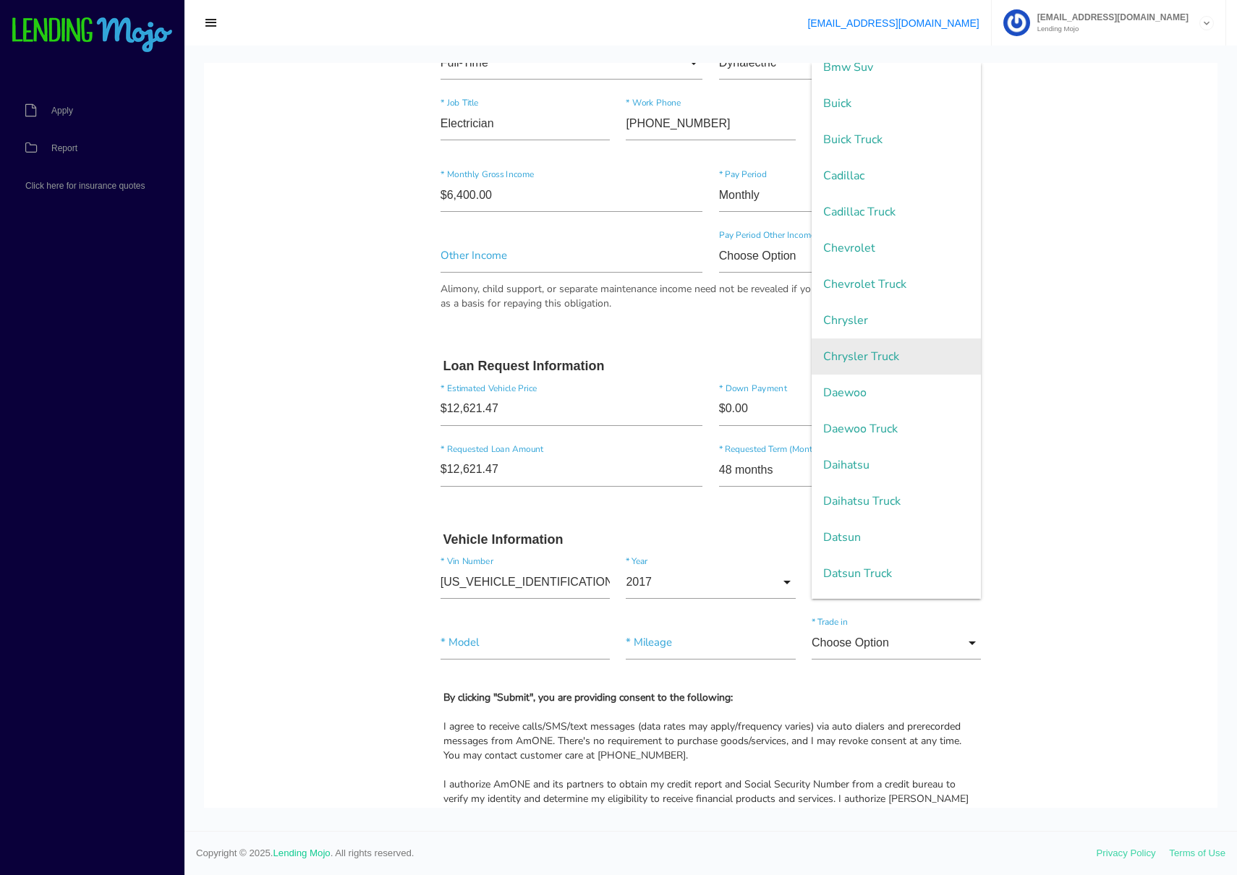
scroll to position [1016, 0]
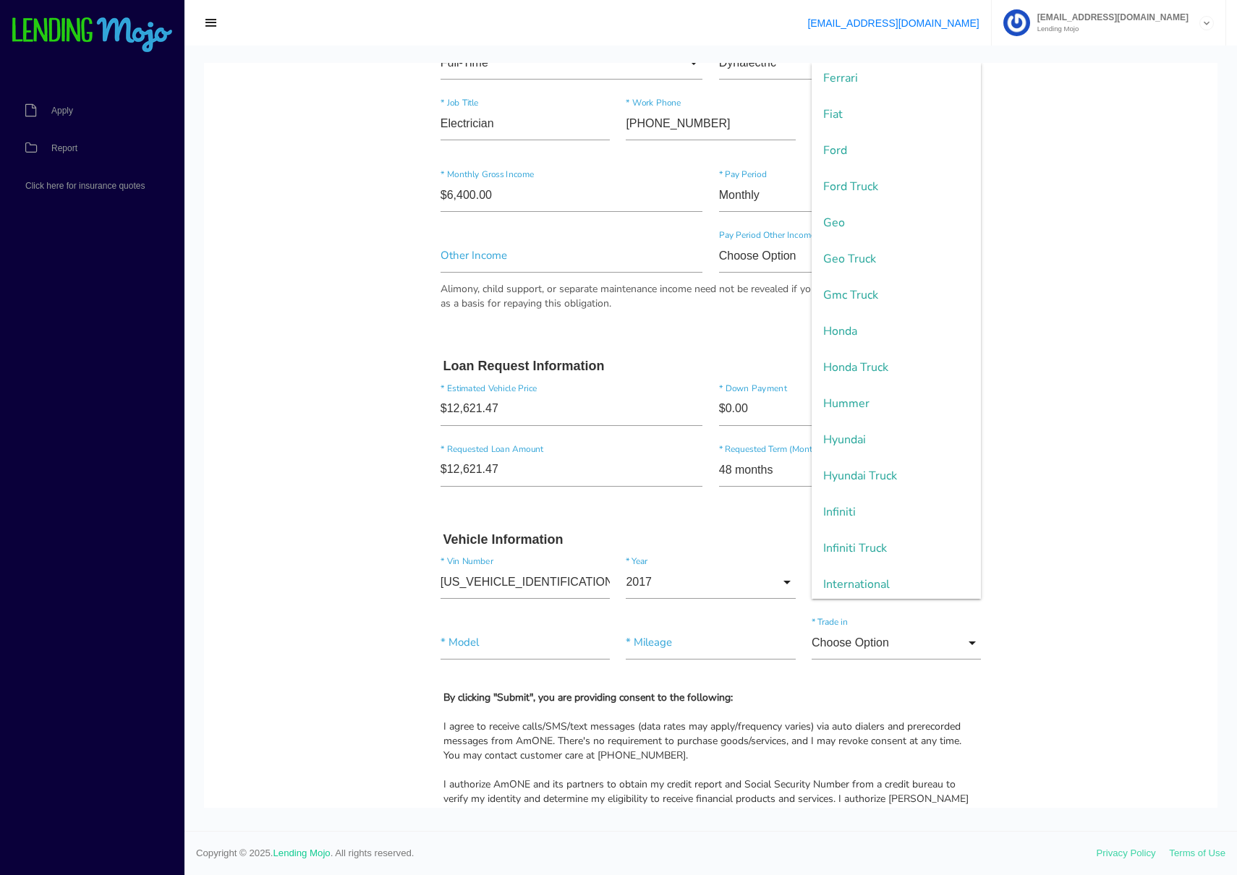
type input "Honda"
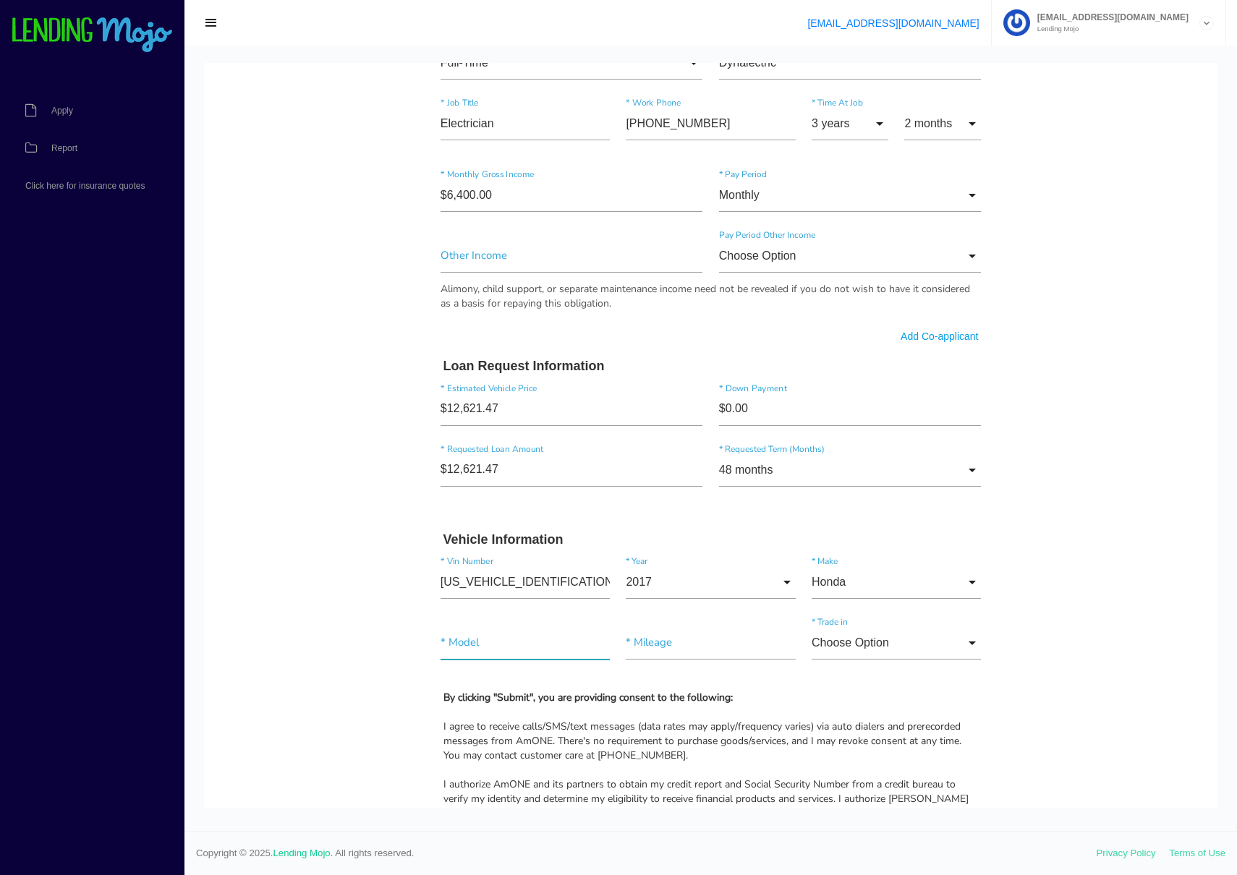
click at [488, 640] on input"] "text" at bounding box center [525, 642] width 169 height 33
type input"] "Accord"
click at [665, 643] on input"] "text" at bounding box center [710, 642] width 169 height 33
paste input"] "127,052"
type input"] "127,052"
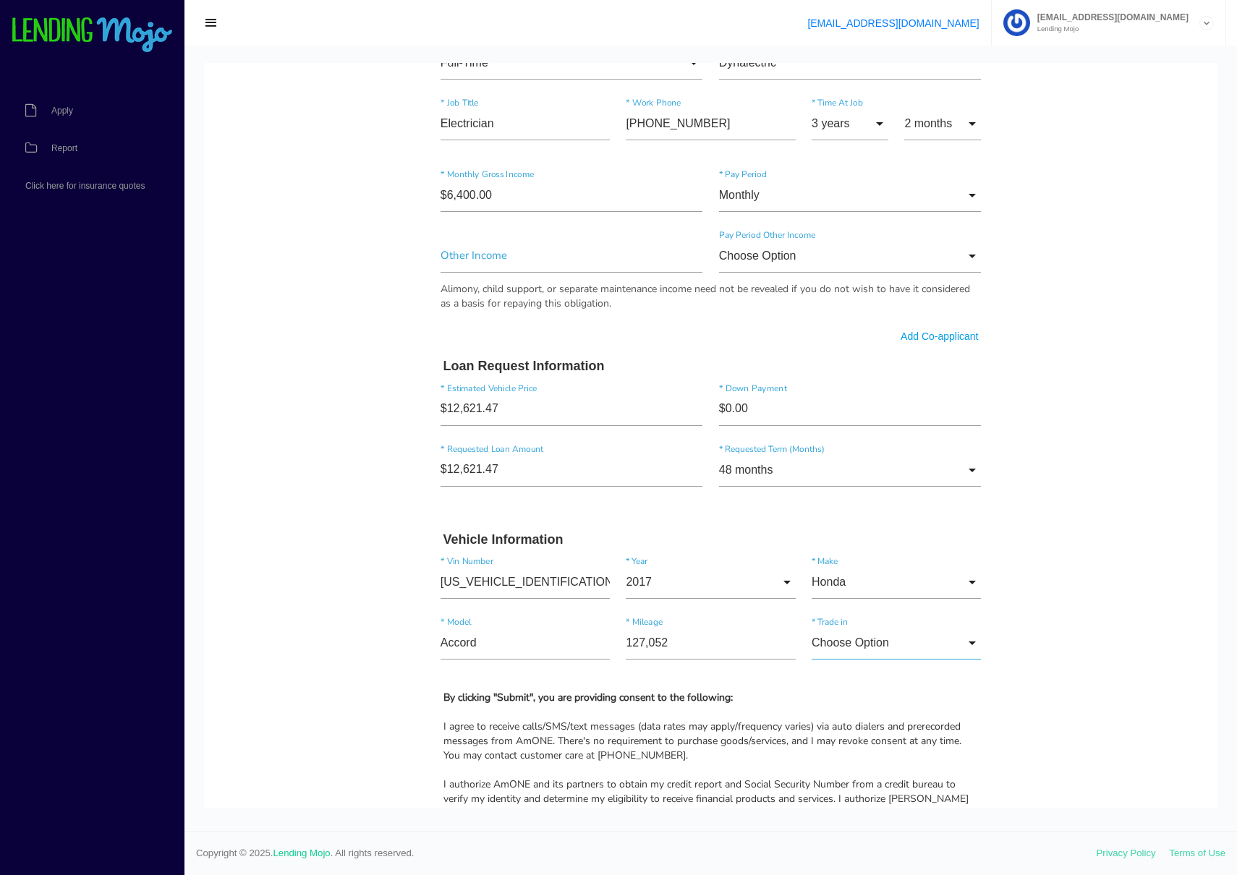
click at [893, 639] on input "Choose Option" at bounding box center [896, 642] width 169 height 33
click at [866, 715] on span "No" at bounding box center [896, 717] width 169 height 36
type input "No"
click at [1000, 704] on body "Quick, Secure Financing Personalized to You. Clarence * First Name Sterling Mid…" at bounding box center [710, 235] width 1013 height 1900
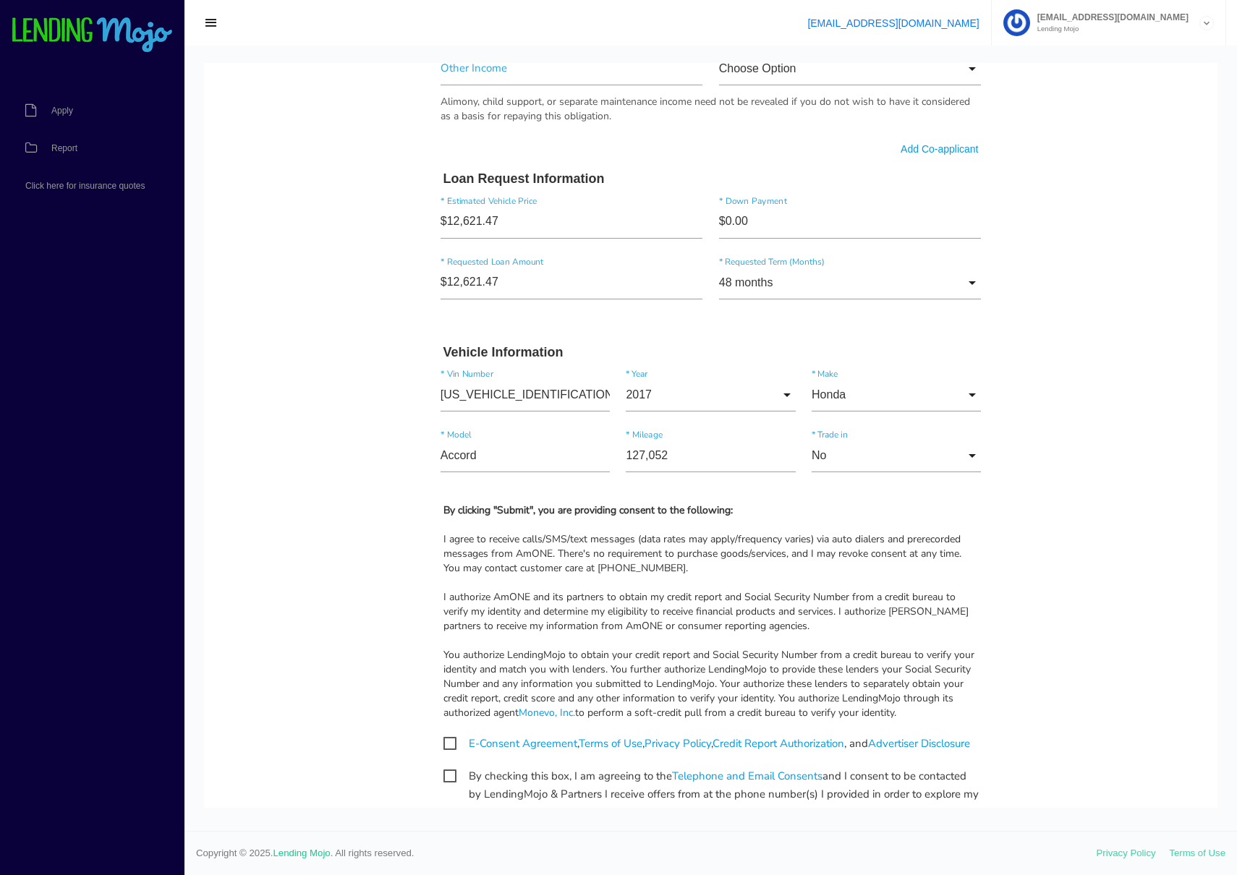
scroll to position [1171, 0]
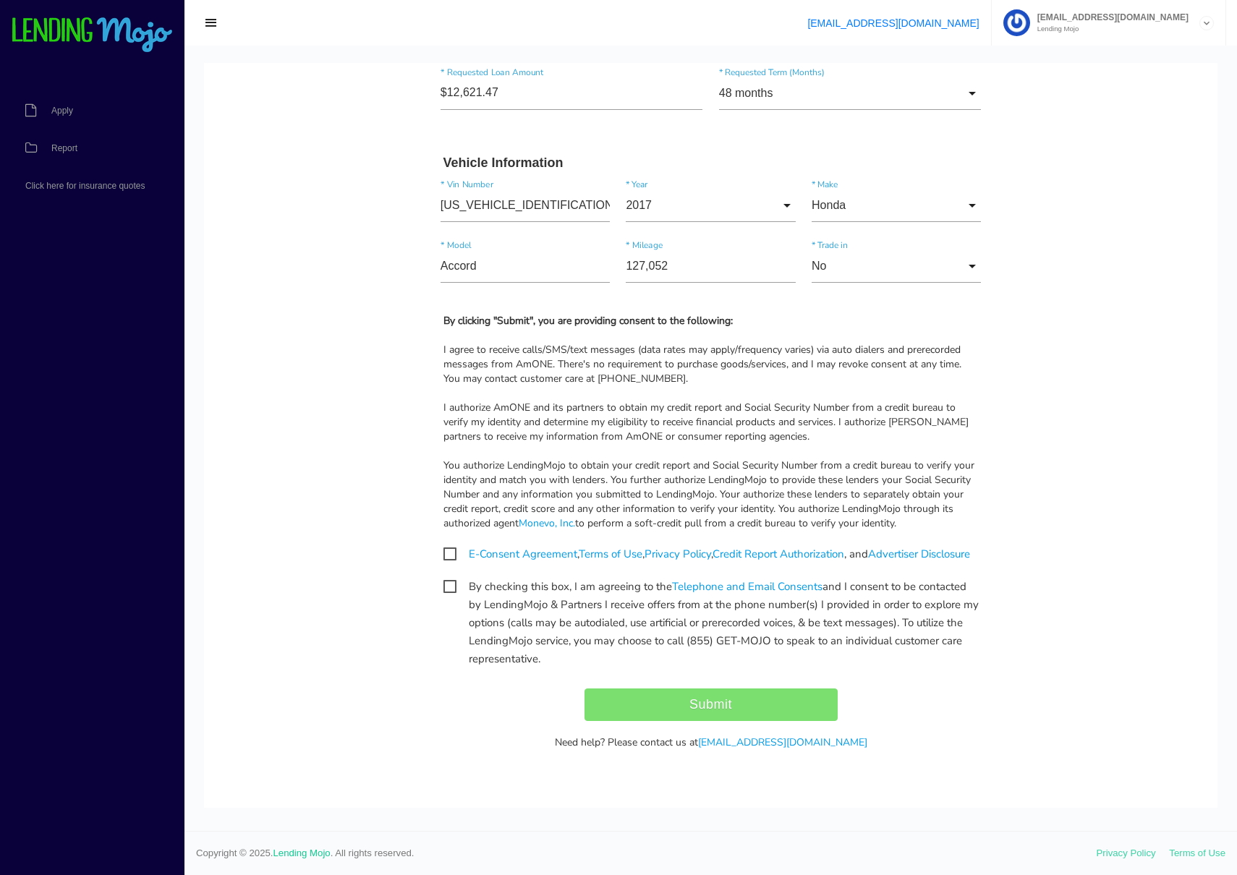
click at [446, 545] on span "E-Consent Agreement , Terms of Use , Privacy Policy , Credit Report Authorizati…" at bounding box center [706, 554] width 527 height 18
checkbox input "true"
click at [450, 589] on span "By checking this box, I am agreeing to the Telephone and Email Consents and I c…" at bounding box center [710, 587] width 535 height 18
checkbox input "true"
click at [690, 714] on input "Submit" at bounding box center [710, 705] width 253 height 33
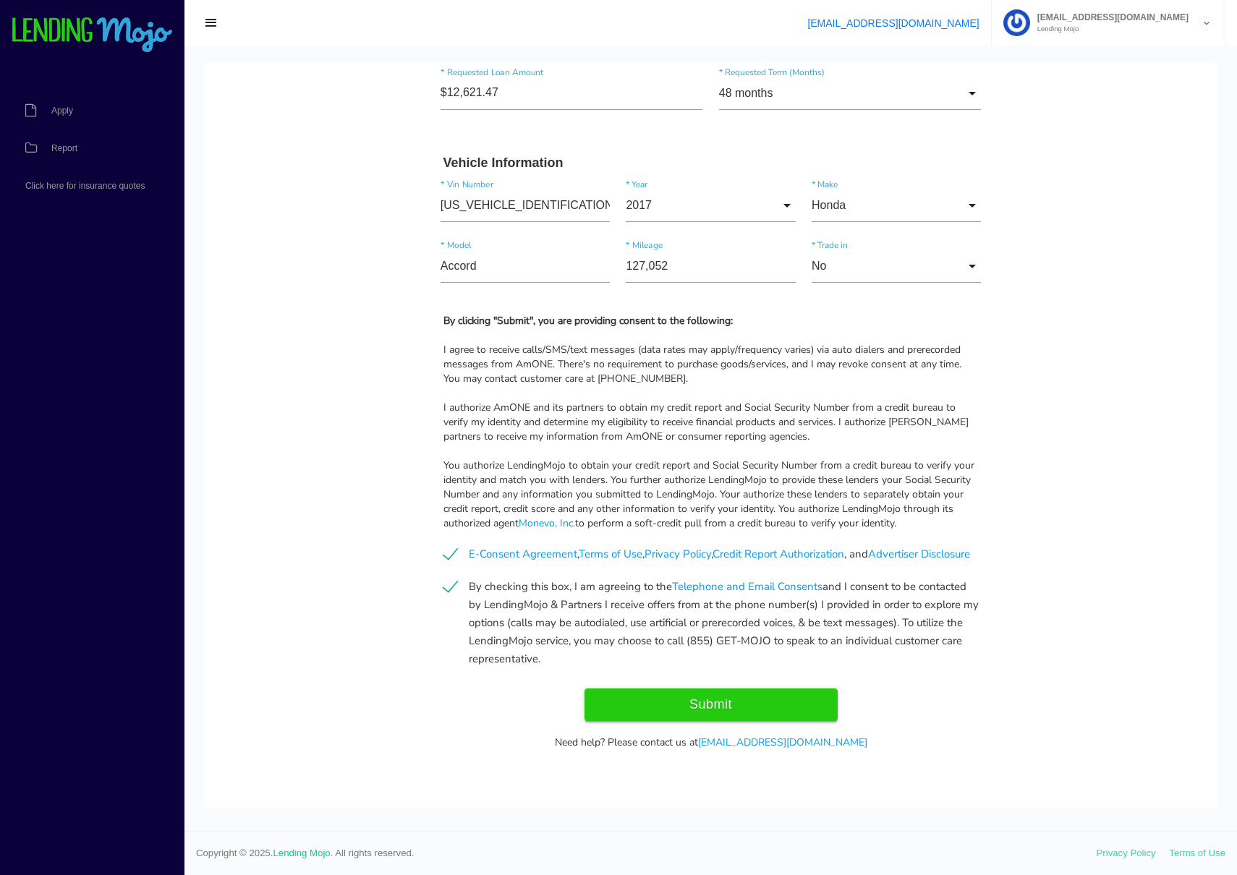
type input "Submit"
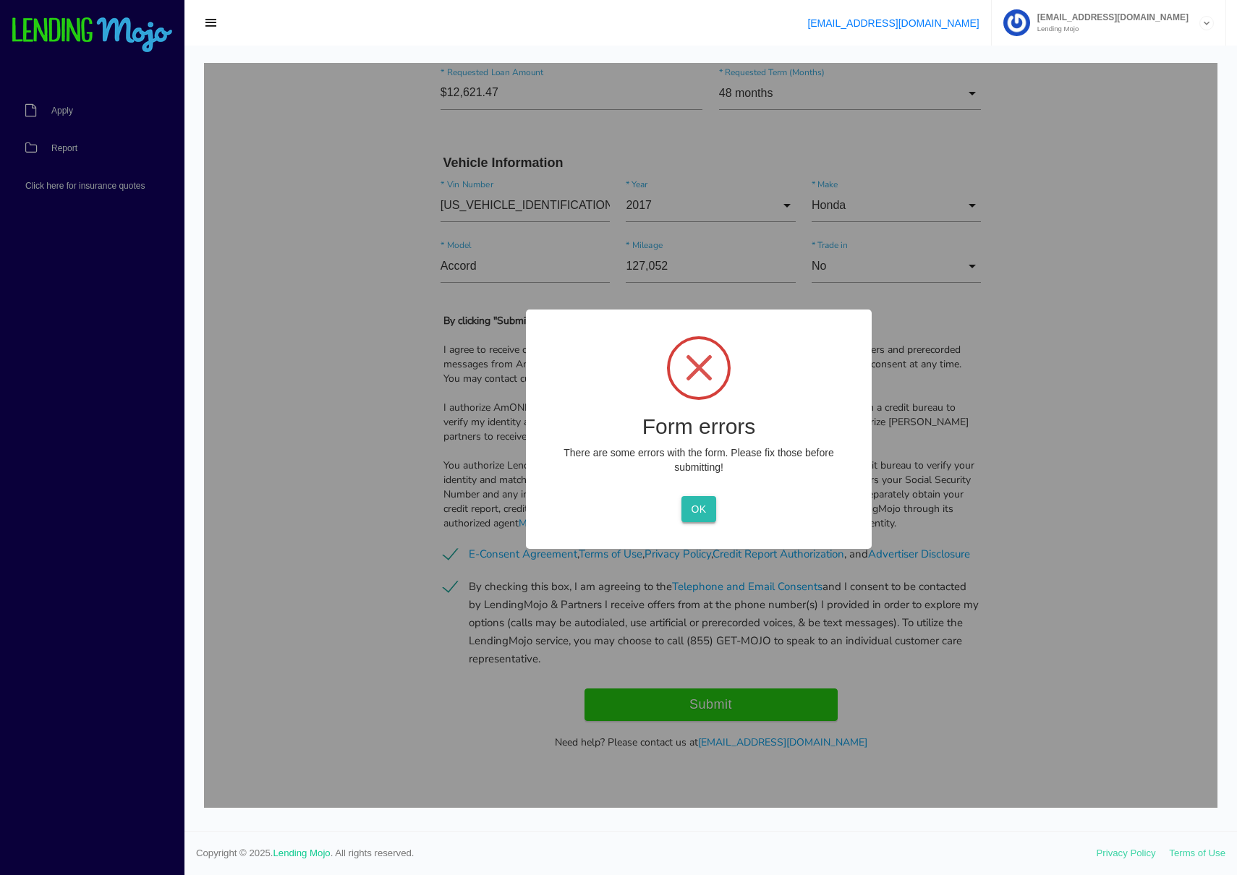
click at [693, 505] on button "OK" at bounding box center [698, 509] width 34 height 26
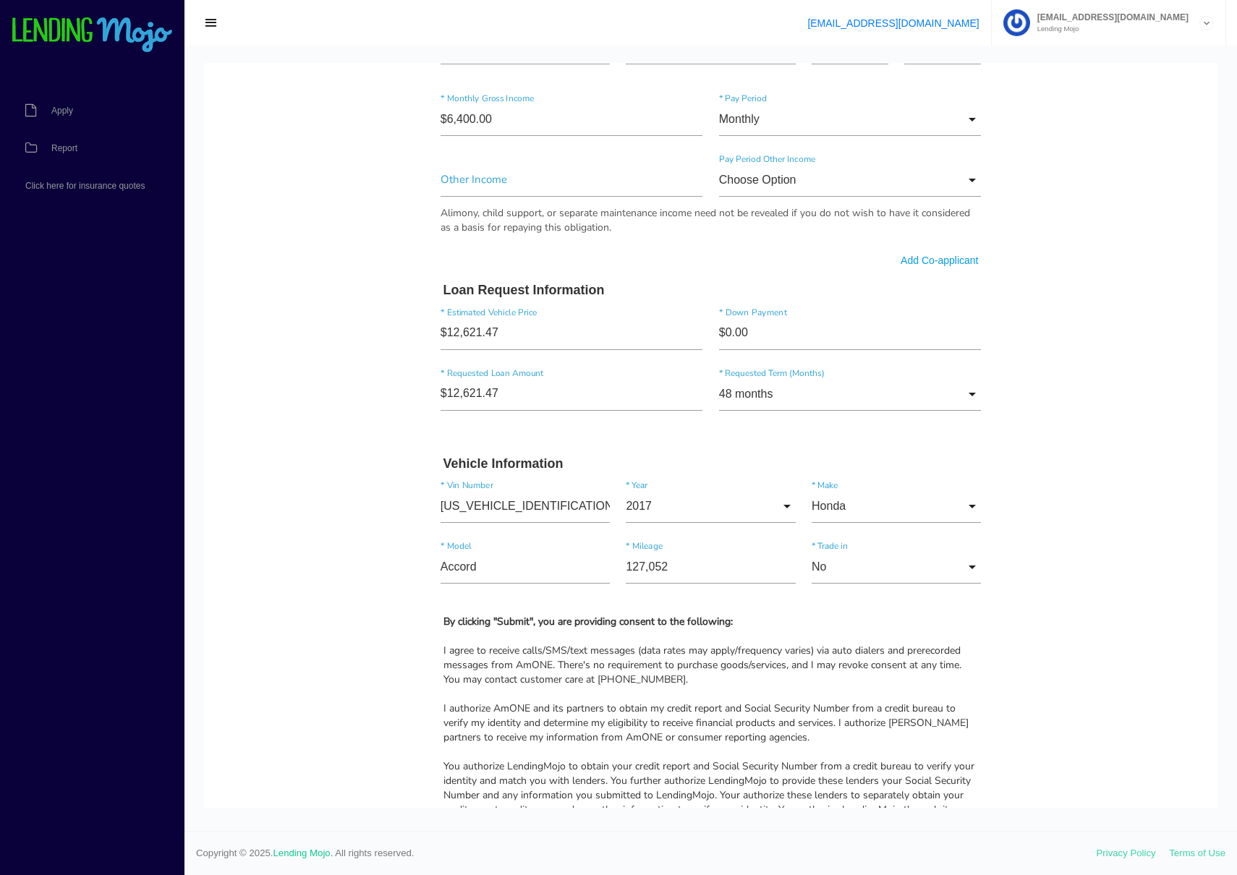
scroll to position [0, 0]
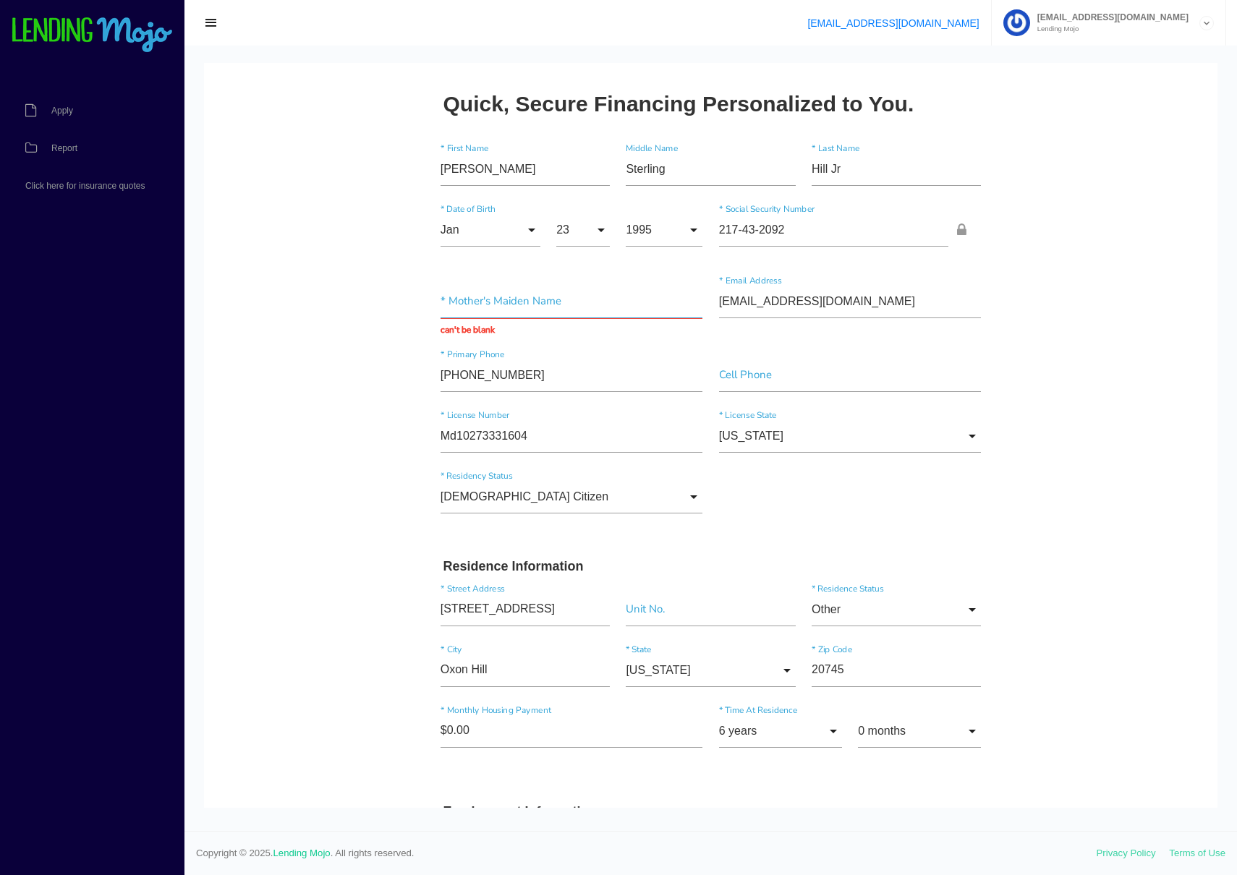
click at [485, 307] on input "text" at bounding box center [572, 301] width 263 height 33
type input "N/A"
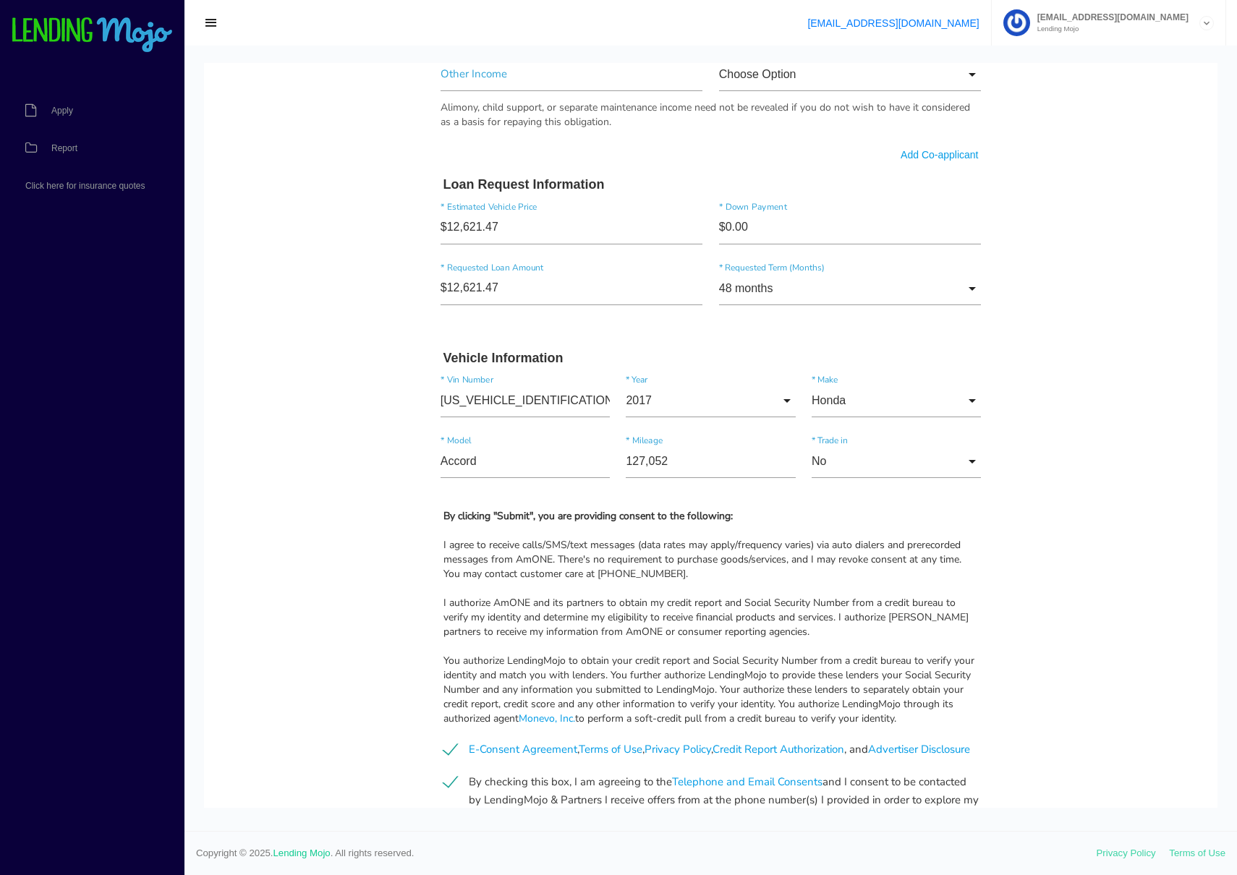
scroll to position [1171, 0]
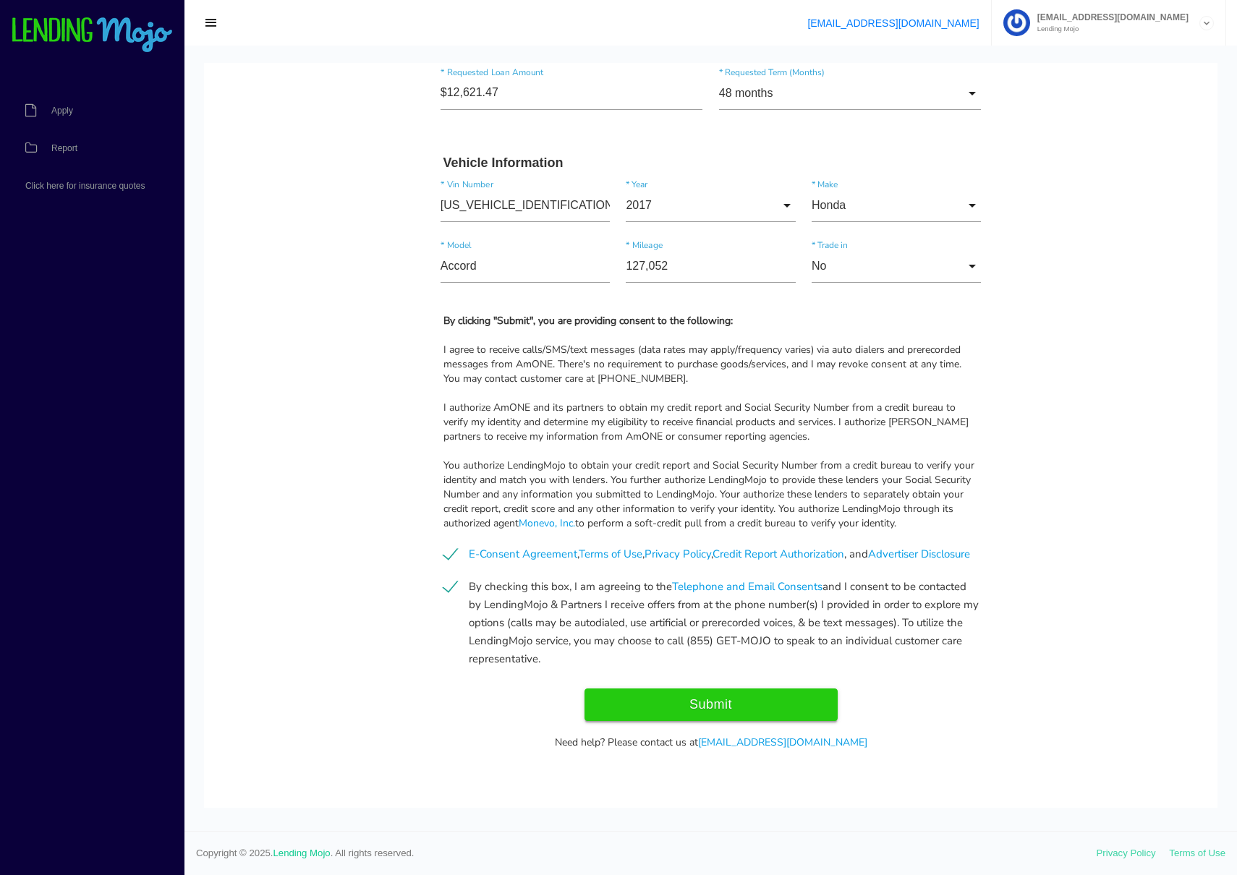
click at [650, 711] on input "Submit" at bounding box center [710, 705] width 253 height 33
type input "Submitting..."
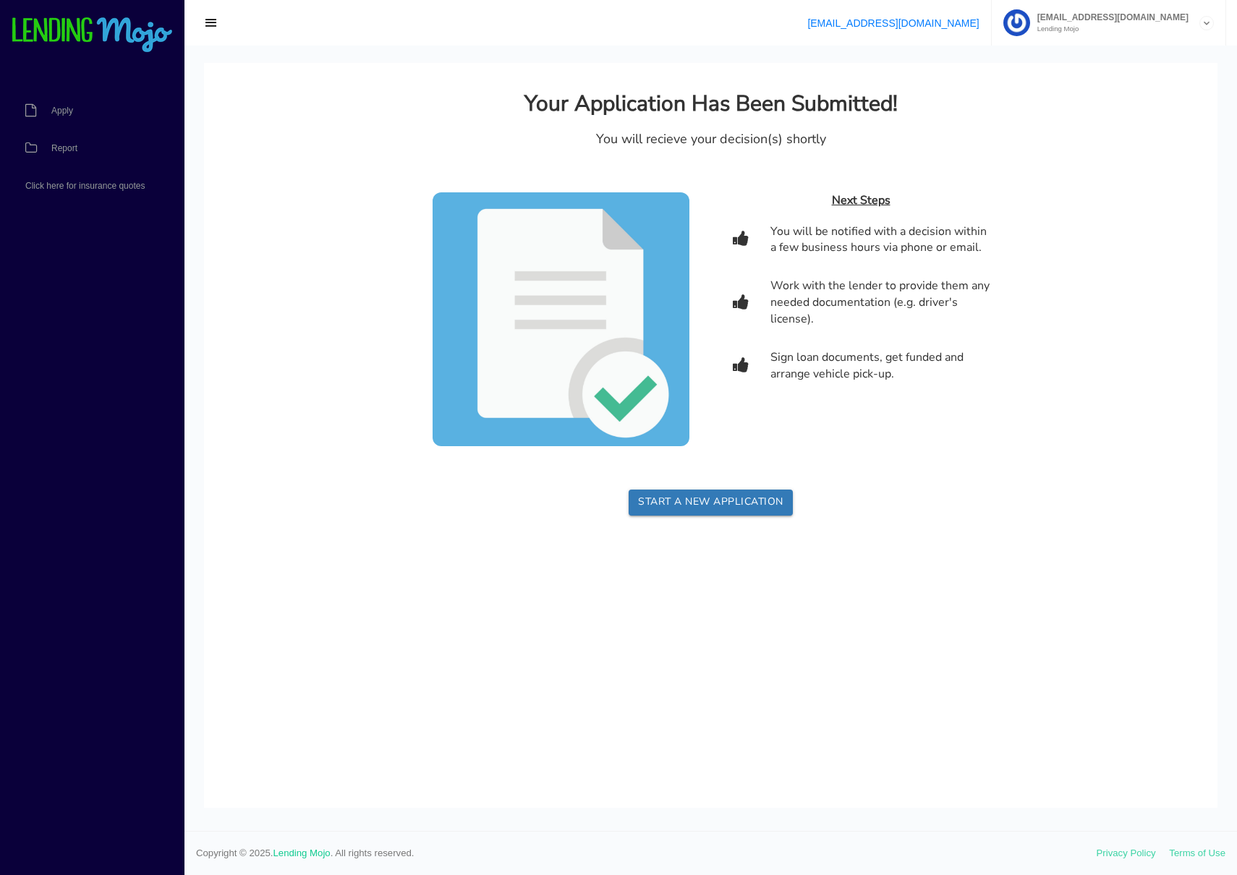
scroll to position [0, 0]
click at [93, 147] on link "Report" at bounding box center [85, 148] width 170 height 38
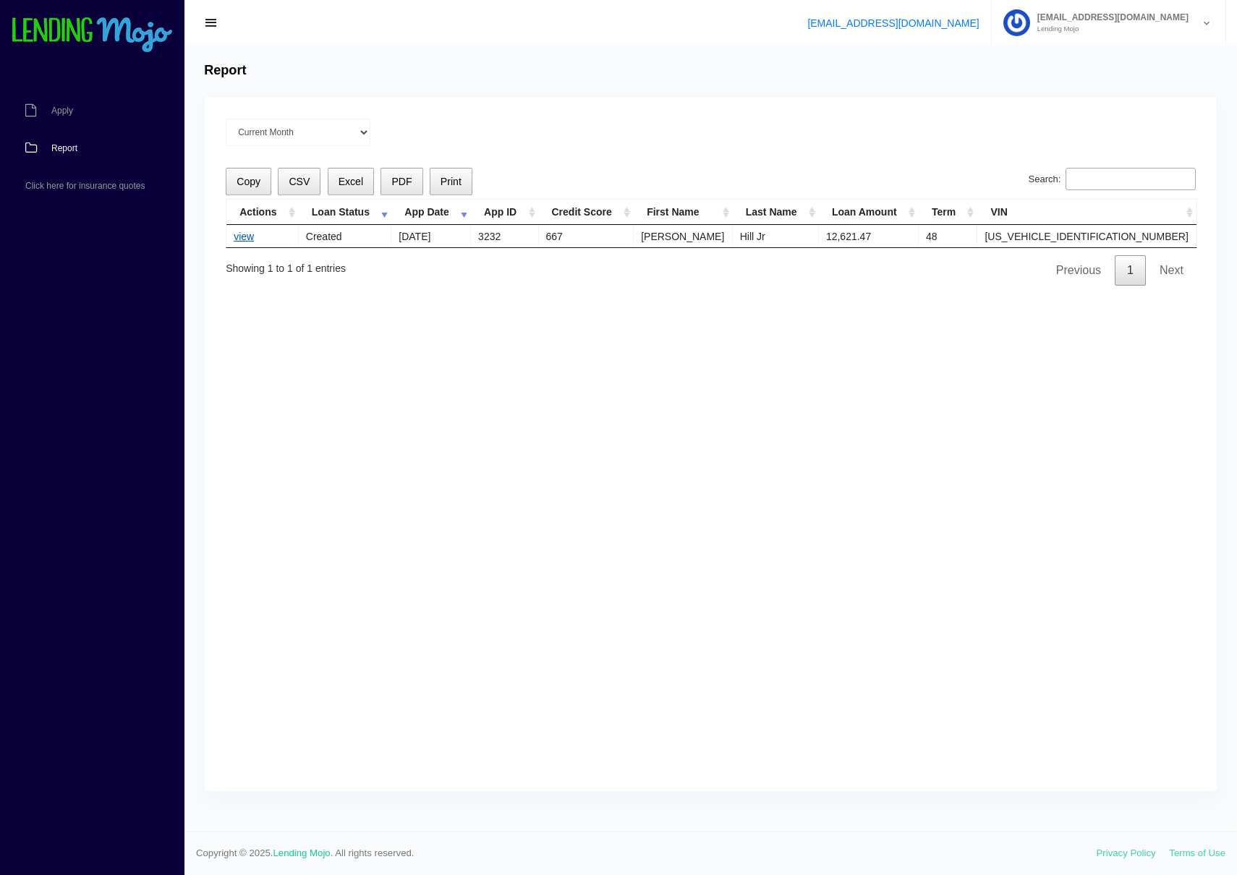
click at [241, 232] on link "view" at bounding box center [244, 237] width 20 height 12
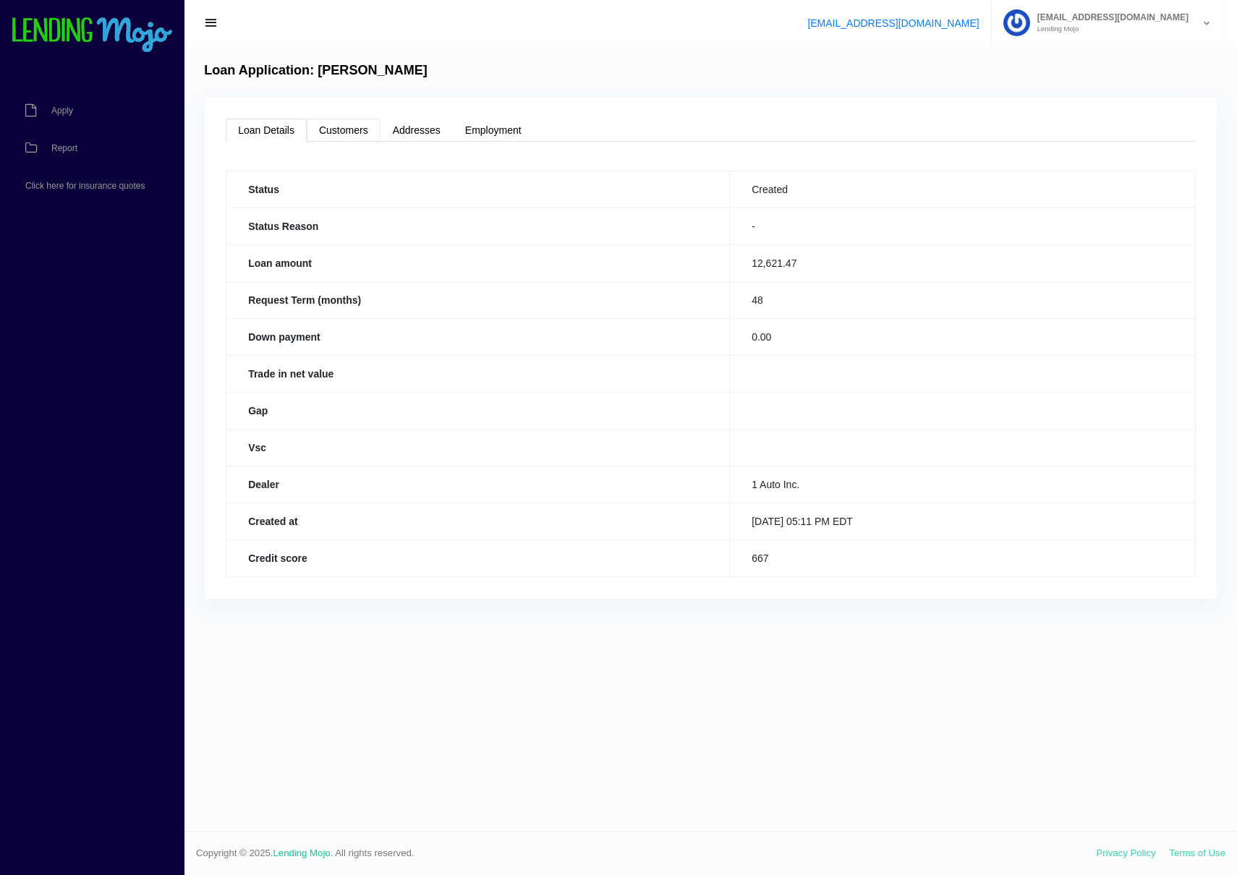
click at [344, 129] on link "Customers" at bounding box center [344, 130] width 74 height 23
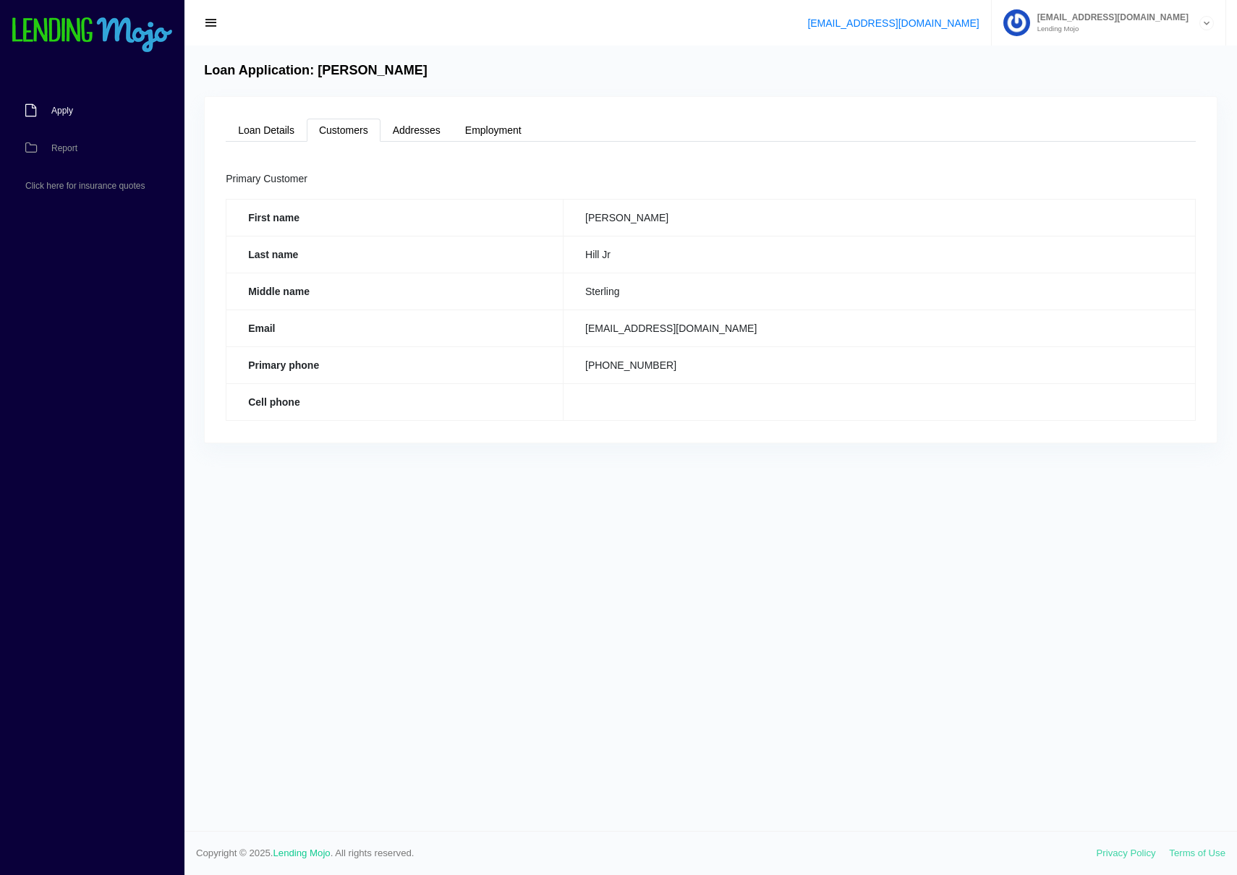
click at [77, 108] on link "Apply" at bounding box center [85, 111] width 170 height 38
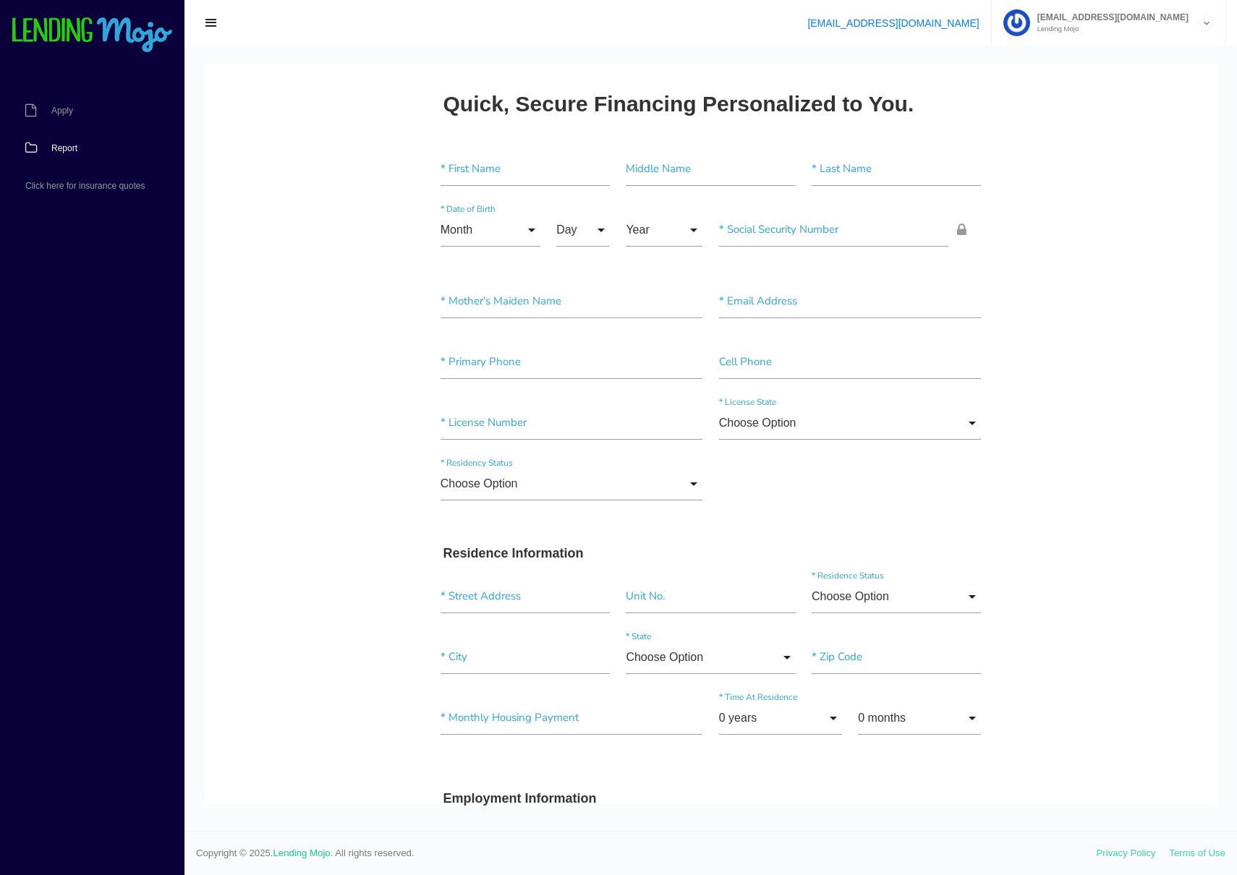
click at [95, 156] on link "Report" at bounding box center [85, 148] width 170 height 38
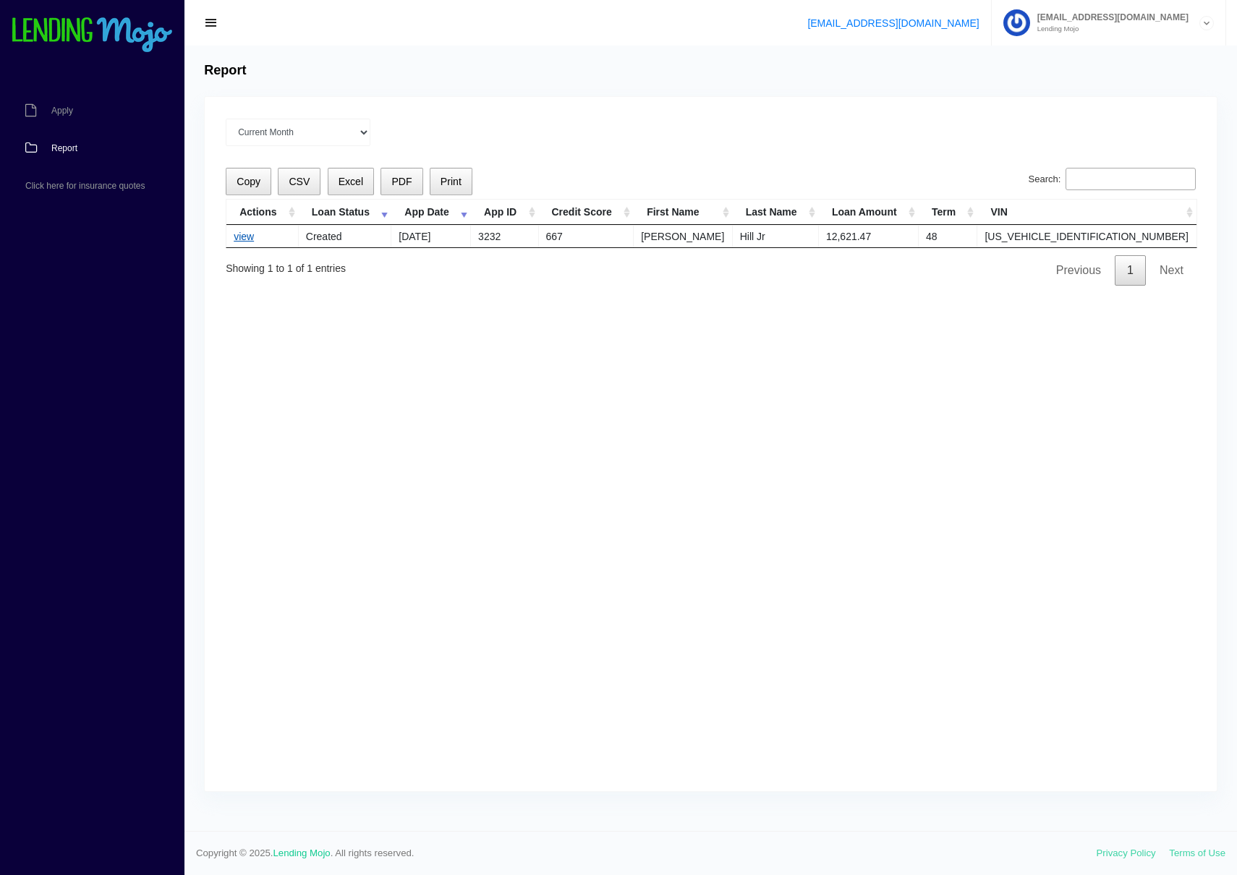
click at [234, 237] on link "view" at bounding box center [244, 237] width 20 height 12
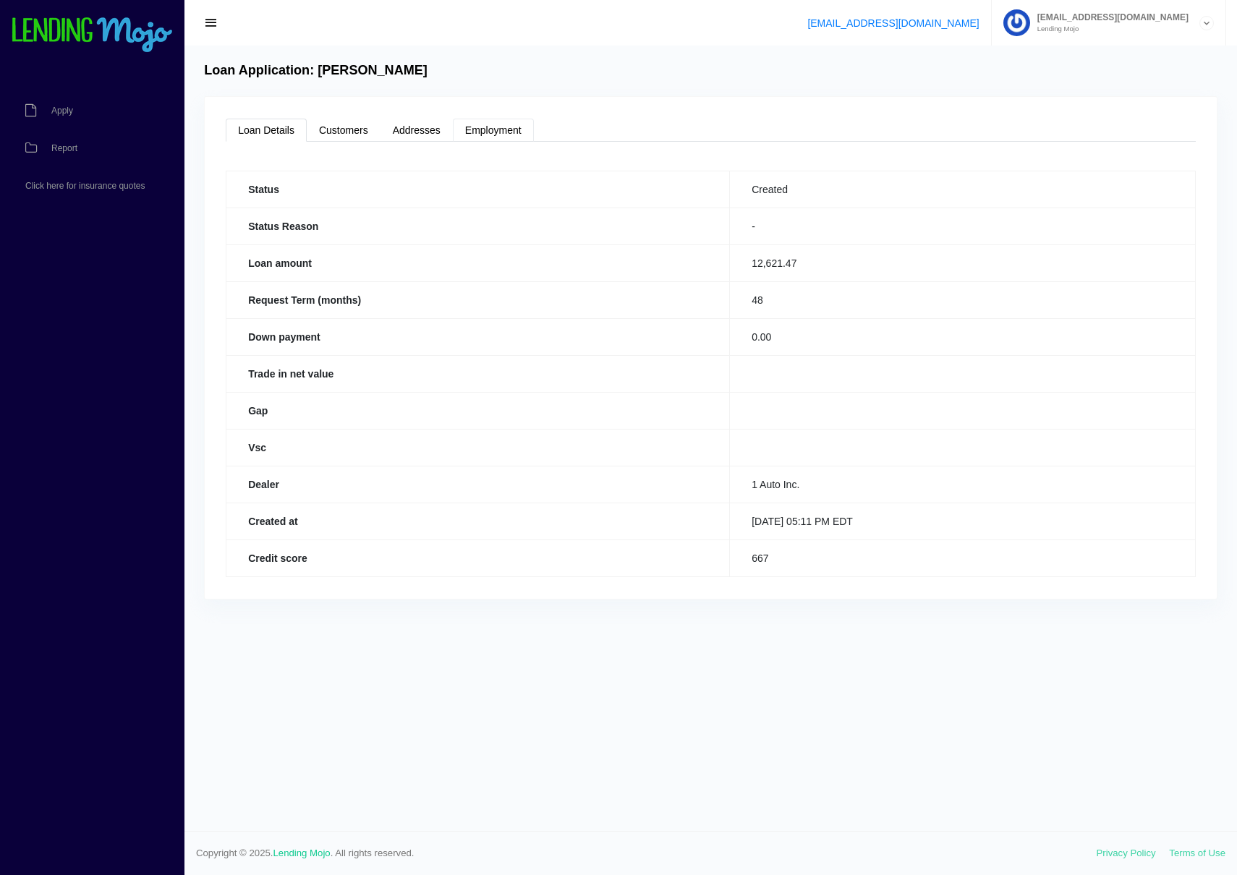
click at [469, 131] on link "Employment" at bounding box center [493, 130] width 81 height 23
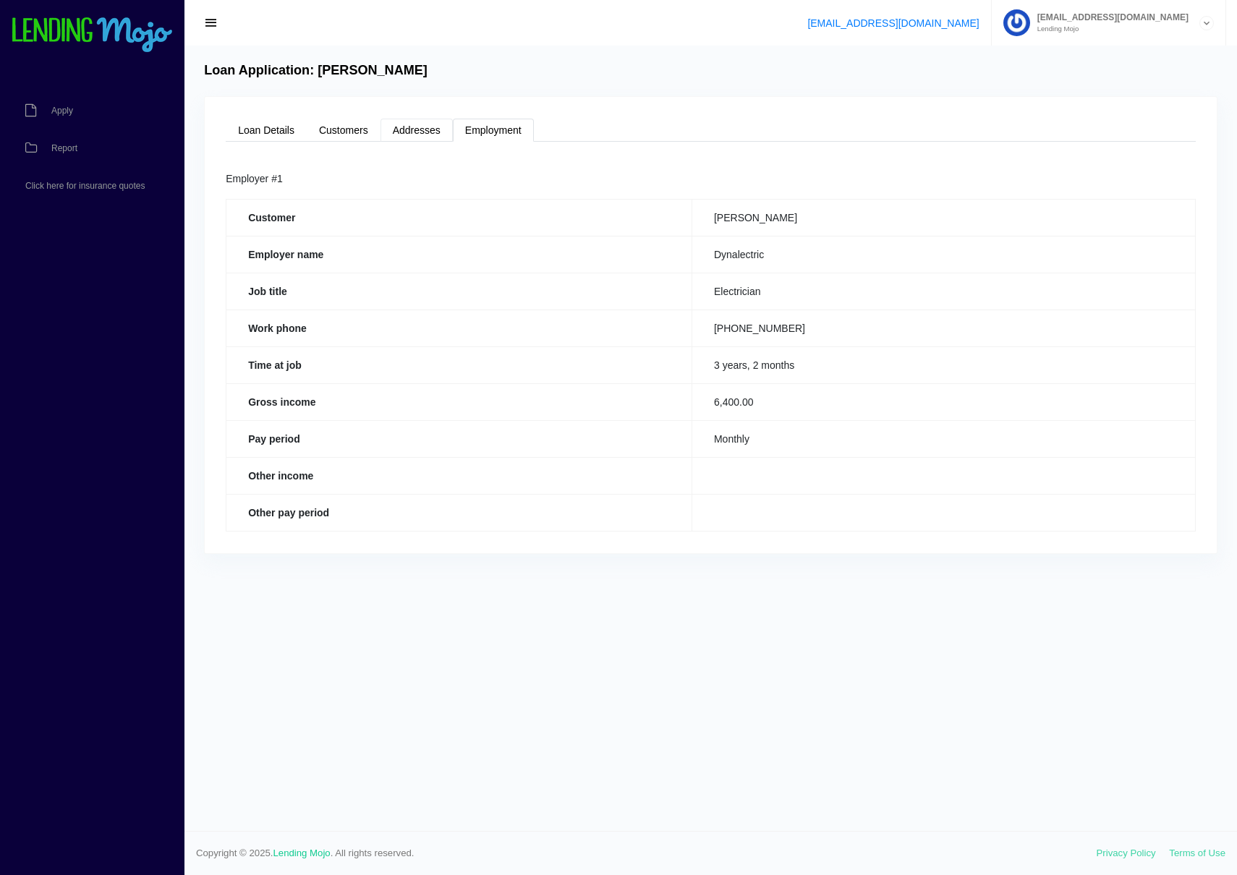
click at [424, 129] on link "Addresses" at bounding box center [416, 130] width 72 height 23
click at [368, 129] on link "Customers" at bounding box center [344, 130] width 74 height 23
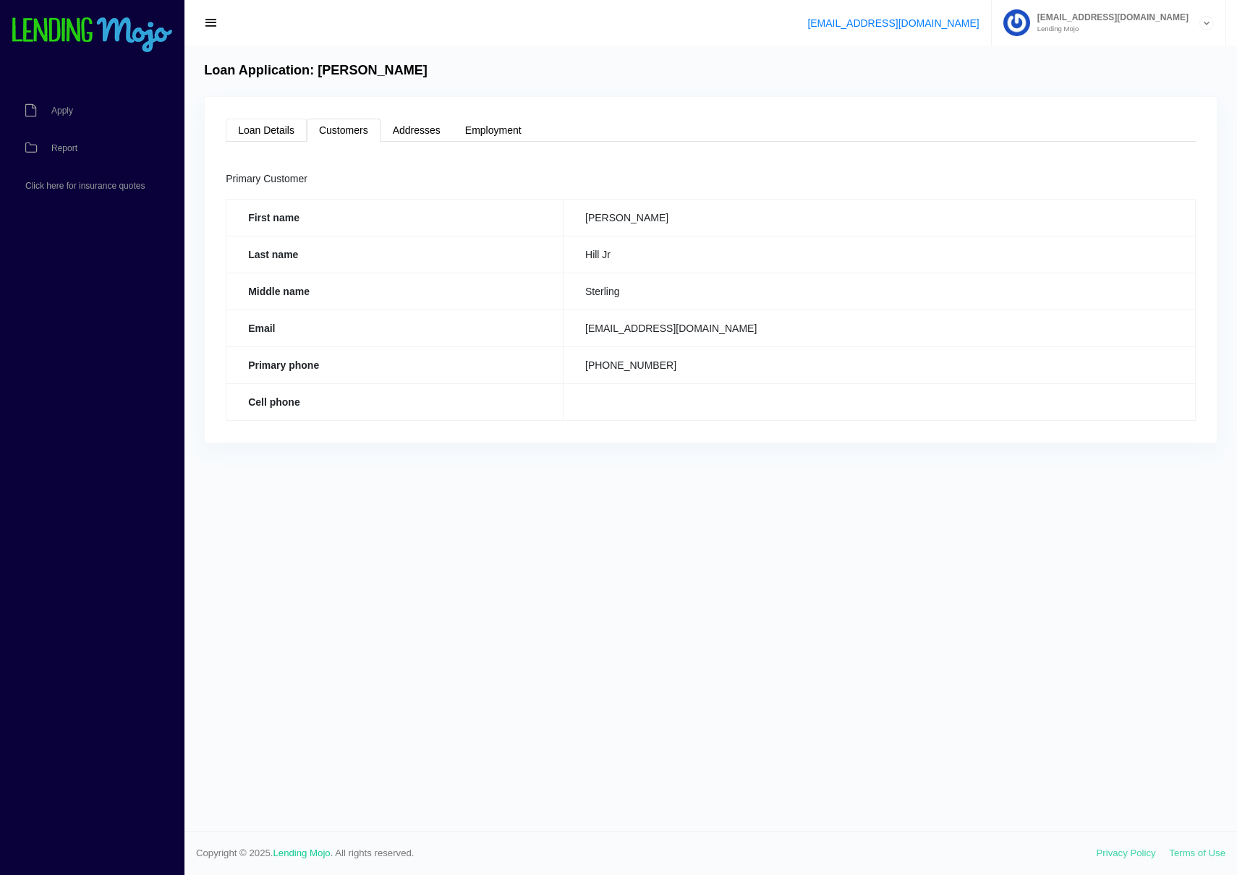
click at [262, 125] on link "Loan Details" at bounding box center [266, 130] width 81 height 23
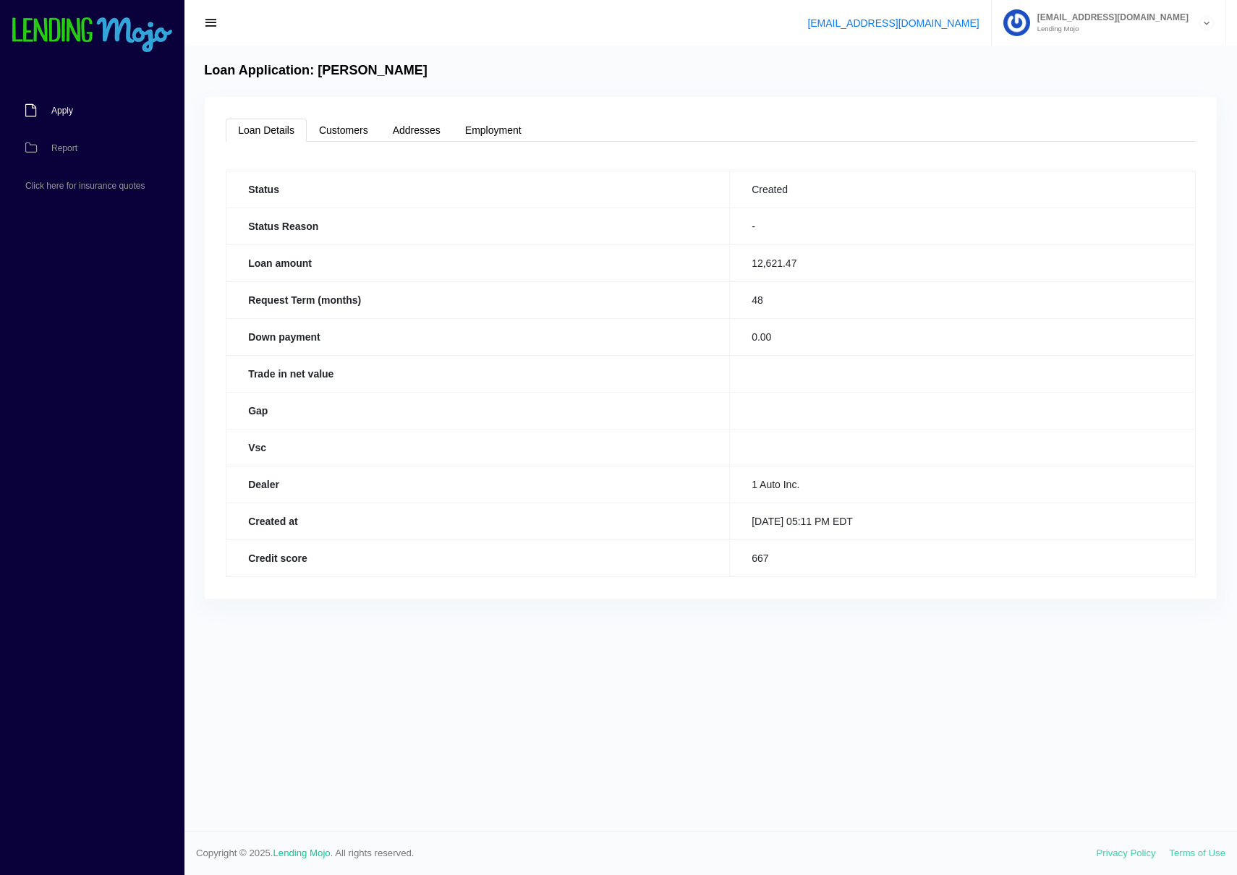
click at [72, 109] on span "Apply" at bounding box center [62, 110] width 22 height 9
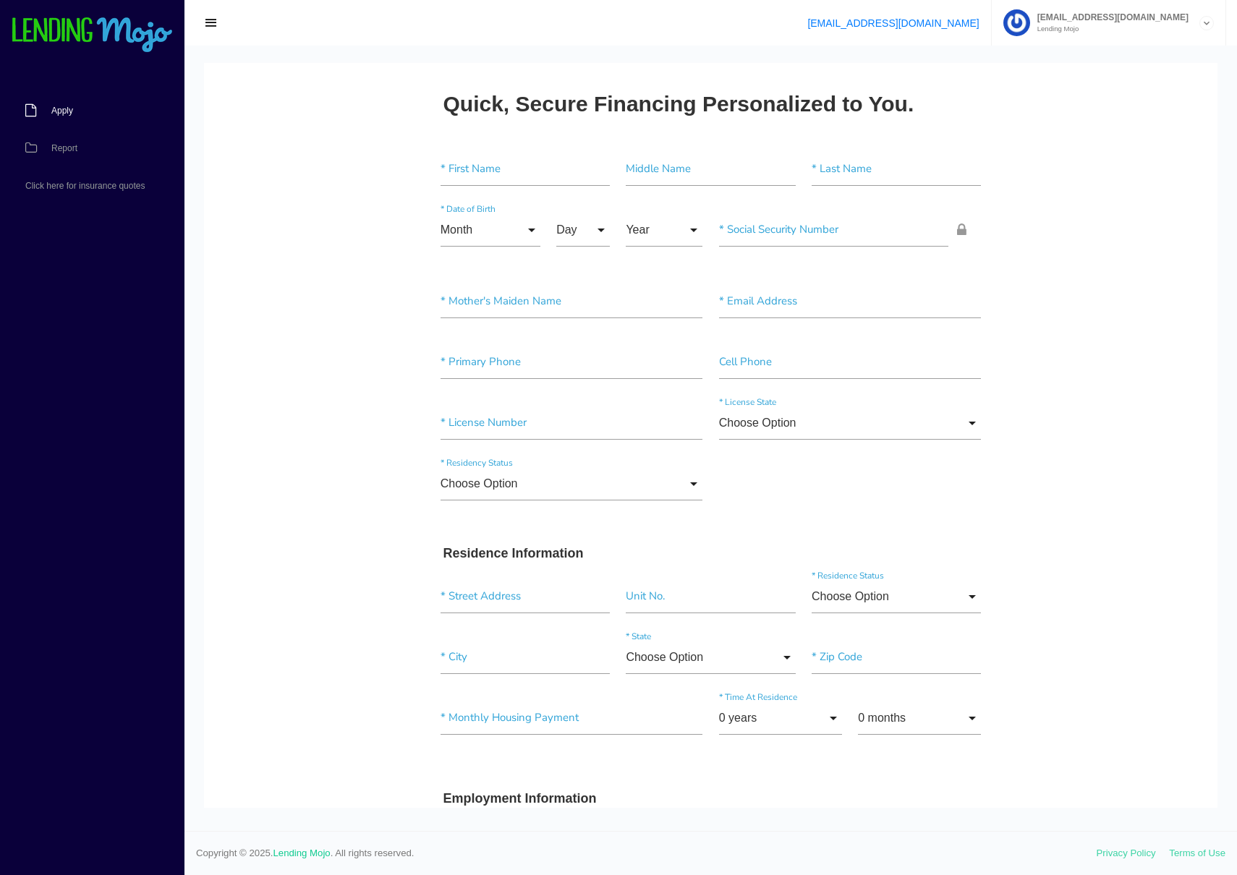
click at [68, 114] on span "Apply" at bounding box center [62, 110] width 22 height 9
click at [60, 156] on link "Report" at bounding box center [85, 148] width 170 height 38
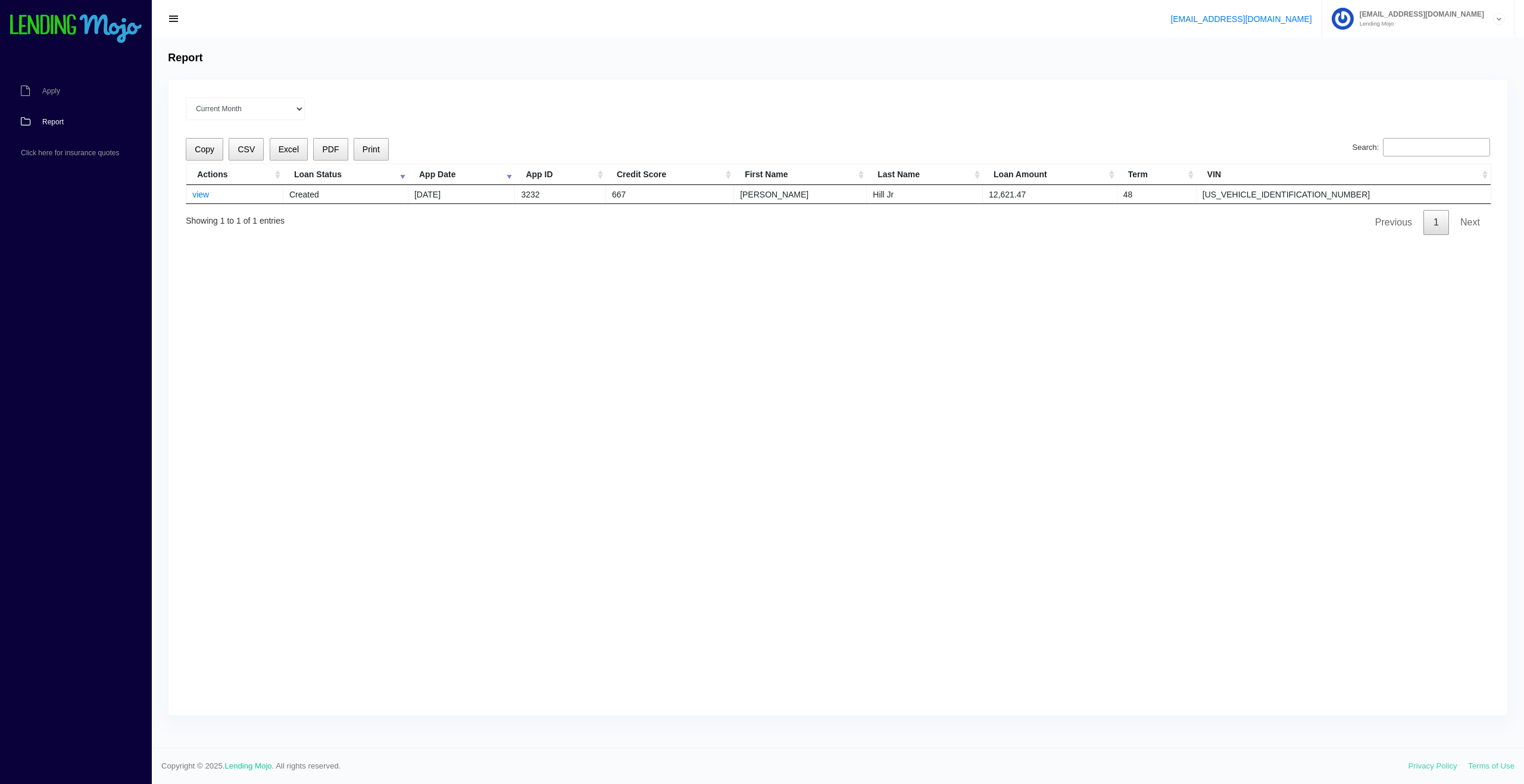
click at [1017, 224] on link "1" at bounding box center [1436, 222] width 26 height 25
drag, startPoint x: 1443, startPoint y: 224, endPoint x: 1378, endPoint y: 224, distance: 65.0
click at [1017, 224] on link "1" at bounding box center [1436, 222] width 26 height 25
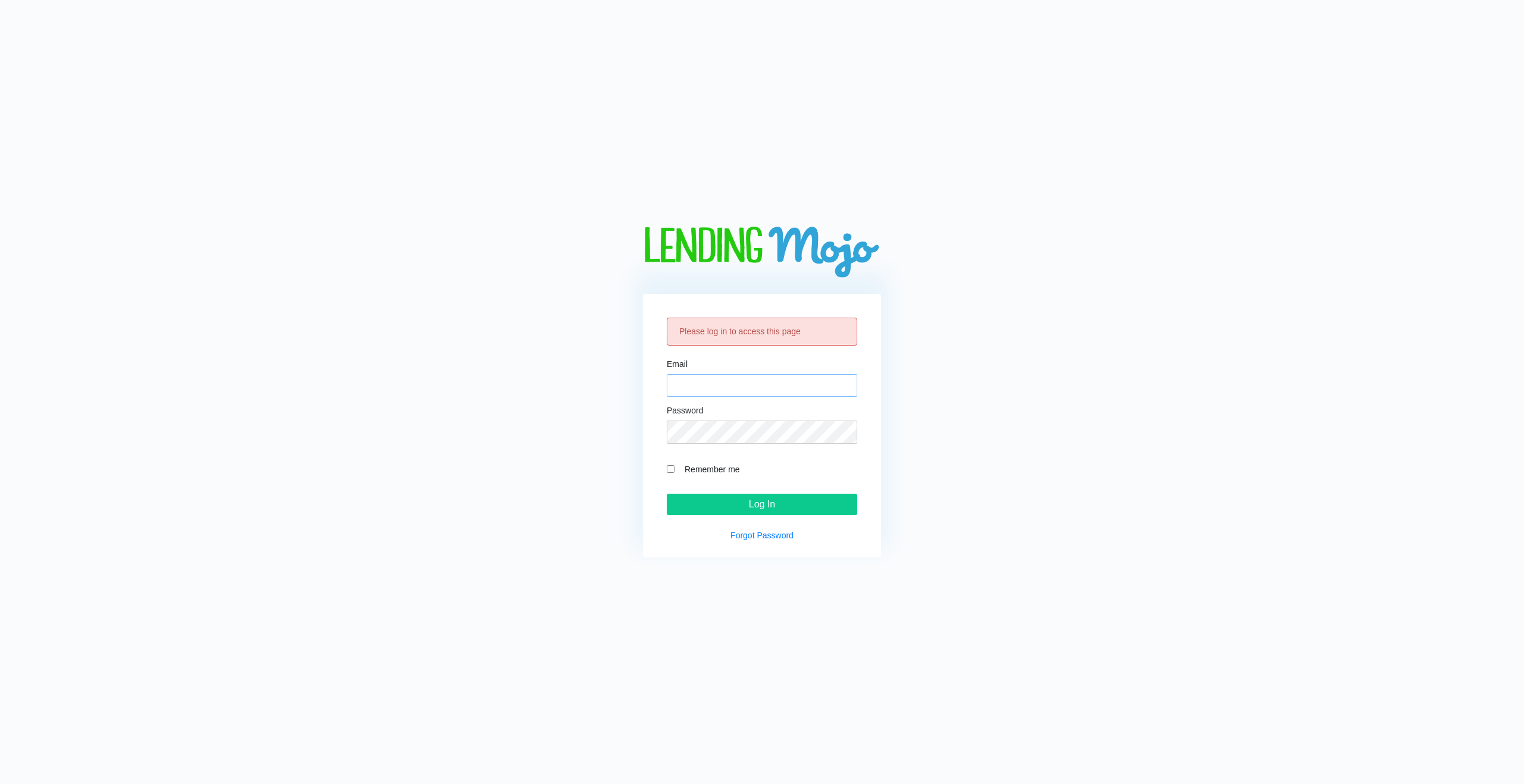
click at [699, 384] on input "Email" at bounding box center [761, 385] width 190 height 22
type input "[EMAIL_ADDRESS][DOMAIN_NAME]"
click at [704, 471] on label "Remember me" at bounding box center [768, 469] width 179 height 14
click at [675, 471] on input "Remember me" at bounding box center [670, 469] width 7 height 7
checkbox input "true"
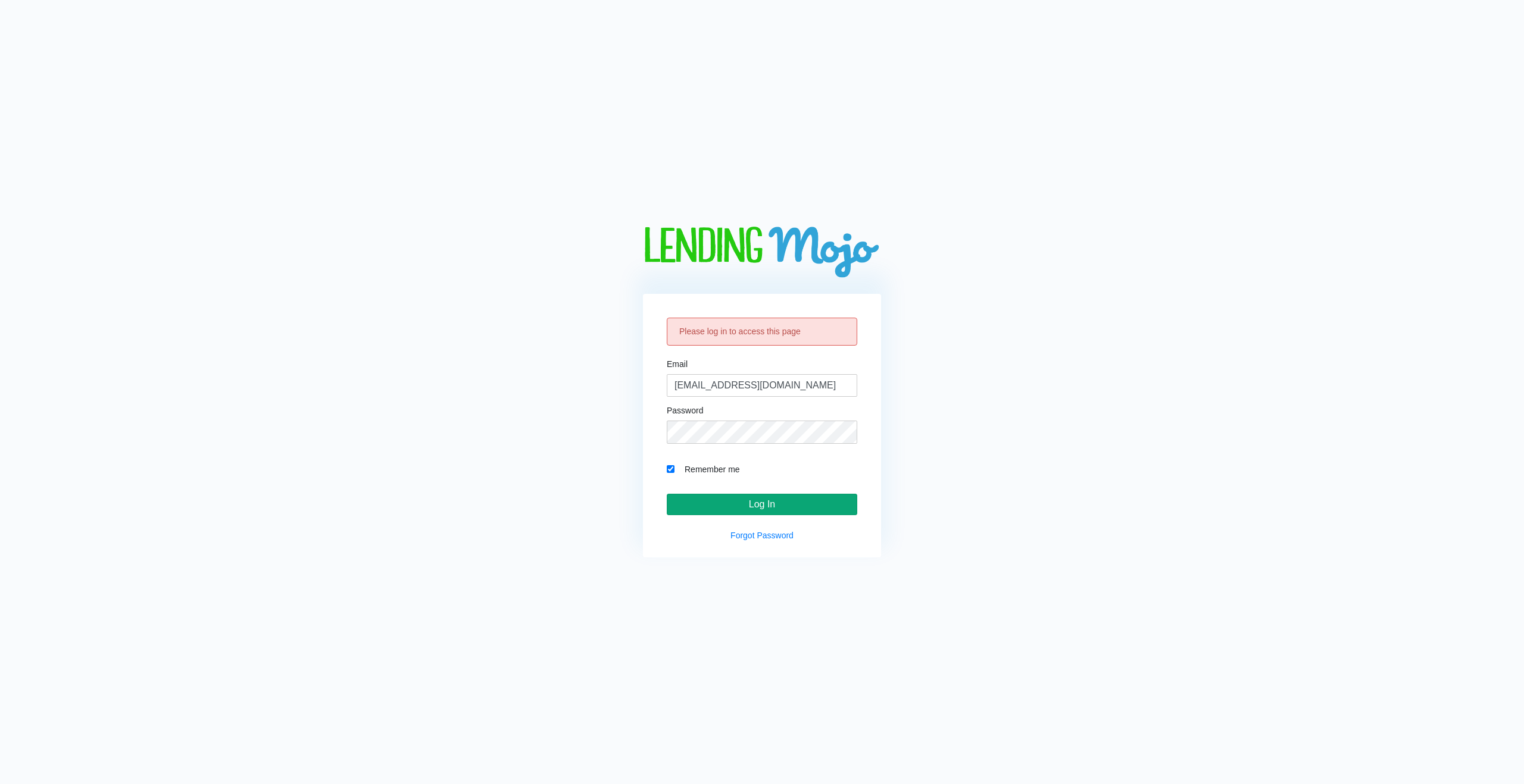
click at [727, 499] on input "Log In" at bounding box center [761, 504] width 190 height 21
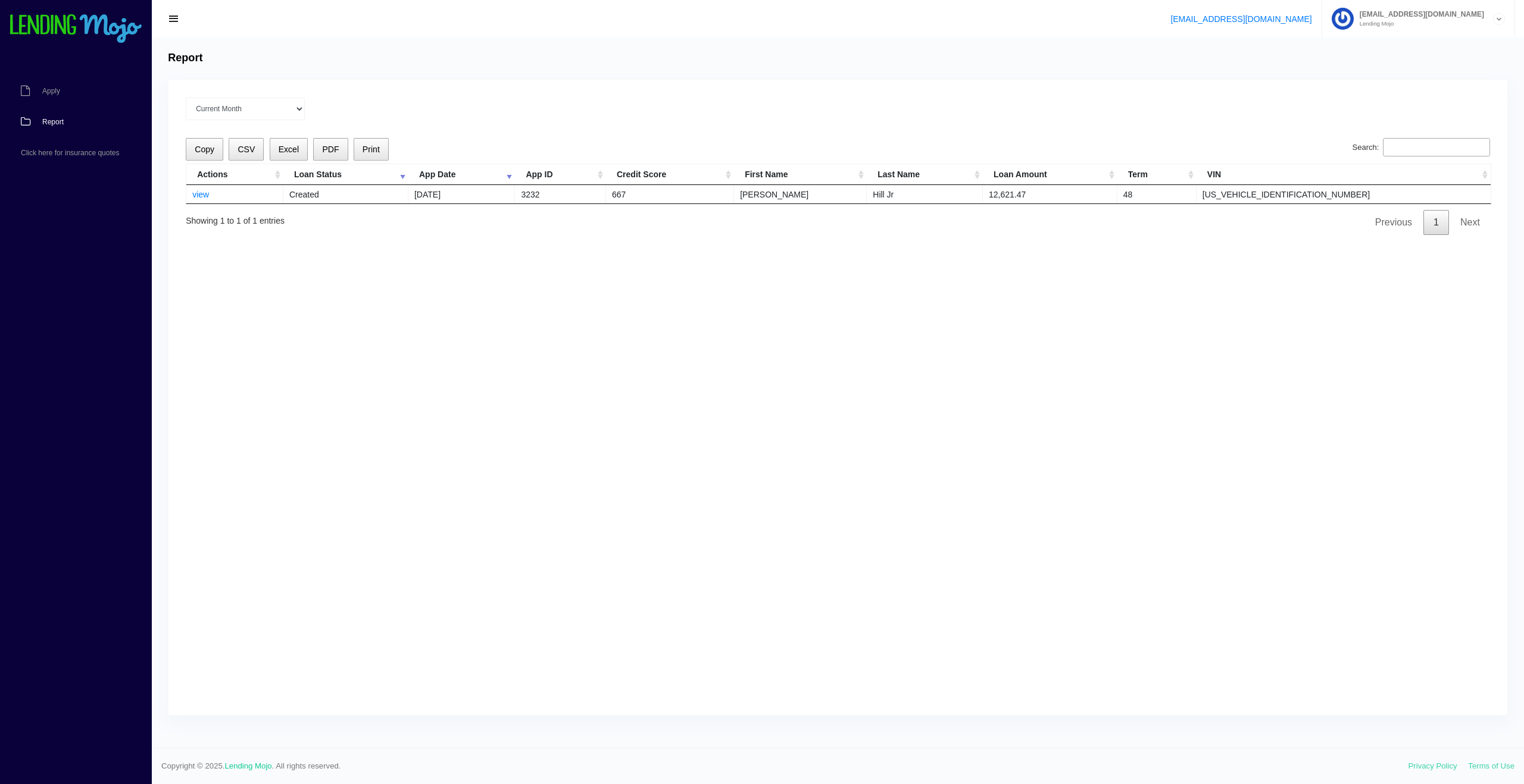
click at [44, 122] on span "Report" at bounding box center [53, 122] width 21 height 7
click at [193, 192] on link "view" at bounding box center [201, 195] width 16 height 10
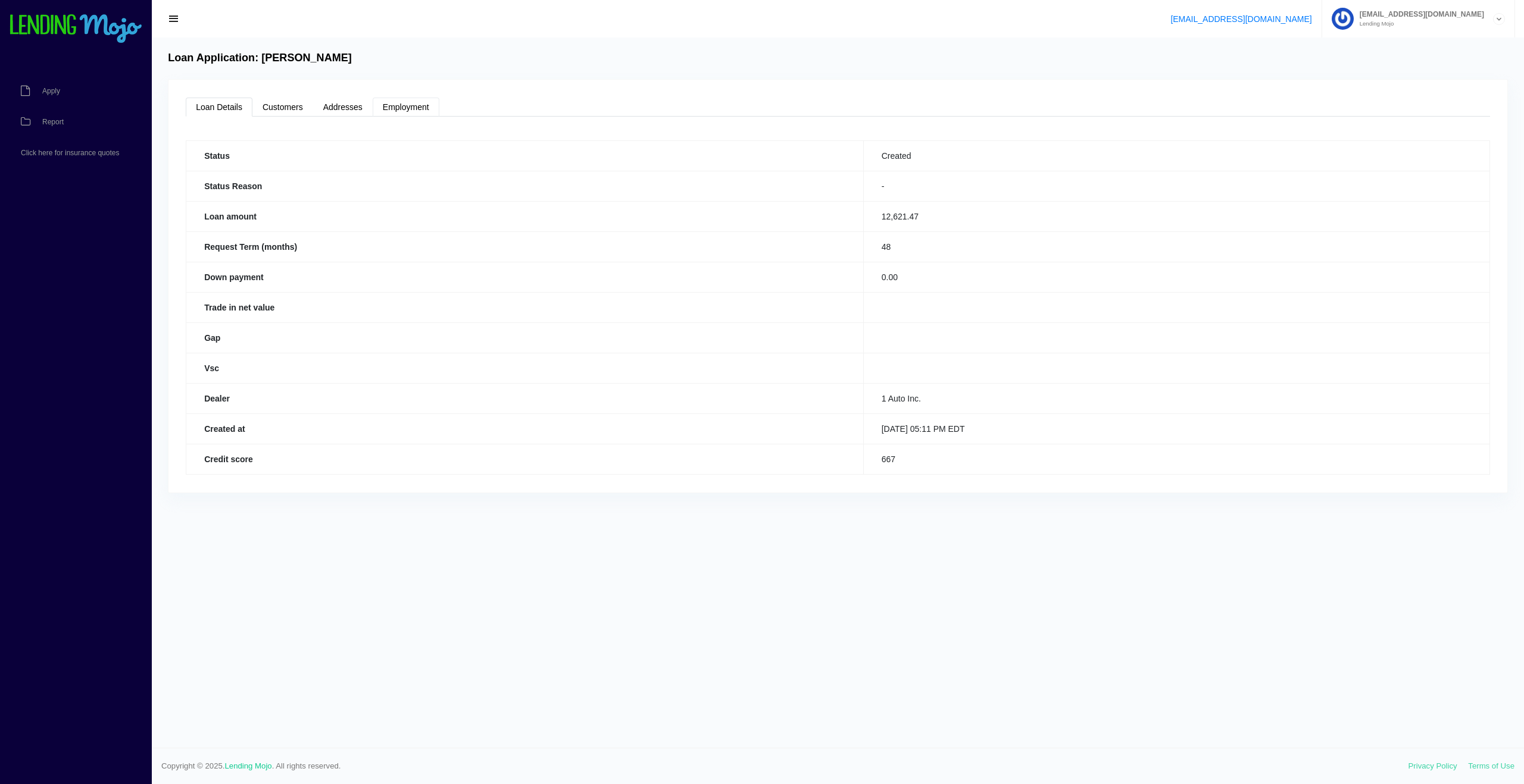
click at [393, 109] on link "Employment" at bounding box center [406, 107] width 67 height 19
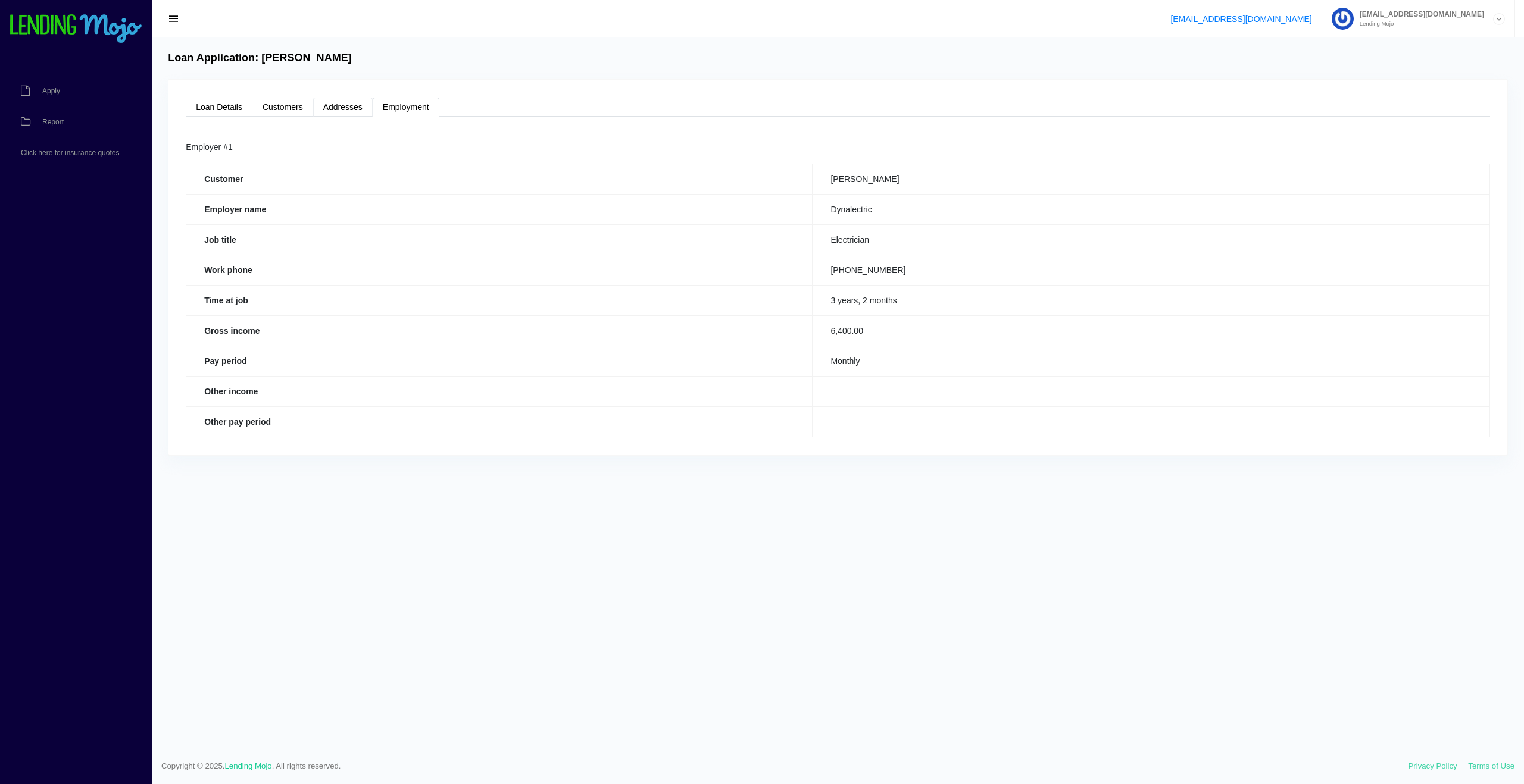
click at [340, 109] on link "Addresses" at bounding box center [342, 107] width 59 height 19
click at [268, 107] on link "Customers" at bounding box center [283, 107] width 61 height 19
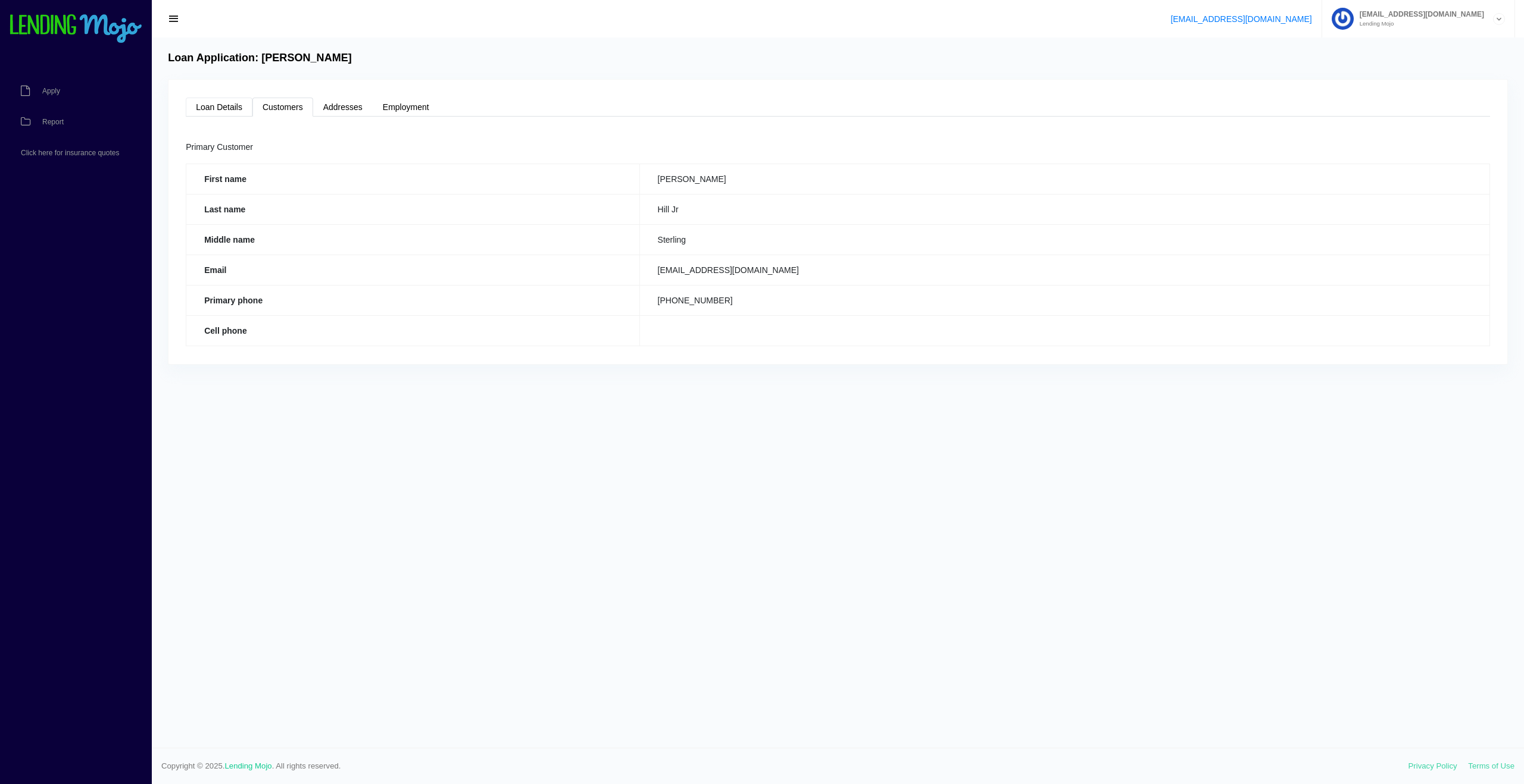
click at [218, 106] on link "Loan Details" at bounding box center [219, 107] width 67 height 19
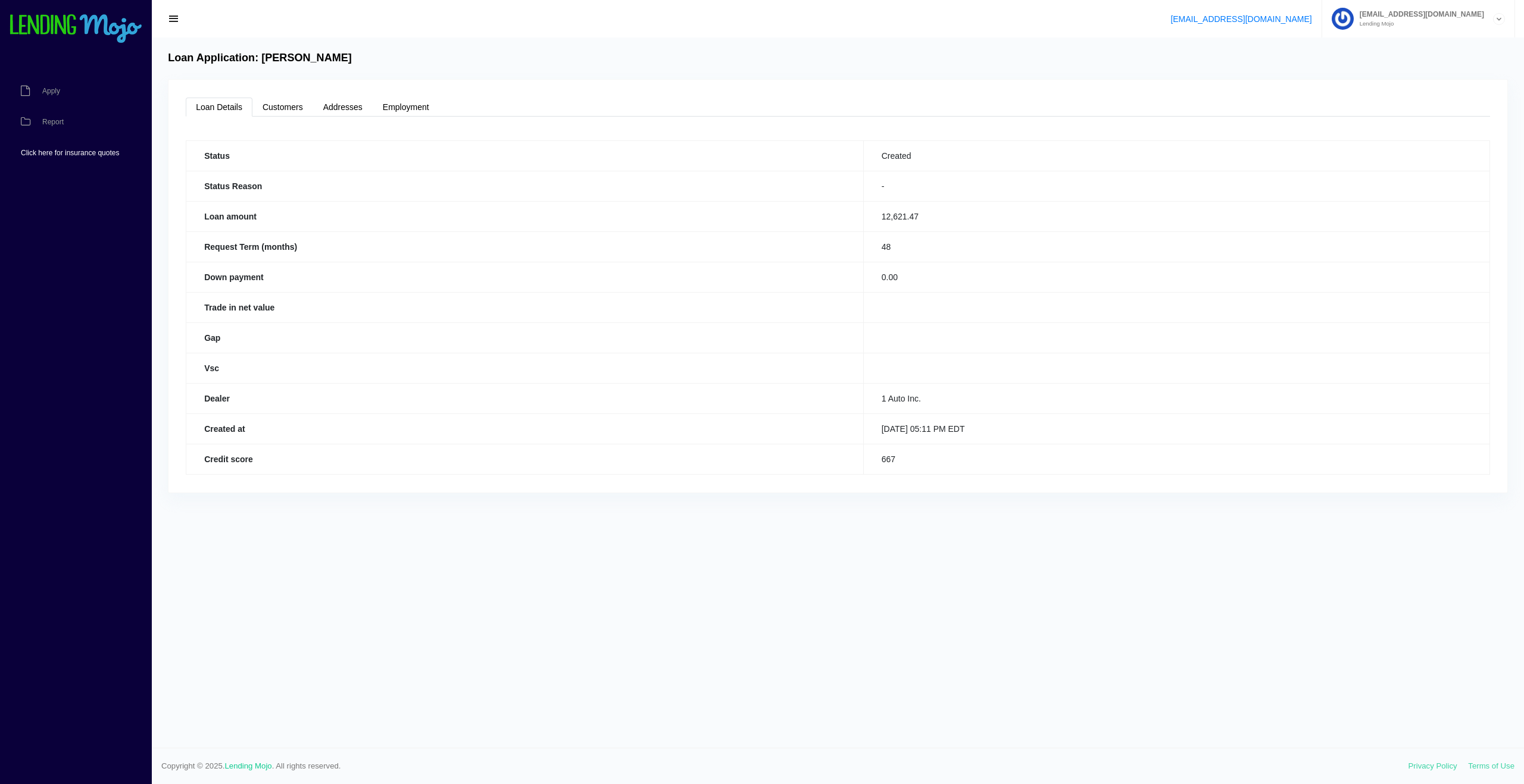
click at [64, 154] on span "Click here for insurance quotes" at bounding box center [69, 153] width 98 height 7
click at [44, 132] on link "Report" at bounding box center [70, 122] width 140 height 31
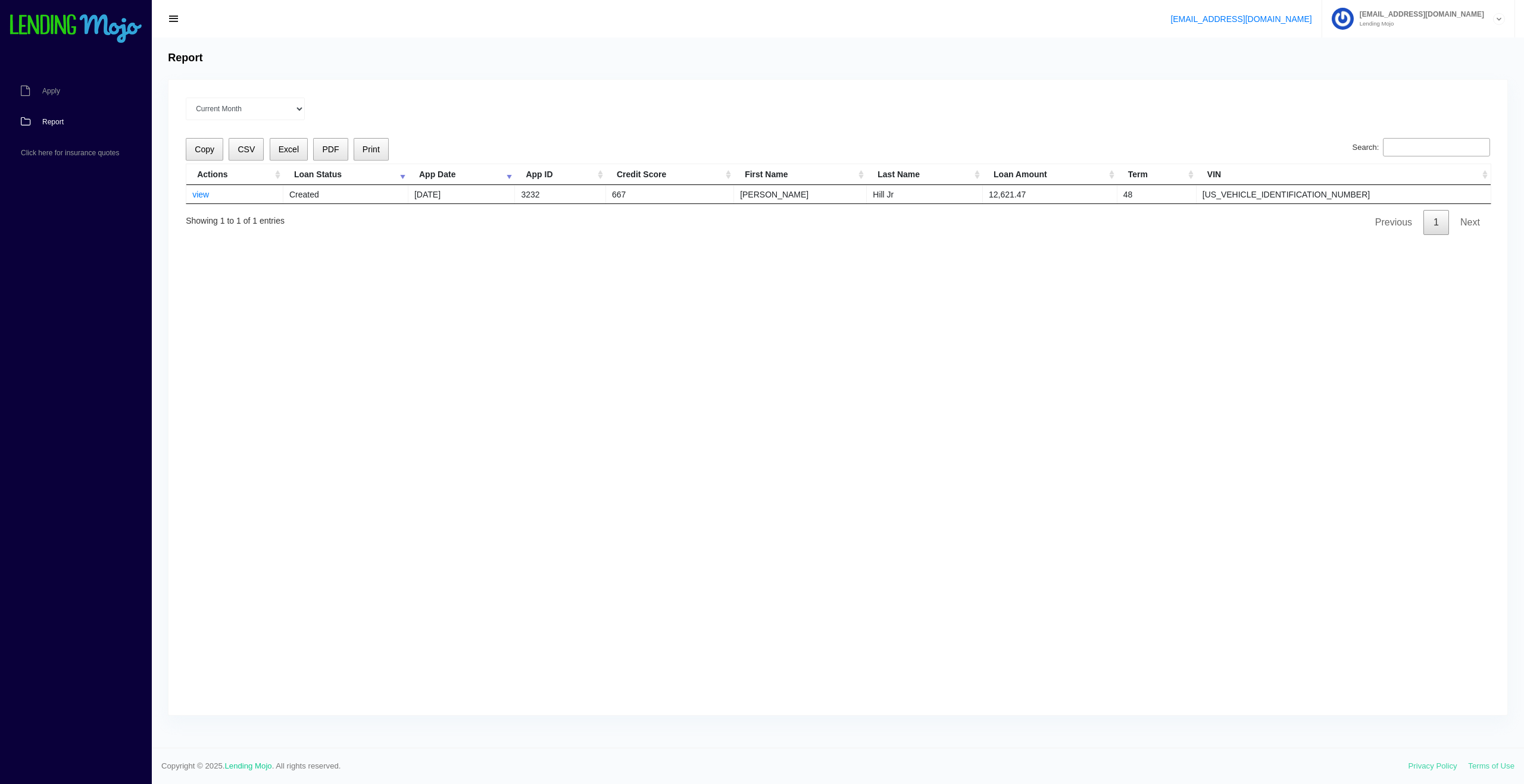
click at [1469, 225] on link "Next" at bounding box center [1470, 222] width 39 height 25
click at [1424, 224] on link "1" at bounding box center [1436, 222] width 26 height 25
